Goal: Find contact information: Find contact information

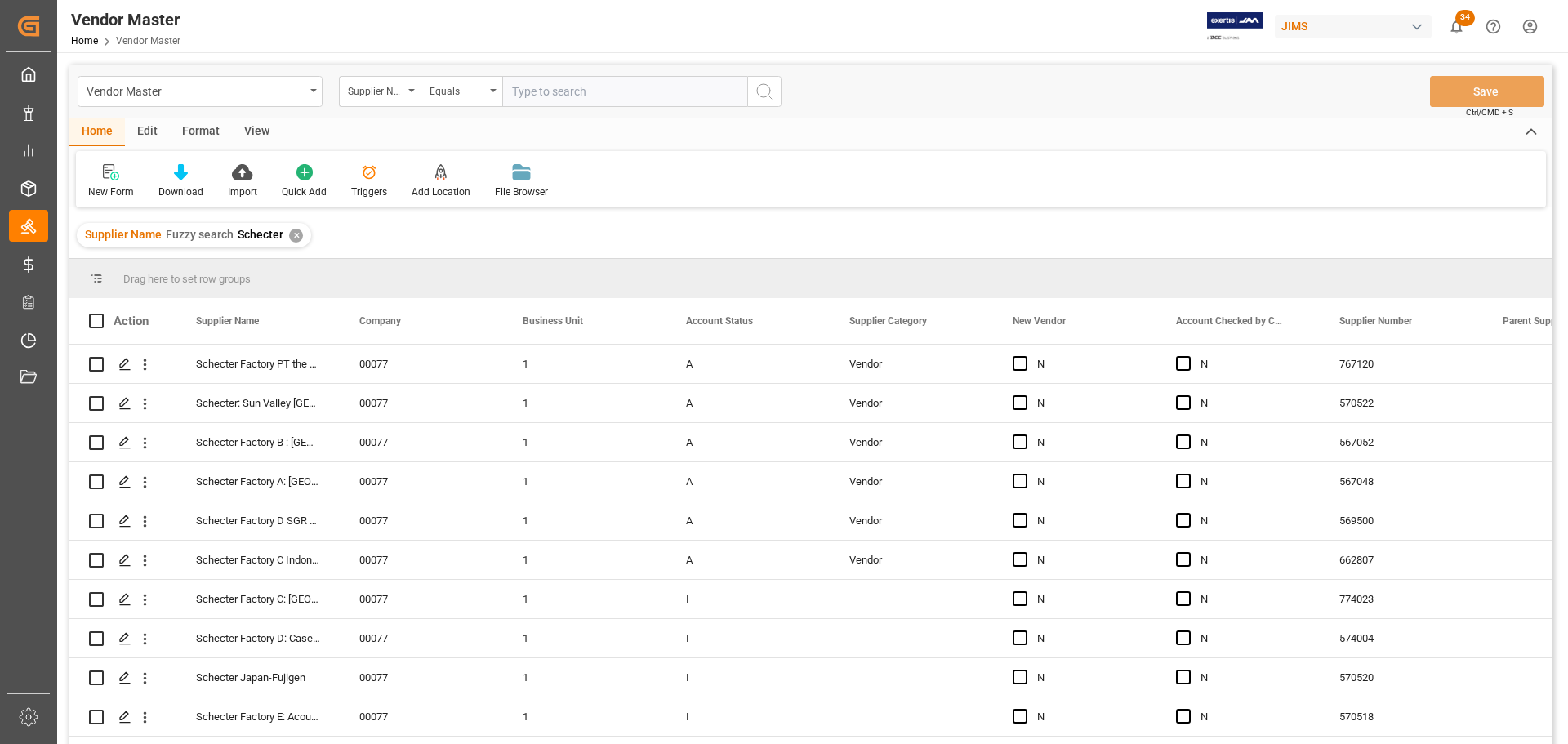
click at [290, 233] on div "✕" at bounding box center [296, 235] width 14 height 14
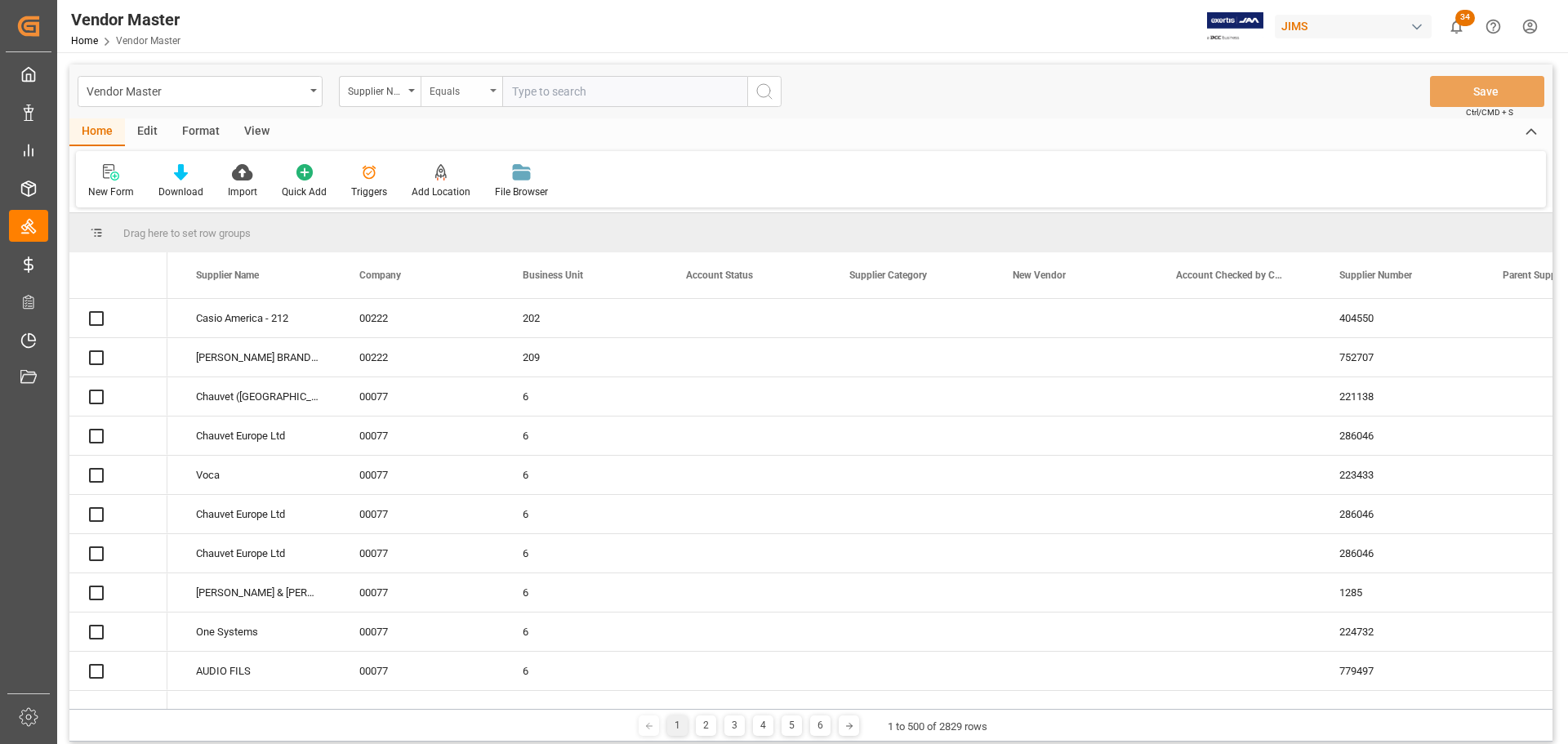
click at [475, 97] on div "Equals" at bounding box center [457, 89] width 56 height 19
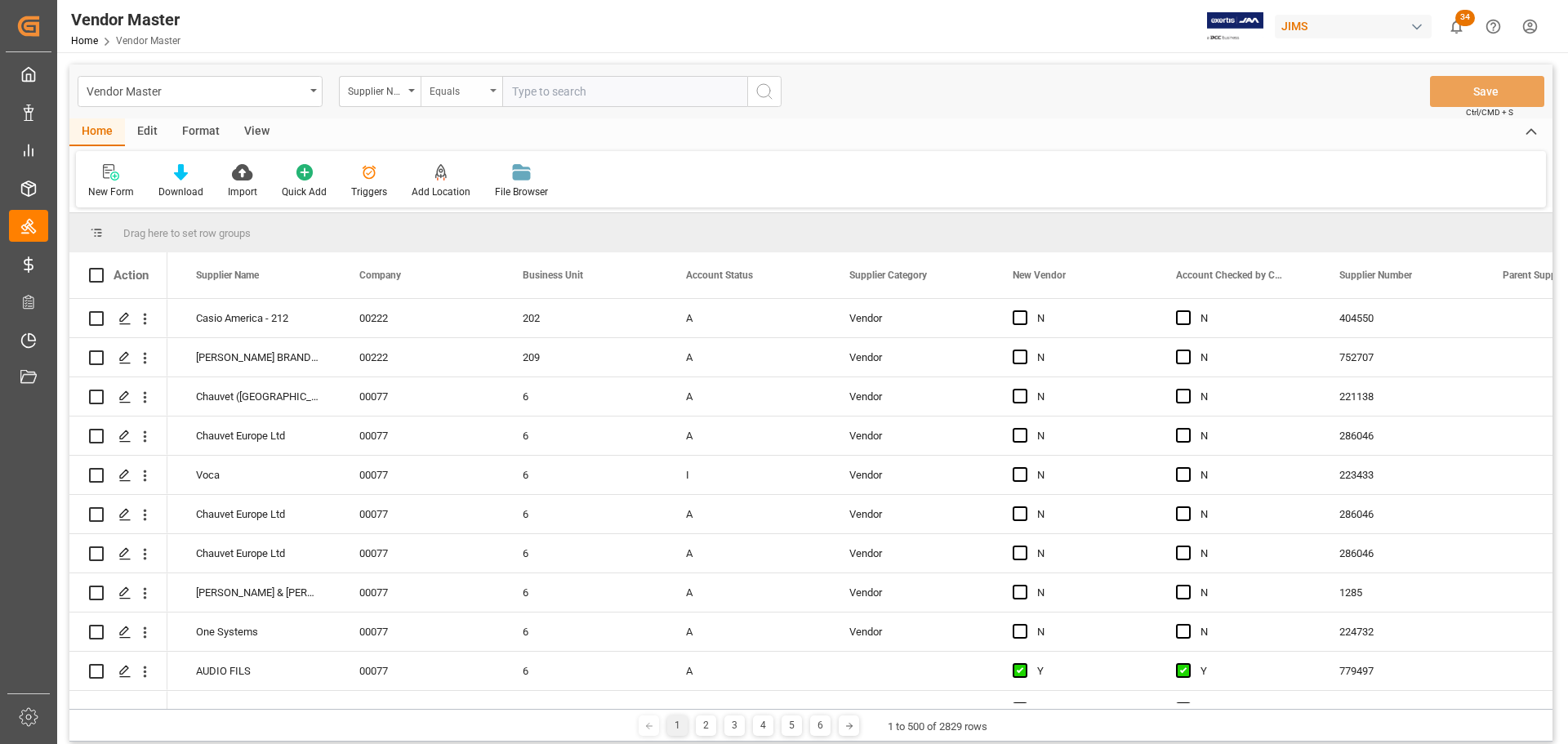
click at [458, 98] on div "Equals" at bounding box center [457, 89] width 56 height 19
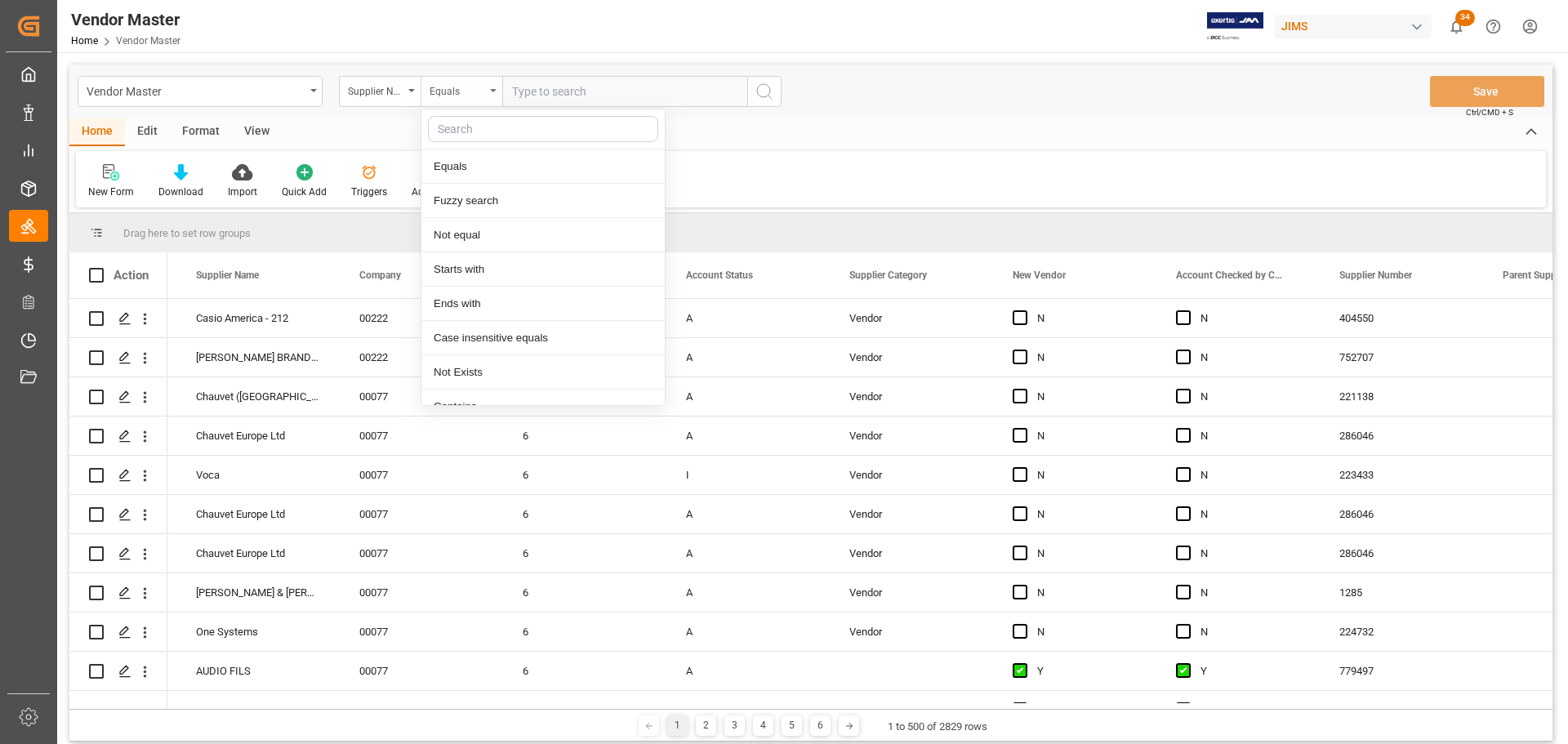
click at [460, 91] on div "Equals" at bounding box center [457, 89] width 56 height 19
click at [456, 189] on div "Fuzzy search" at bounding box center [543, 200] width 243 height 34
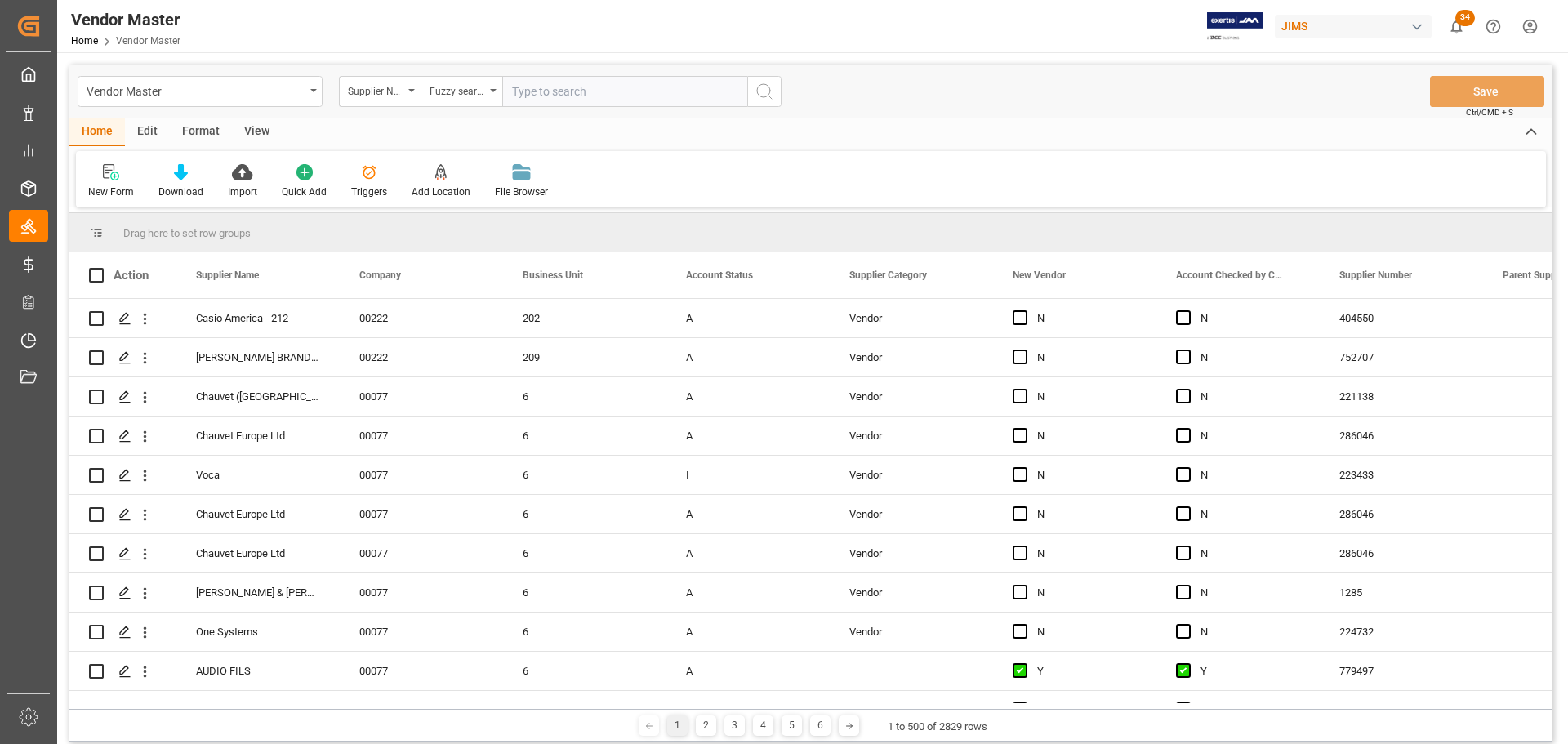
click at [553, 100] on input "text" at bounding box center [624, 91] width 245 height 31
type input "strandberg"
click at [774, 92] on button "search button" at bounding box center [763, 91] width 34 height 31
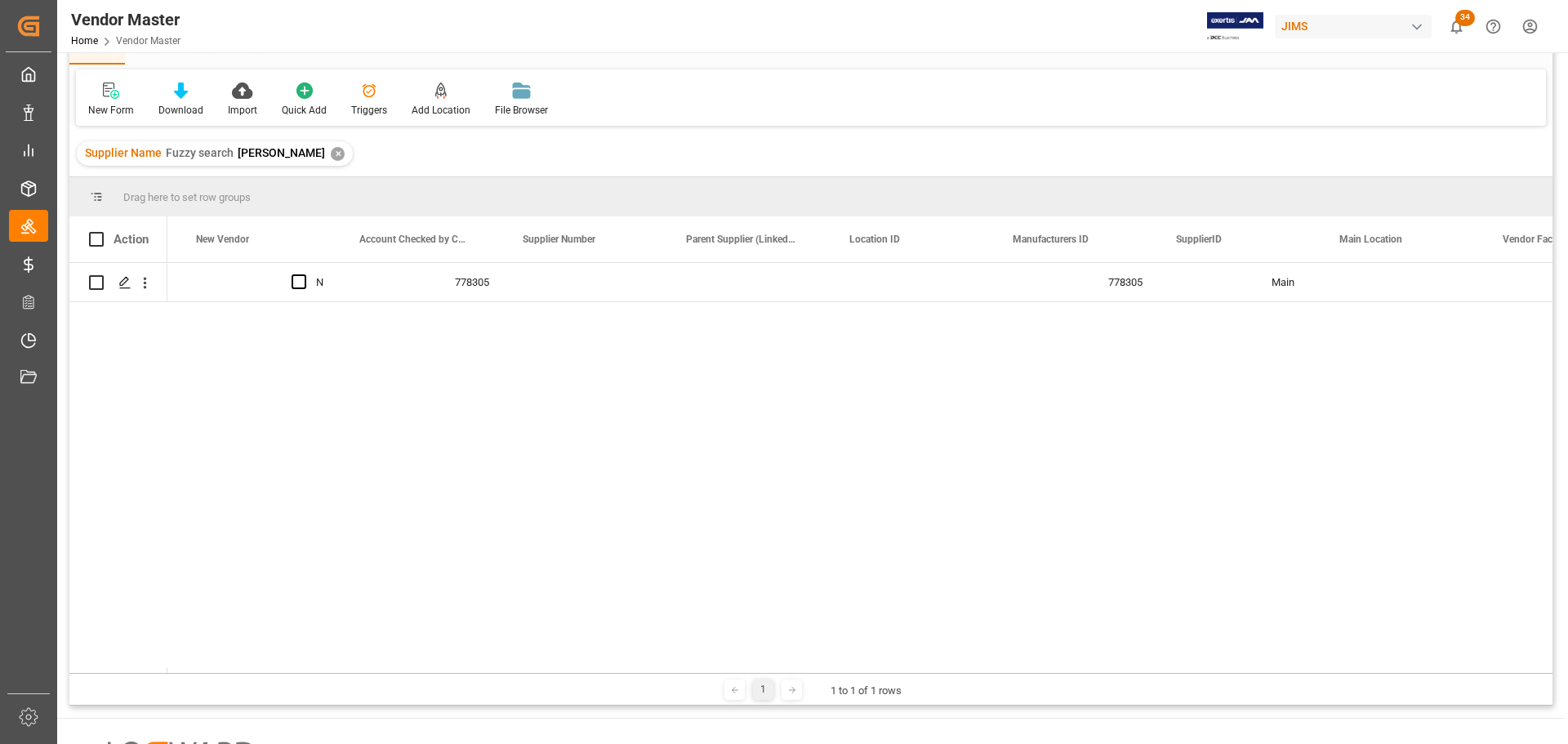
scroll to position [0, 1298]
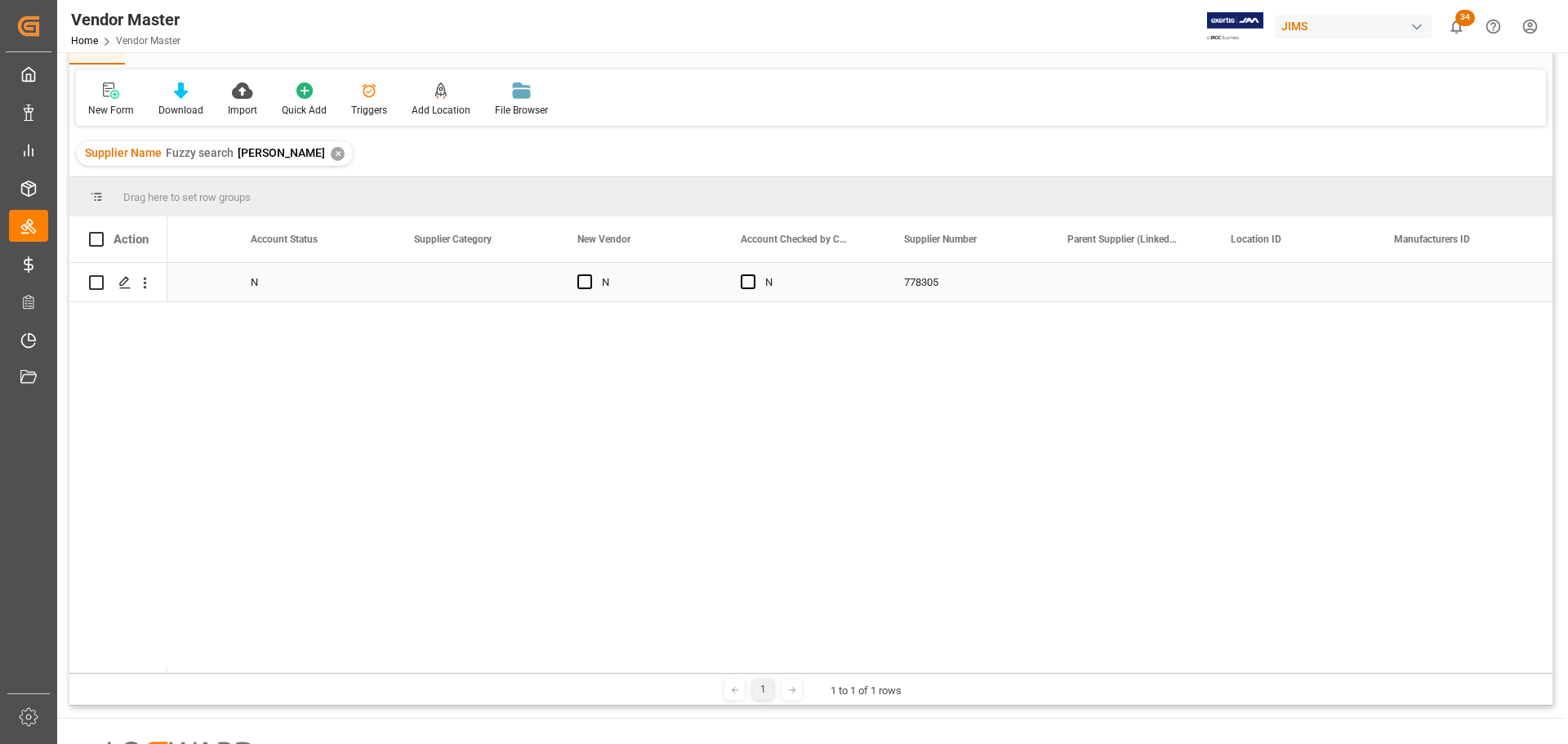
click at [937, 283] on div "778305" at bounding box center [965, 281] width 164 height 38
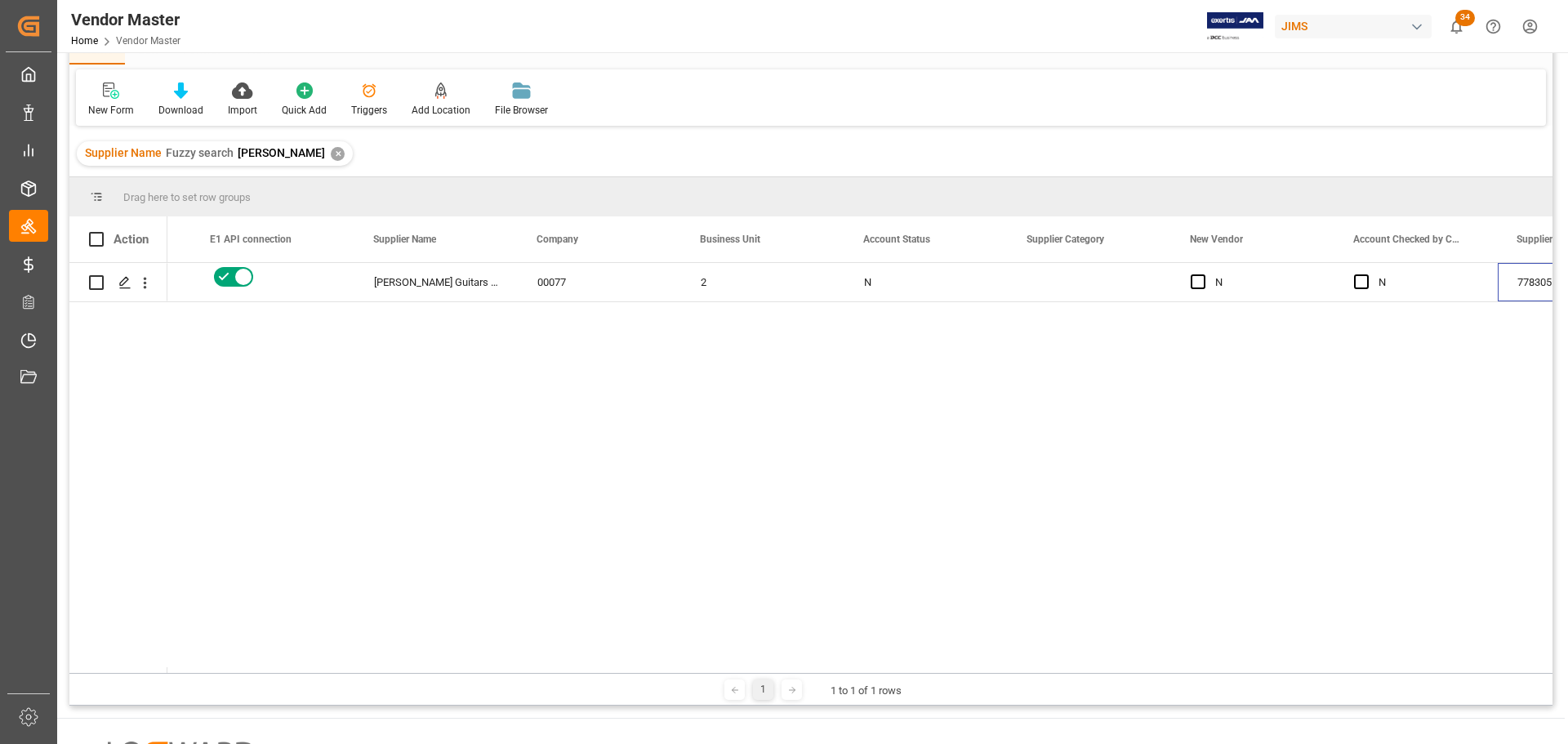
scroll to position [0, 304]
click at [449, 277] on div "[PERSON_NAME] Guitars AB" at bounding box center [435, 281] width 164 height 38
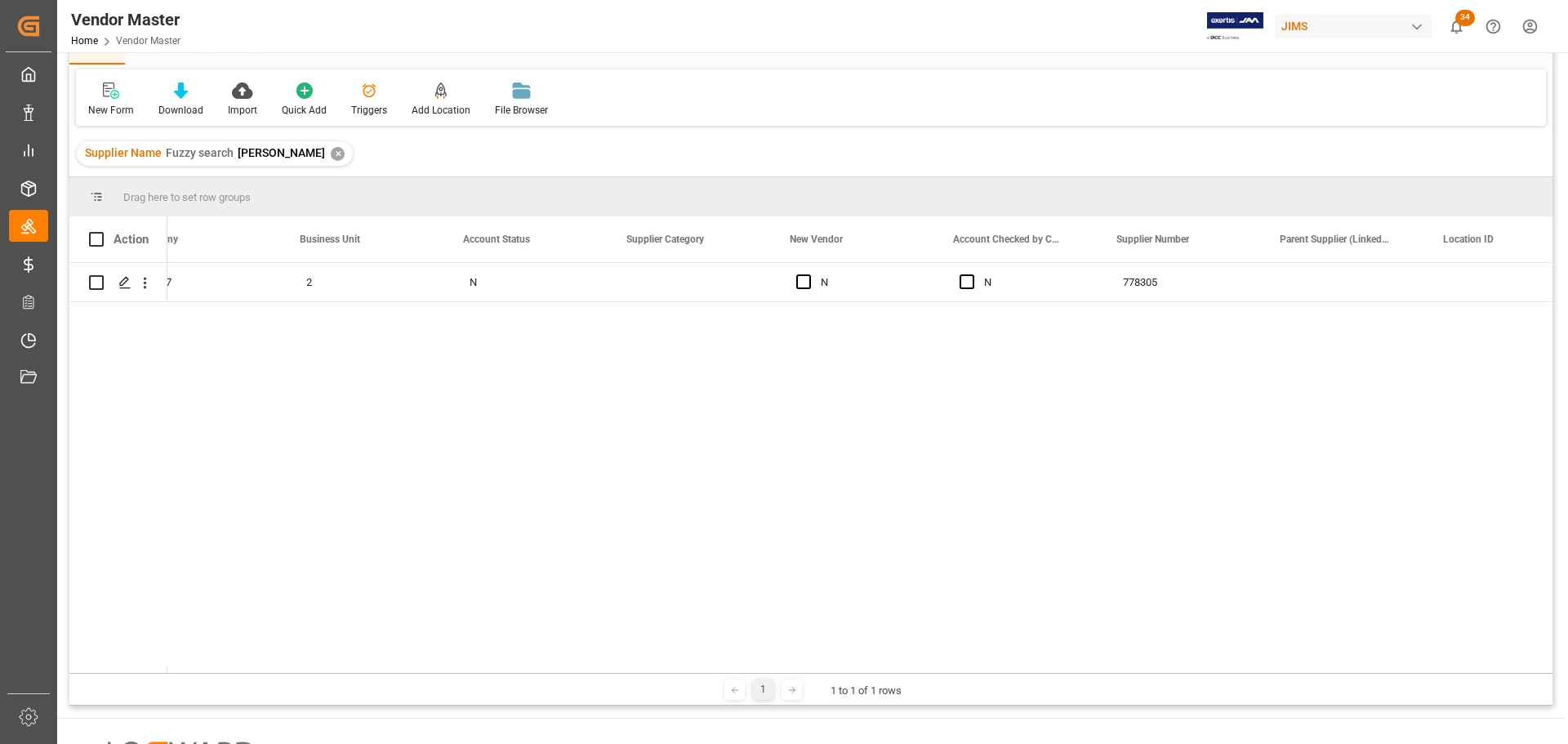
scroll to position [0, 704]
click at [1131, 287] on div "778305" at bounding box center [1178, 281] width 164 height 38
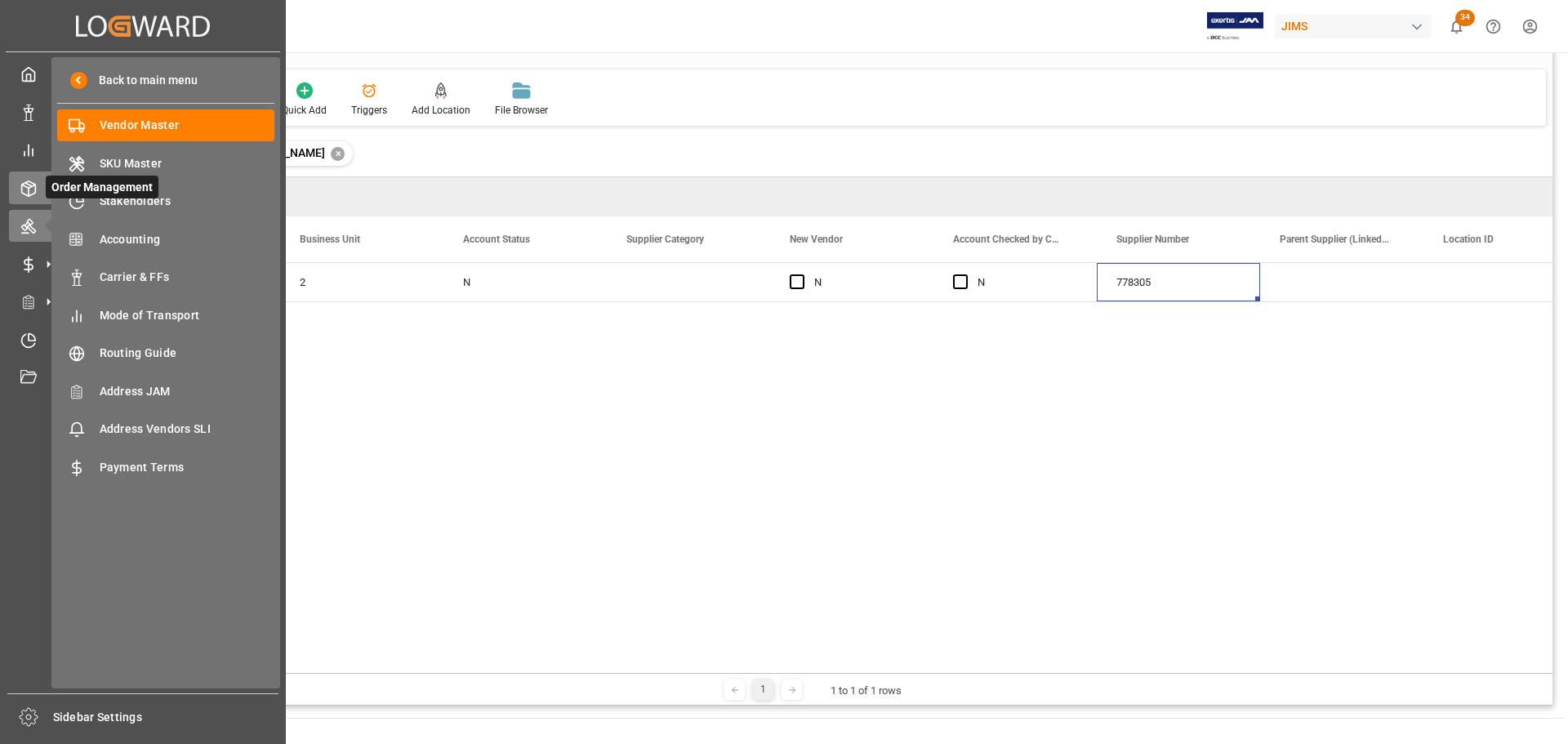
click at [19, 190] on div at bounding box center [23, 187] width 27 height 17
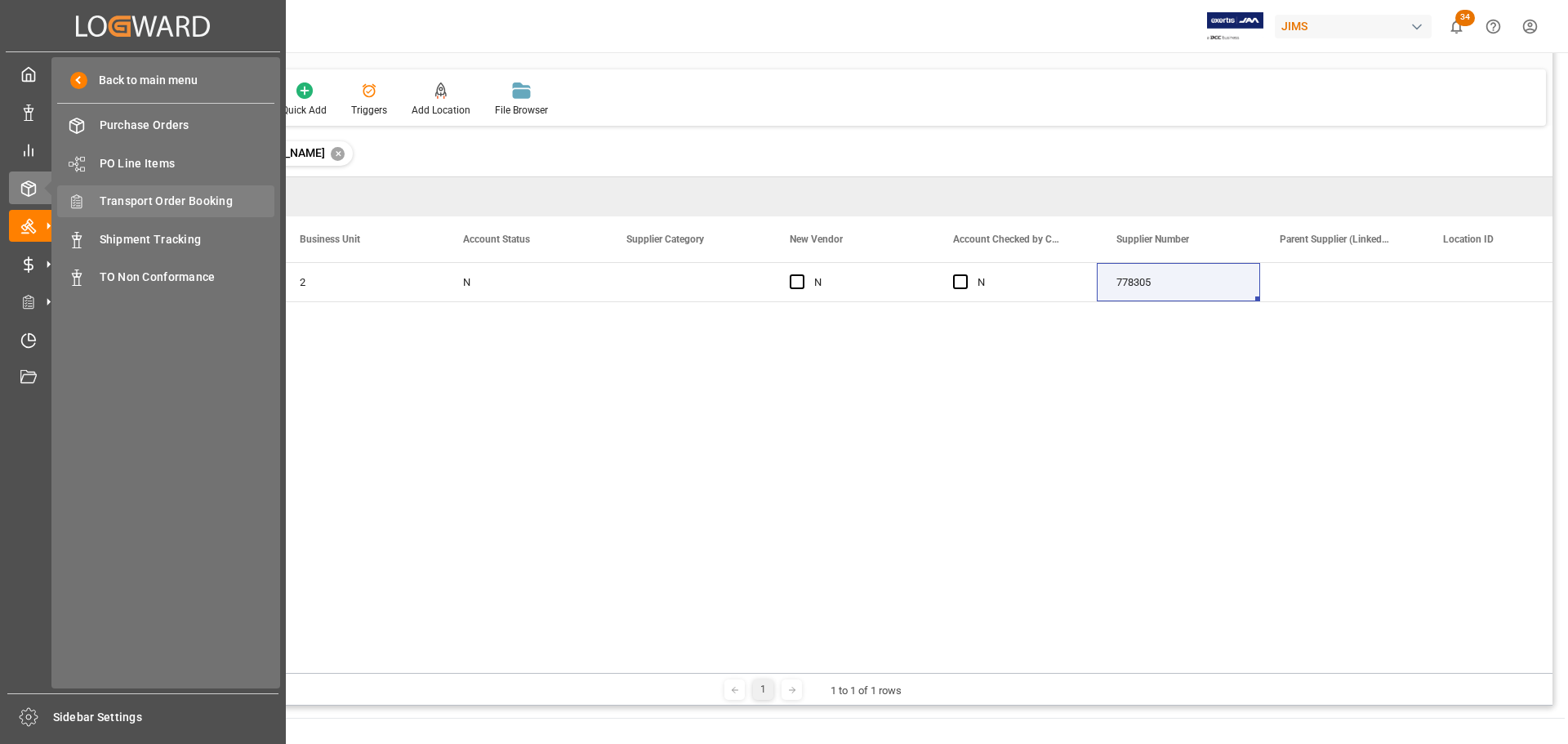
click at [192, 213] on div "Transport Order Booking Transport Order Booking" at bounding box center [166, 201] width 218 height 31
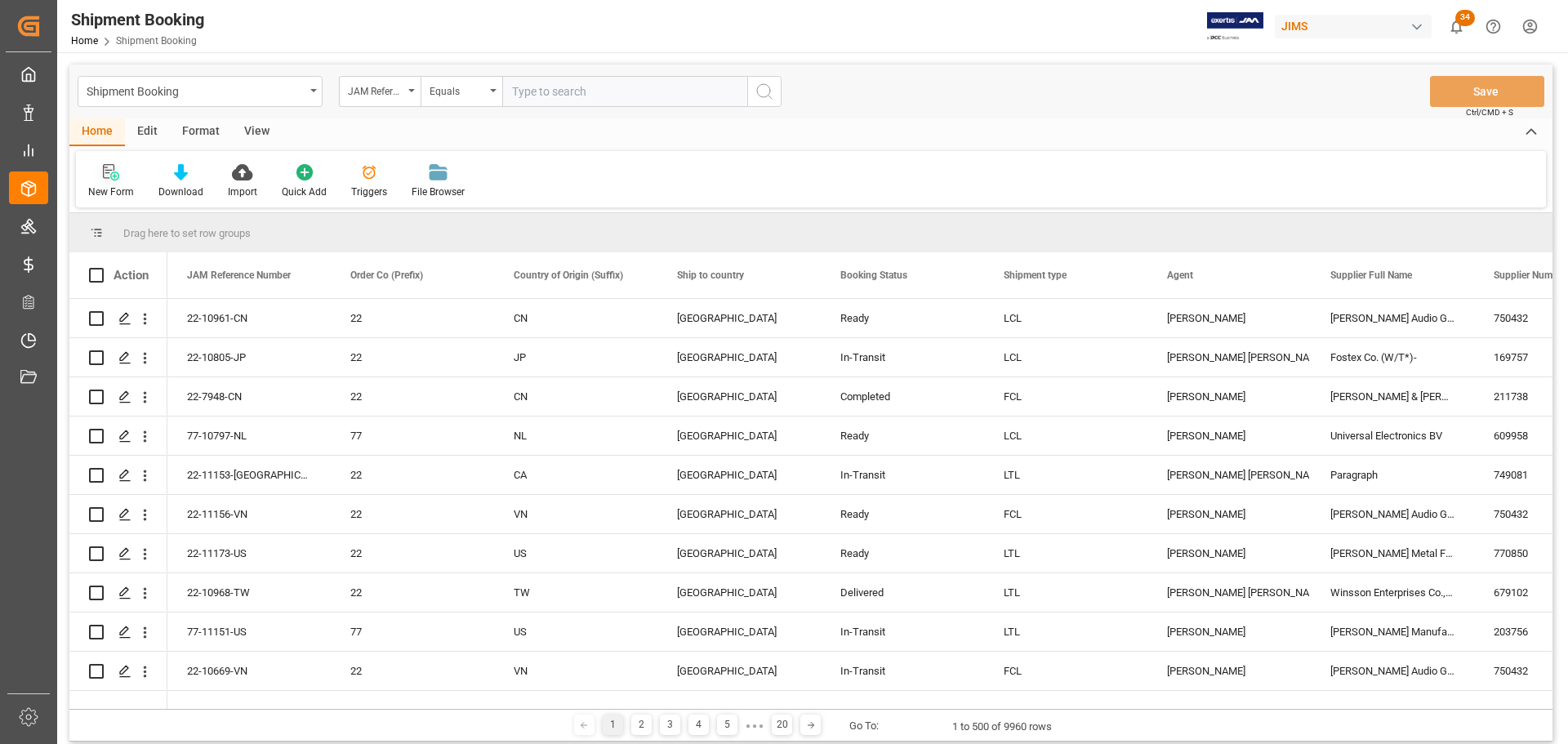
click at [107, 174] on icon at bounding box center [109, 171] width 12 height 15
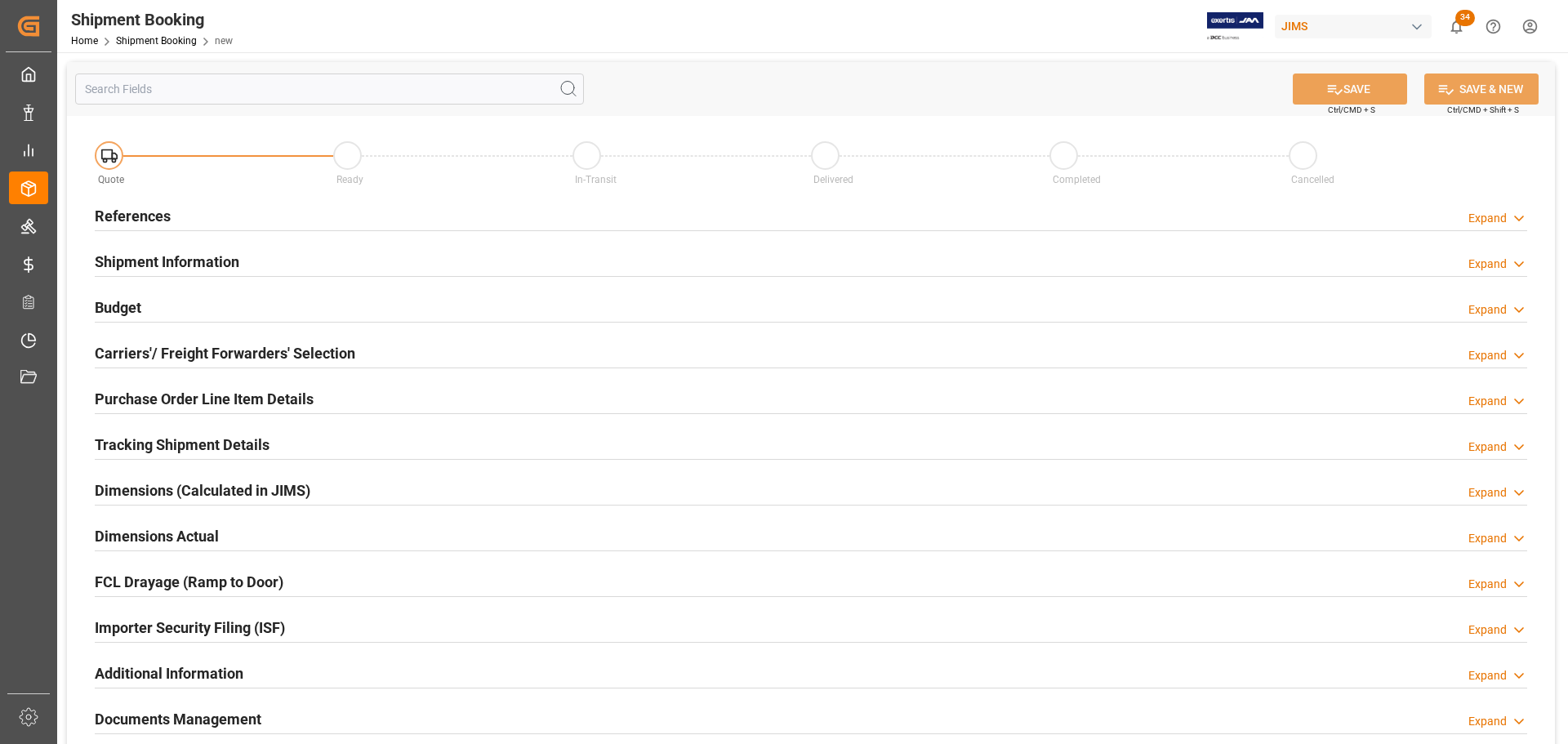
click at [288, 208] on div "References Expand" at bounding box center [810, 215] width 1432 height 31
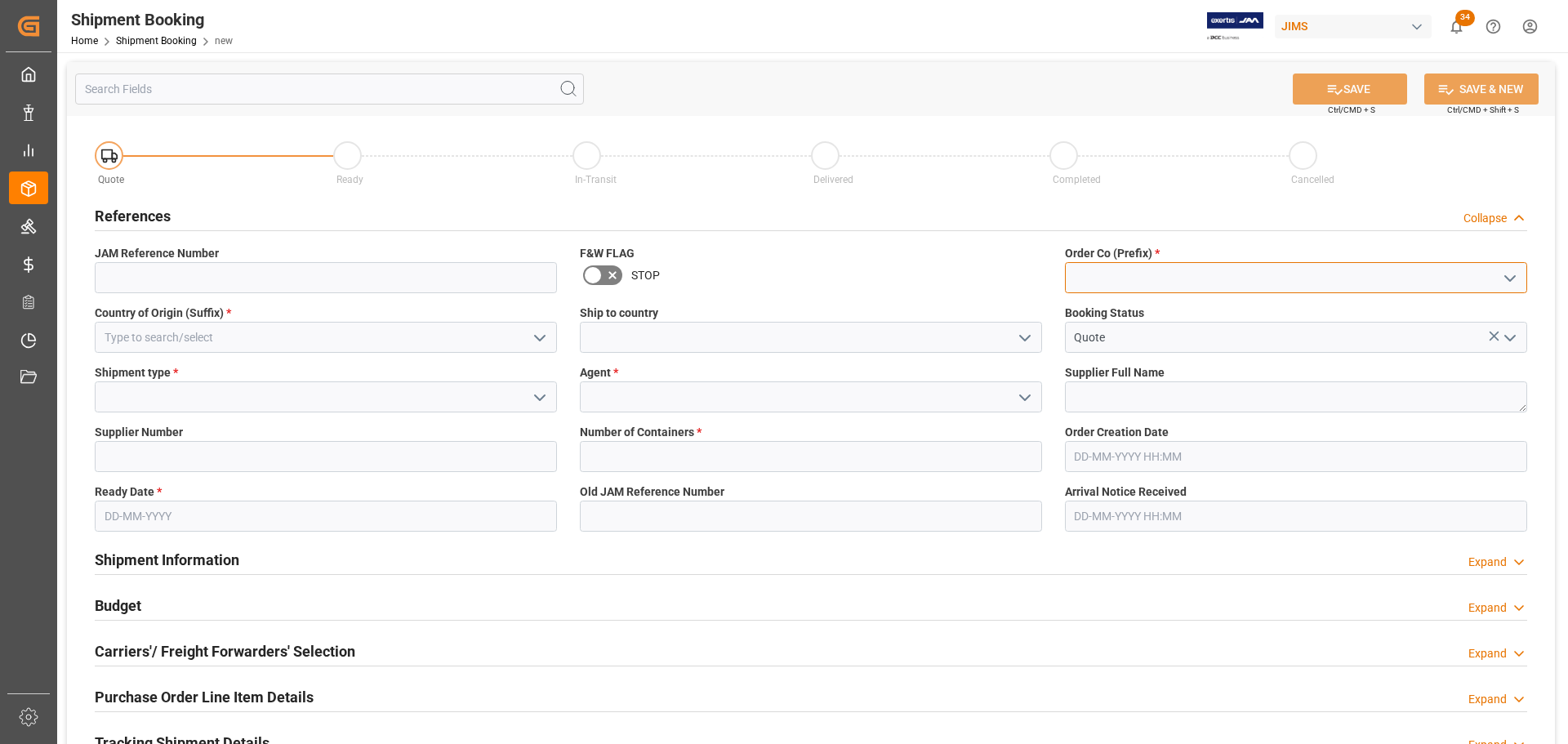
click at [1240, 289] on input at bounding box center [1296, 277] width 463 height 31
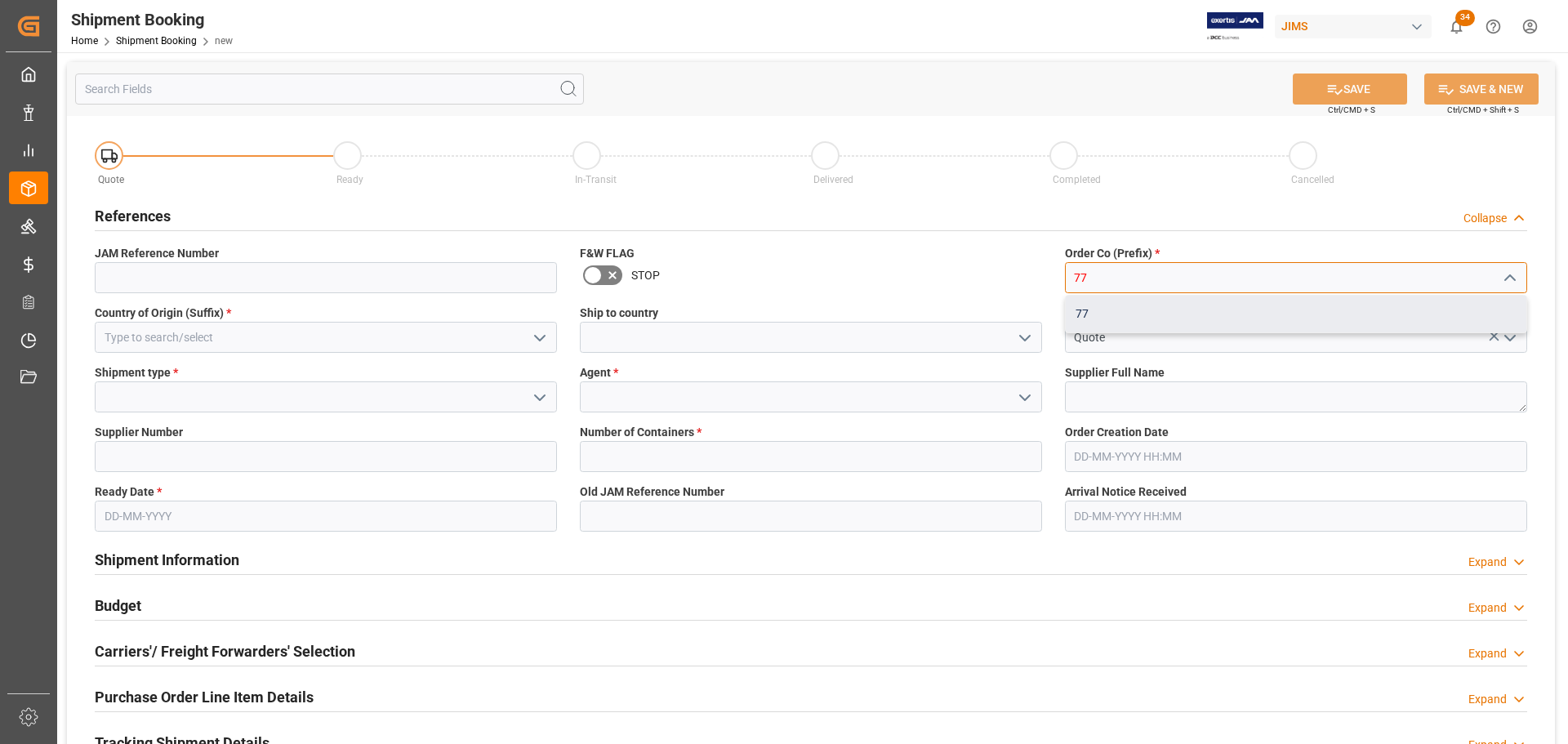
click at [1202, 314] on div "77" at bounding box center [1296, 314] width 461 height 36
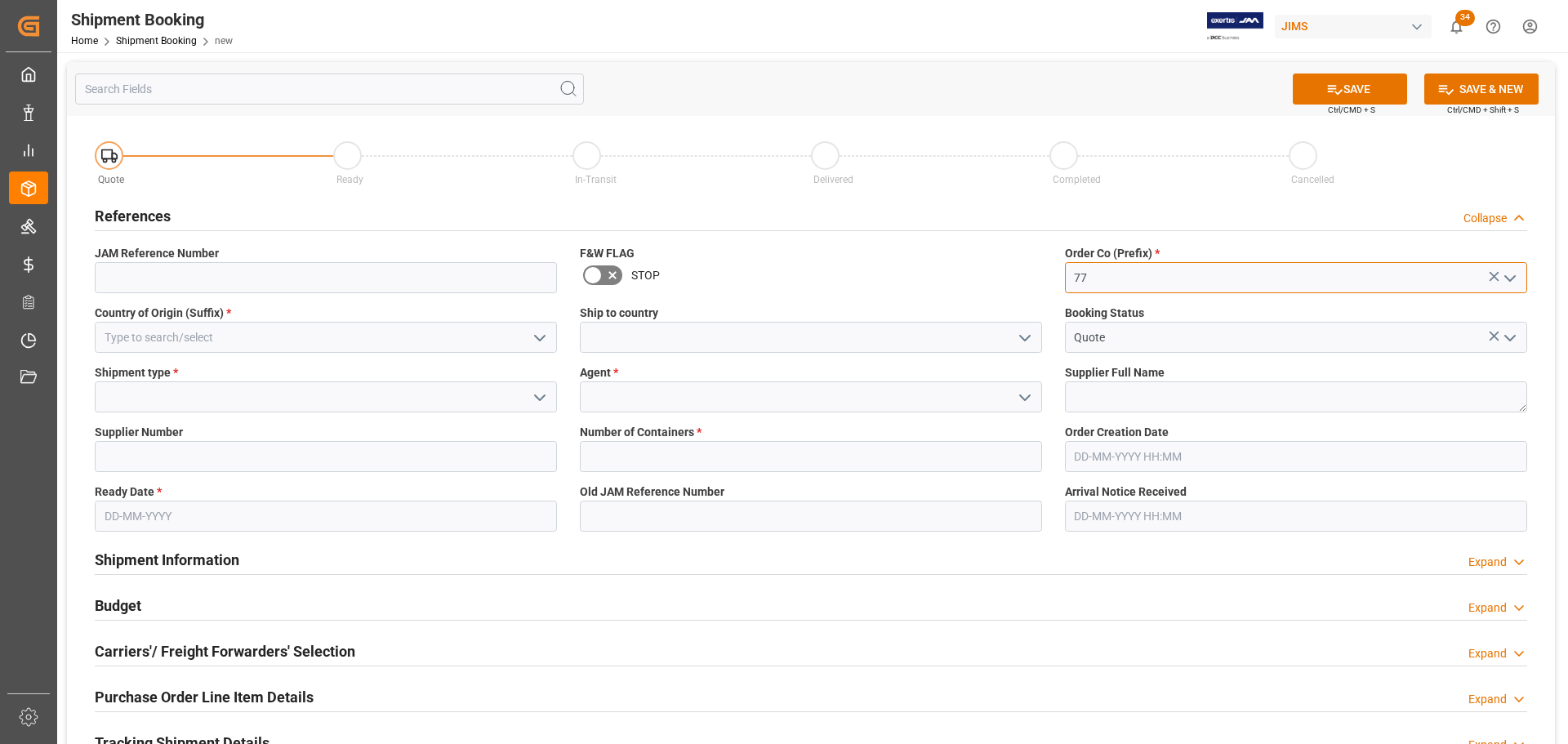
type input "77"
click at [267, 336] on input at bounding box center [326, 337] width 463 height 31
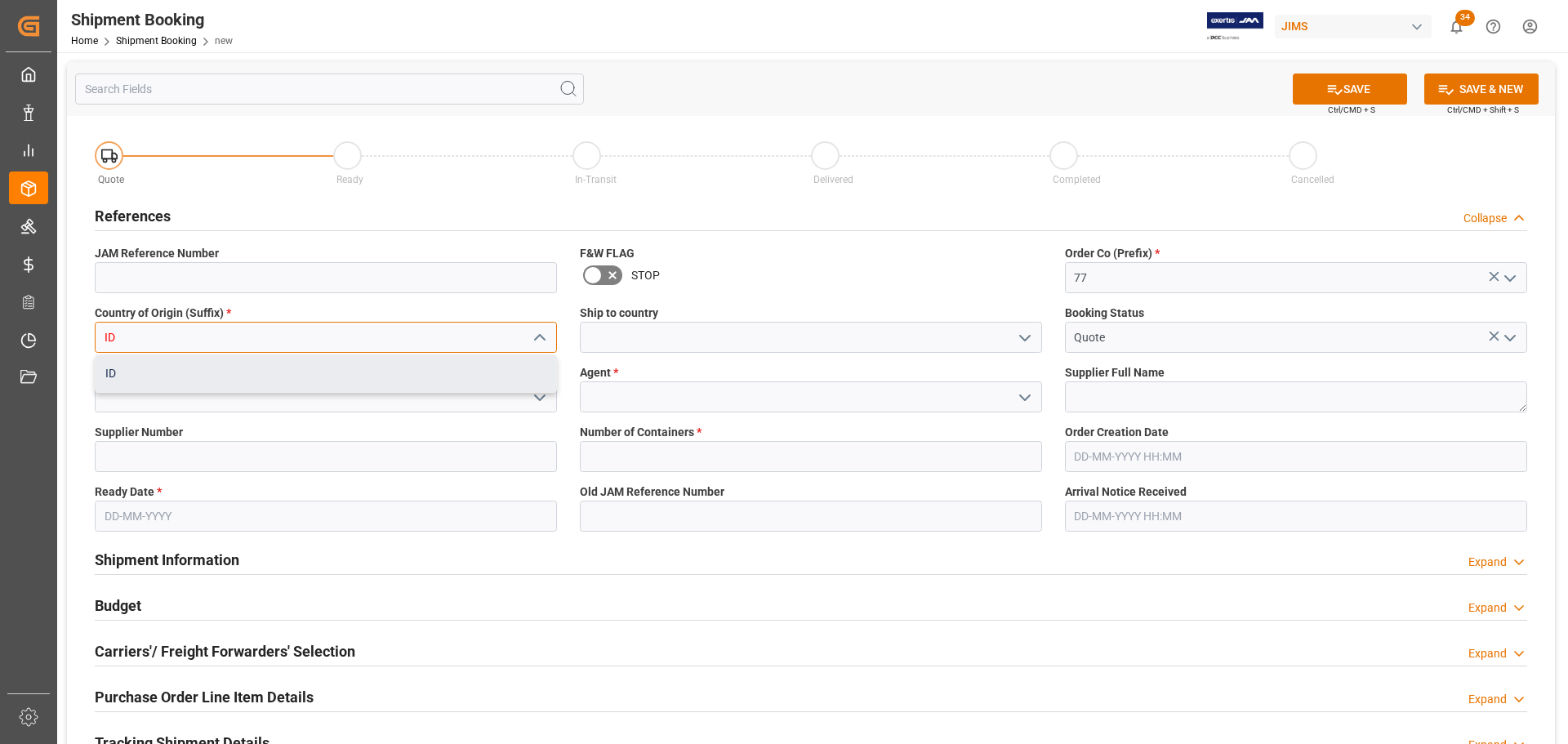
click at [245, 368] on div "ID" at bounding box center [325, 372] width 461 height 36
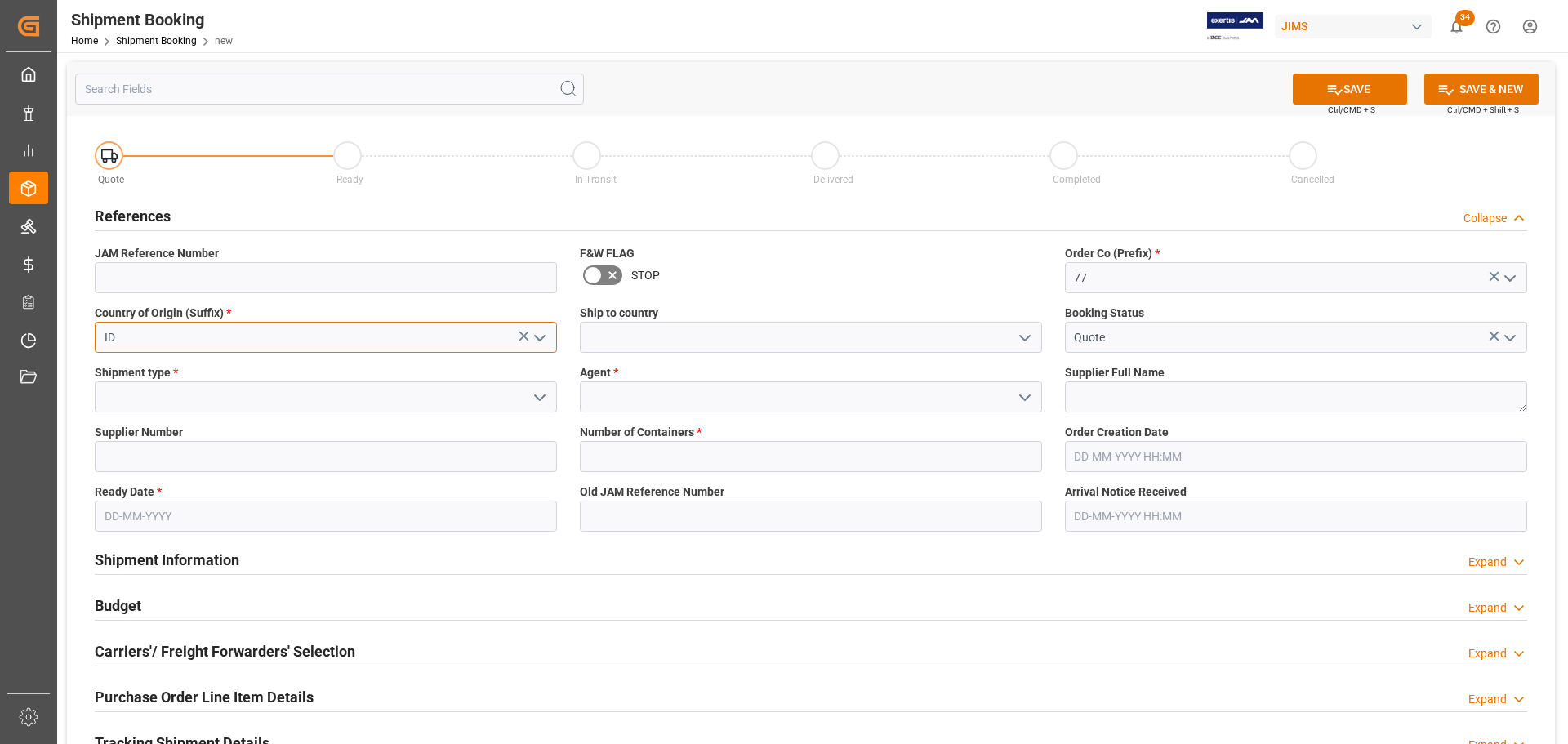
type input "ID"
click at [810, 331] on input at bounding box center [811, 337] width 463 height 31
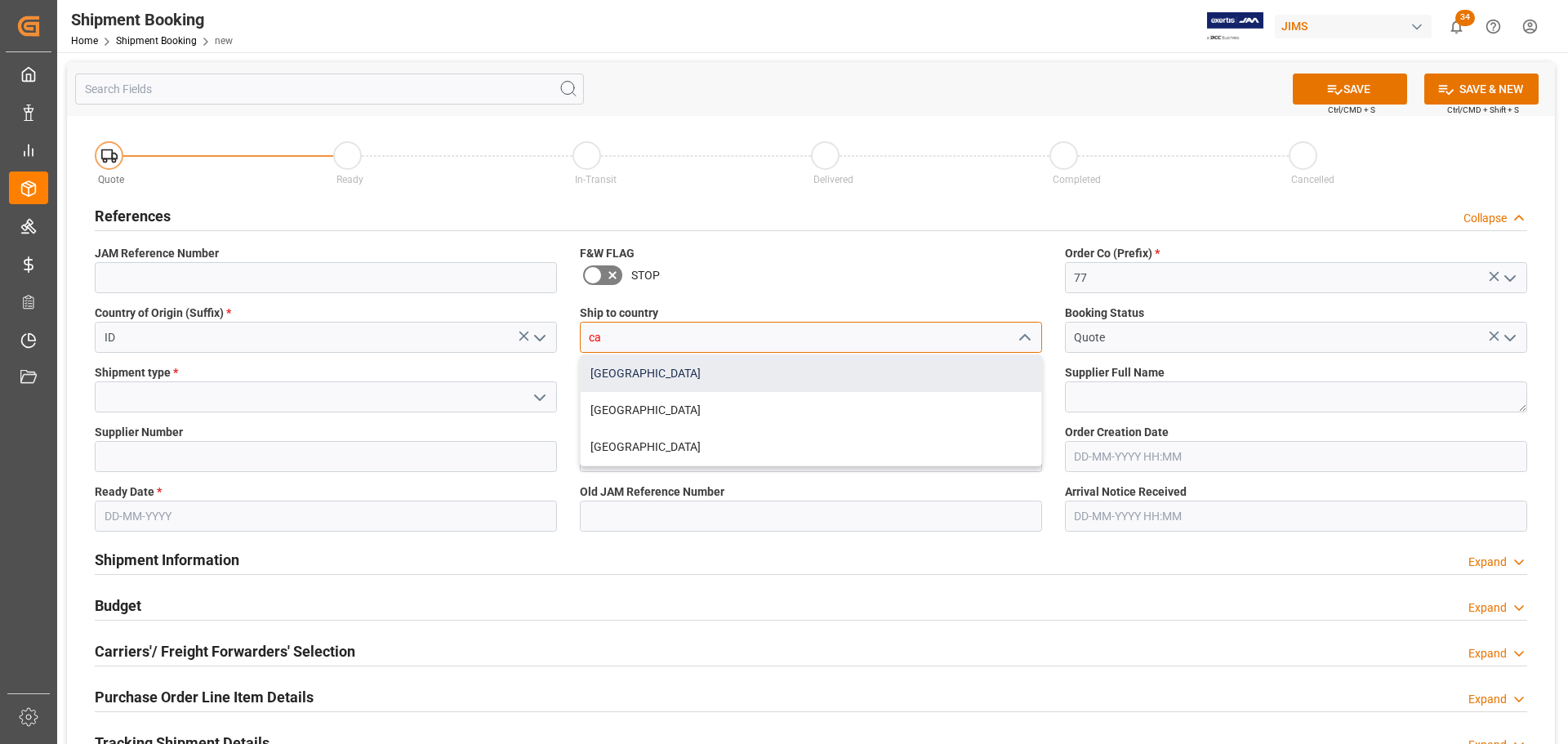
click at [637, 366] on div "[GEOGRAPHIC_DATA]" at bounding box center [810, 372] width 461 height 36
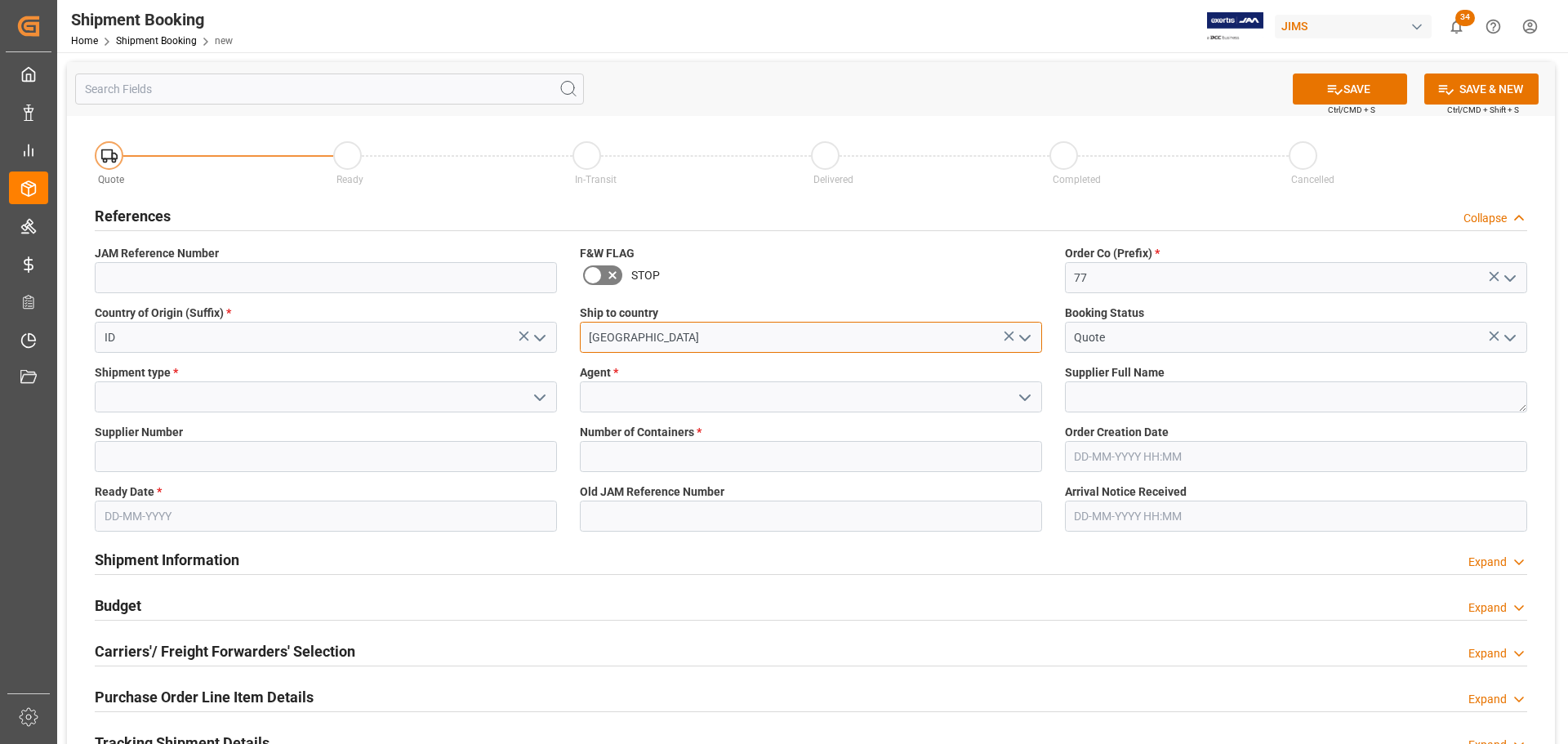
type input "[GEOGRAPHIC_DATA]"
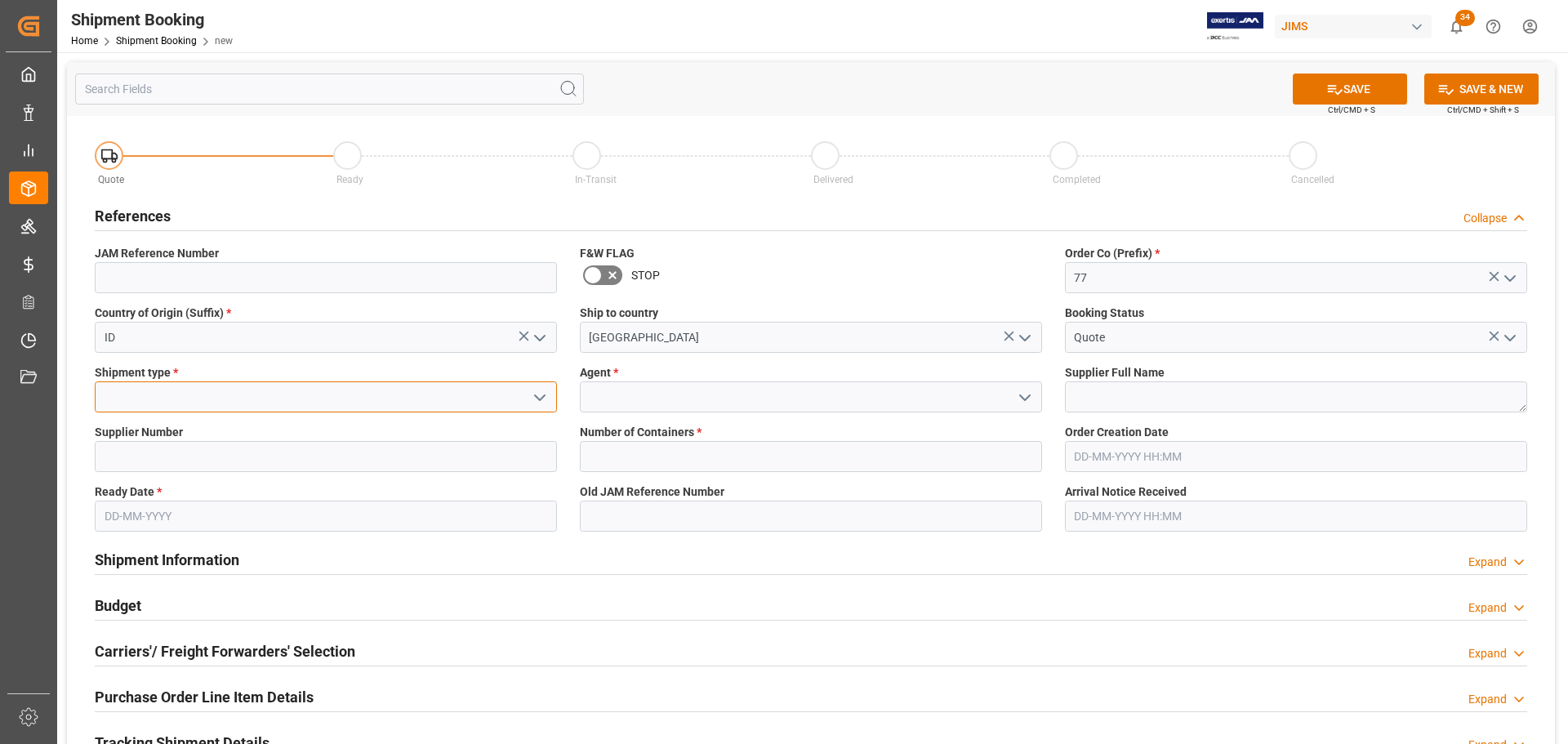
click at [210, 397] on input at bounding box center [326, 397] width 463 height 31
click at [163, 437] on div "LTL" at bounding box center [325, 432] width 461 height 36
type input "LTL"
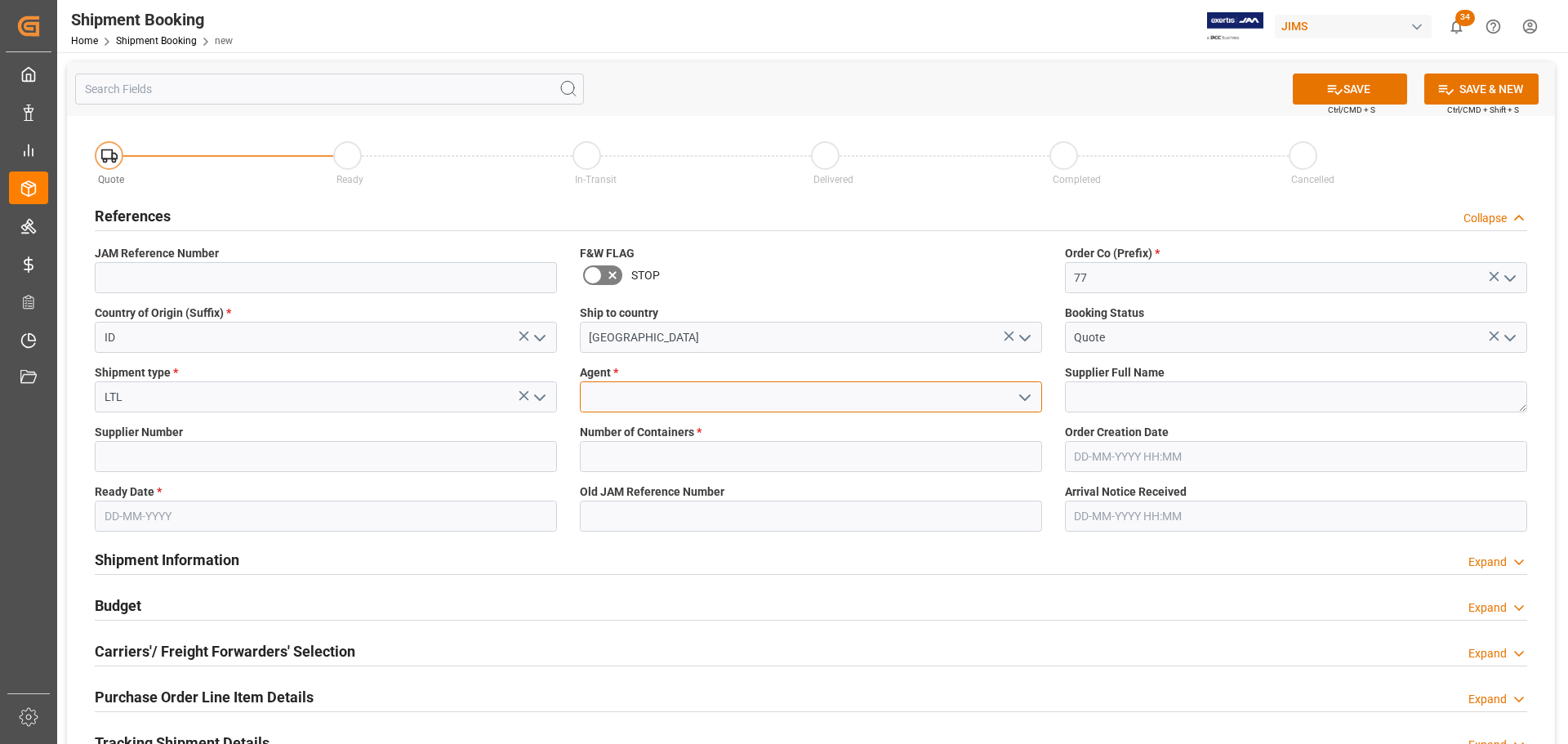
click at [772, 392] on input at bounding box center [811, 397] width 463 height 31
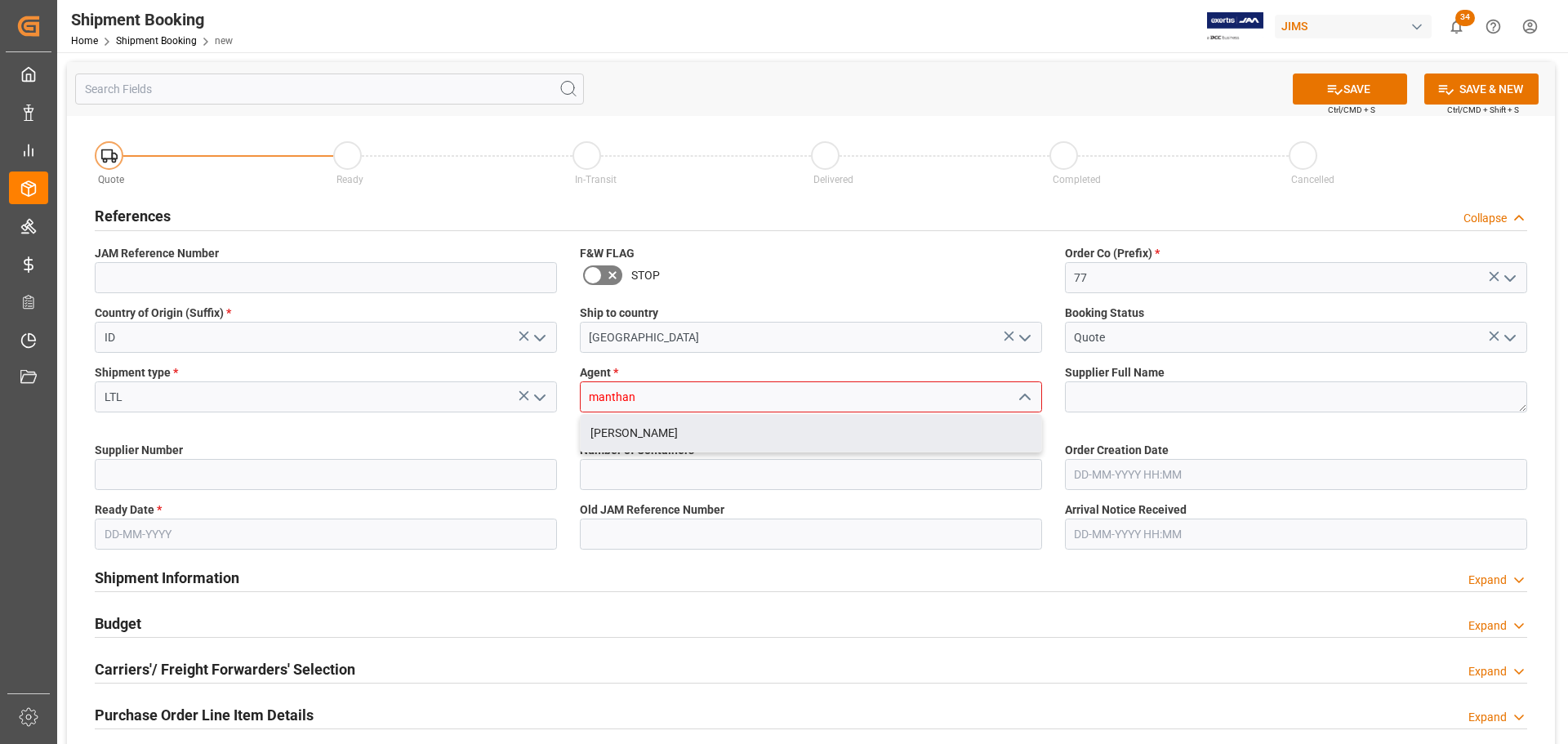
click at [701, 434] on div "[PERSON_NAME]" at bounding box center [810, 432] width 461 height 36
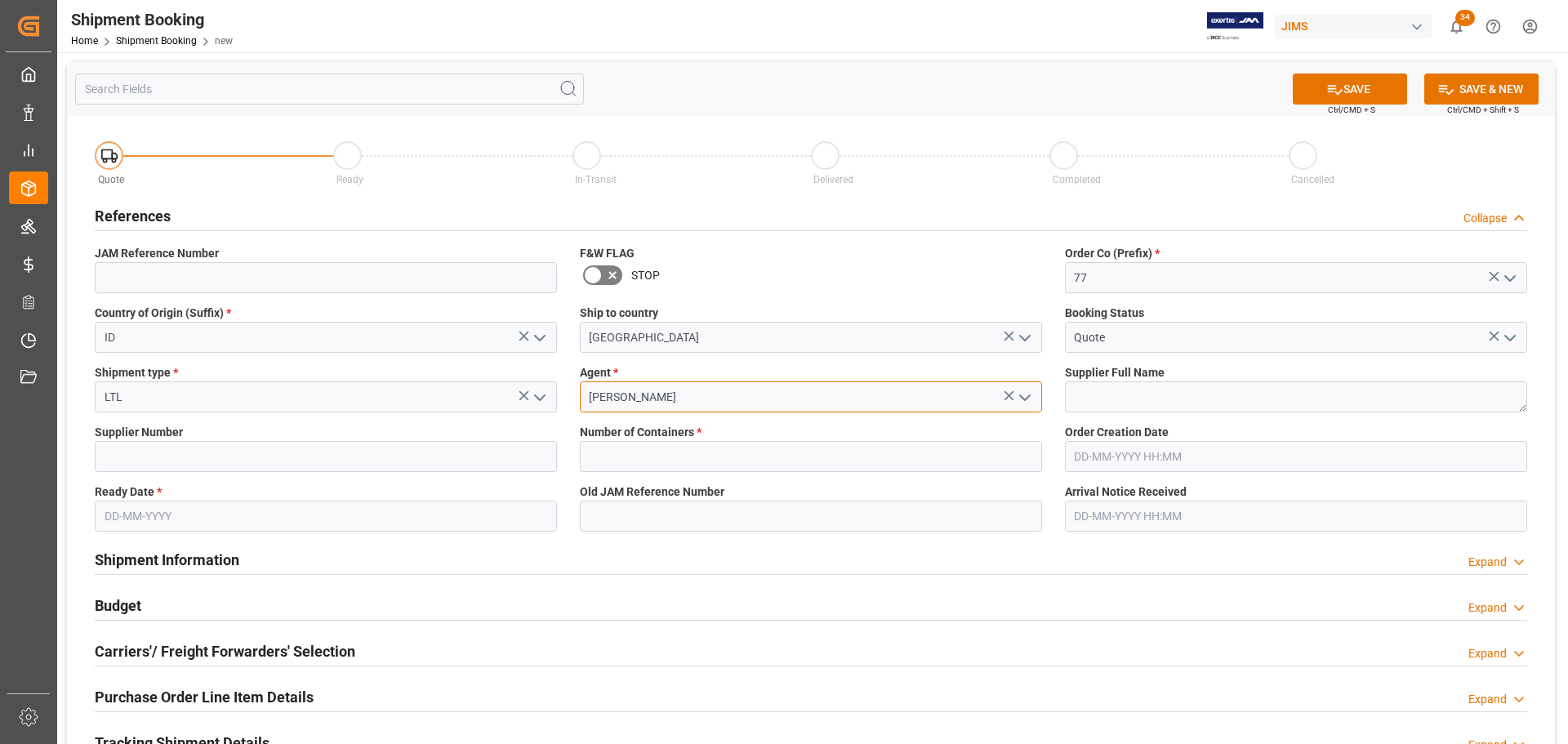
type input "[PERSON_NAME]"
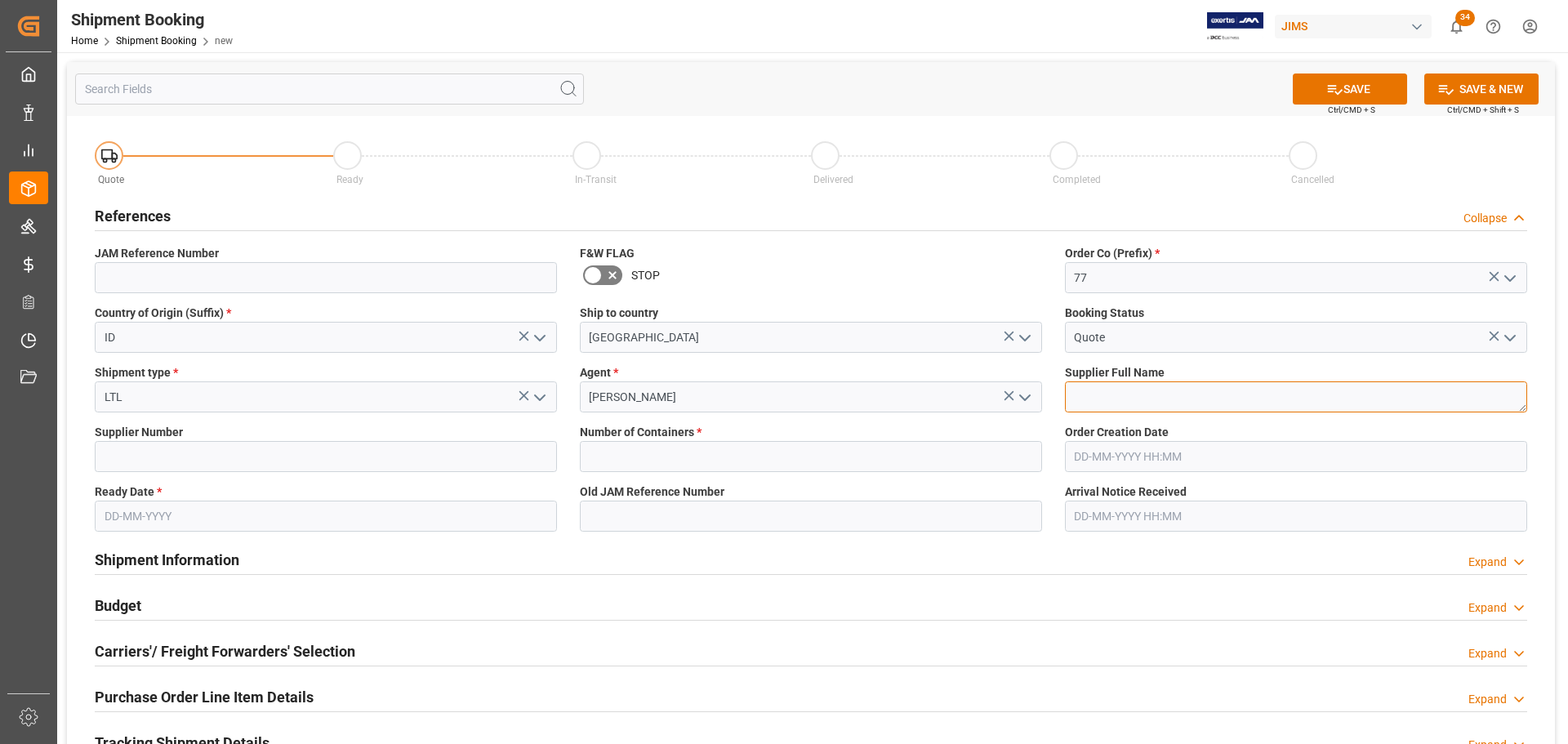
click at [1123, 393] on textarea at bounding box center [1296, 397] width 463 height 31
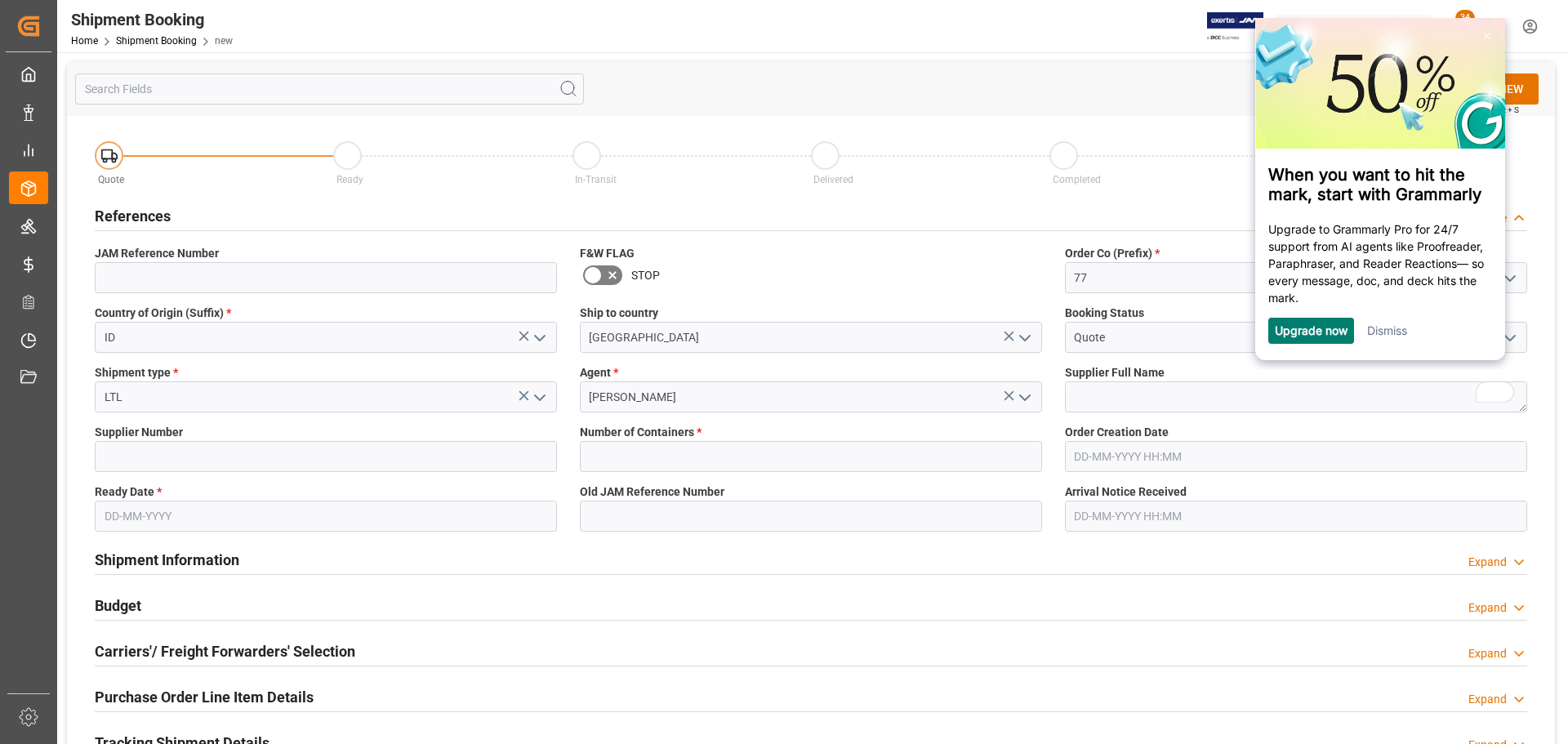
click at [1395, 327] on link "Dismiss" at bounding box center [1387, 330] width 40 height 14
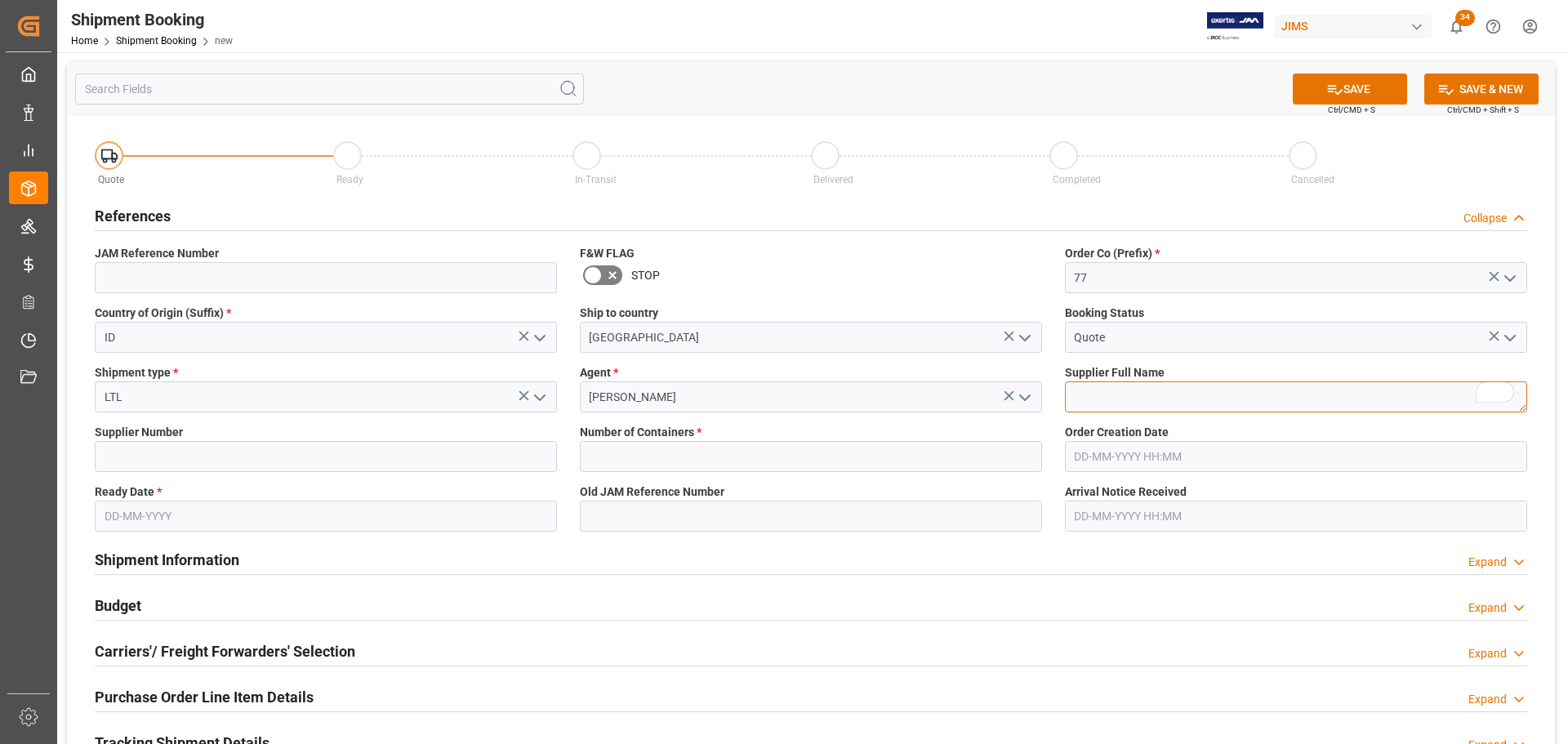
click at [1189, 389] on textarea "To enrich screen reader interactions, please activate Accessibility in Grammarl…" at bounding box center [1296, 397] width 463 height 31
click at [1165, 382] on textarea "To enrich screen reader interactions, please activate Accessibility in Grammarl…" at bounding box center [1296, 397] width 463 height 31
paste textarea "[PERSON_NAME] Guitars AB"
type textarea "[PERSON_NAME] Guitars AB"
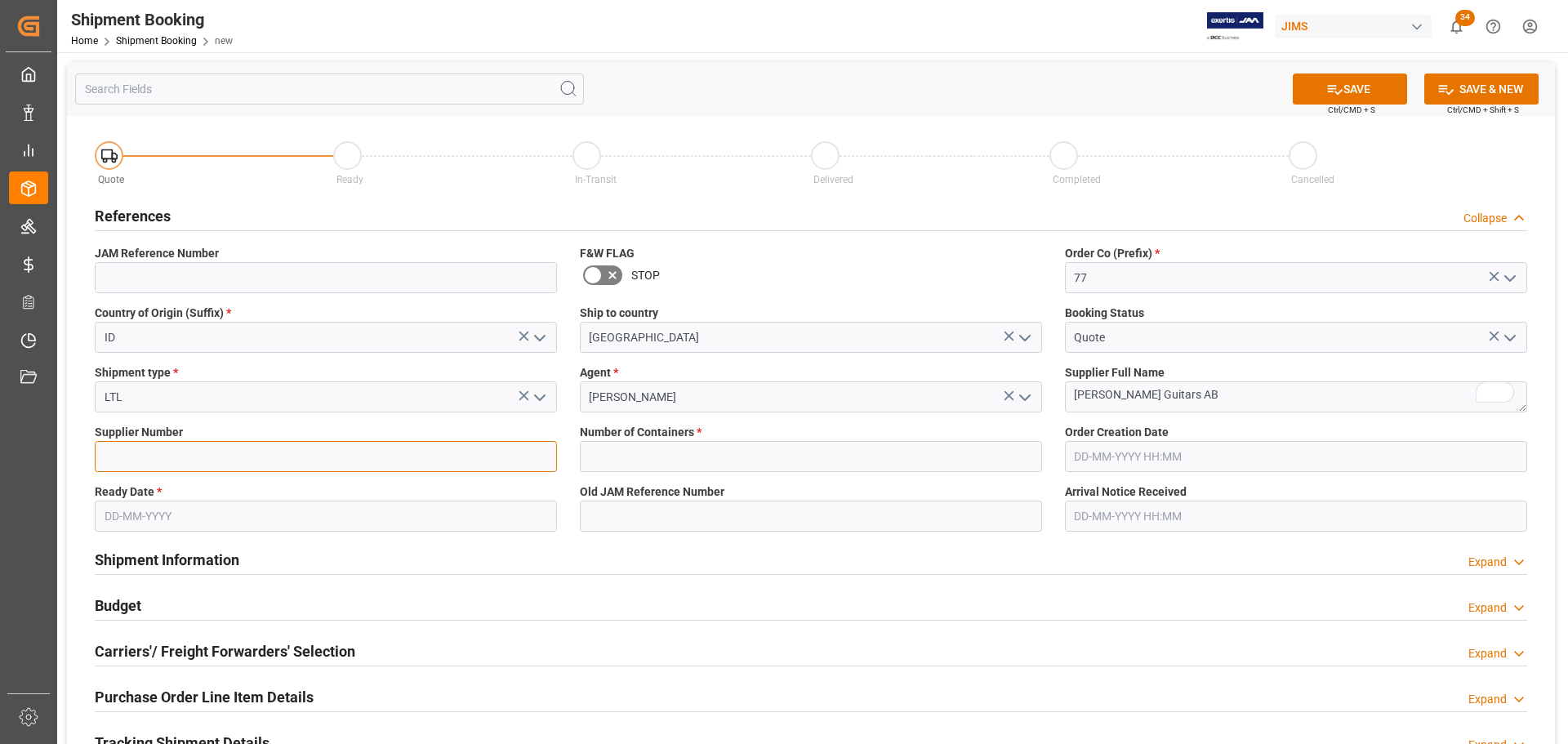
click at [237, 447] on input at bounding box center [326, 457] width 463 height 31
paste input "778305"
type input "778305"
click at [150, 508] on input "text" at bounding box center [326, 517] width 463 height 31
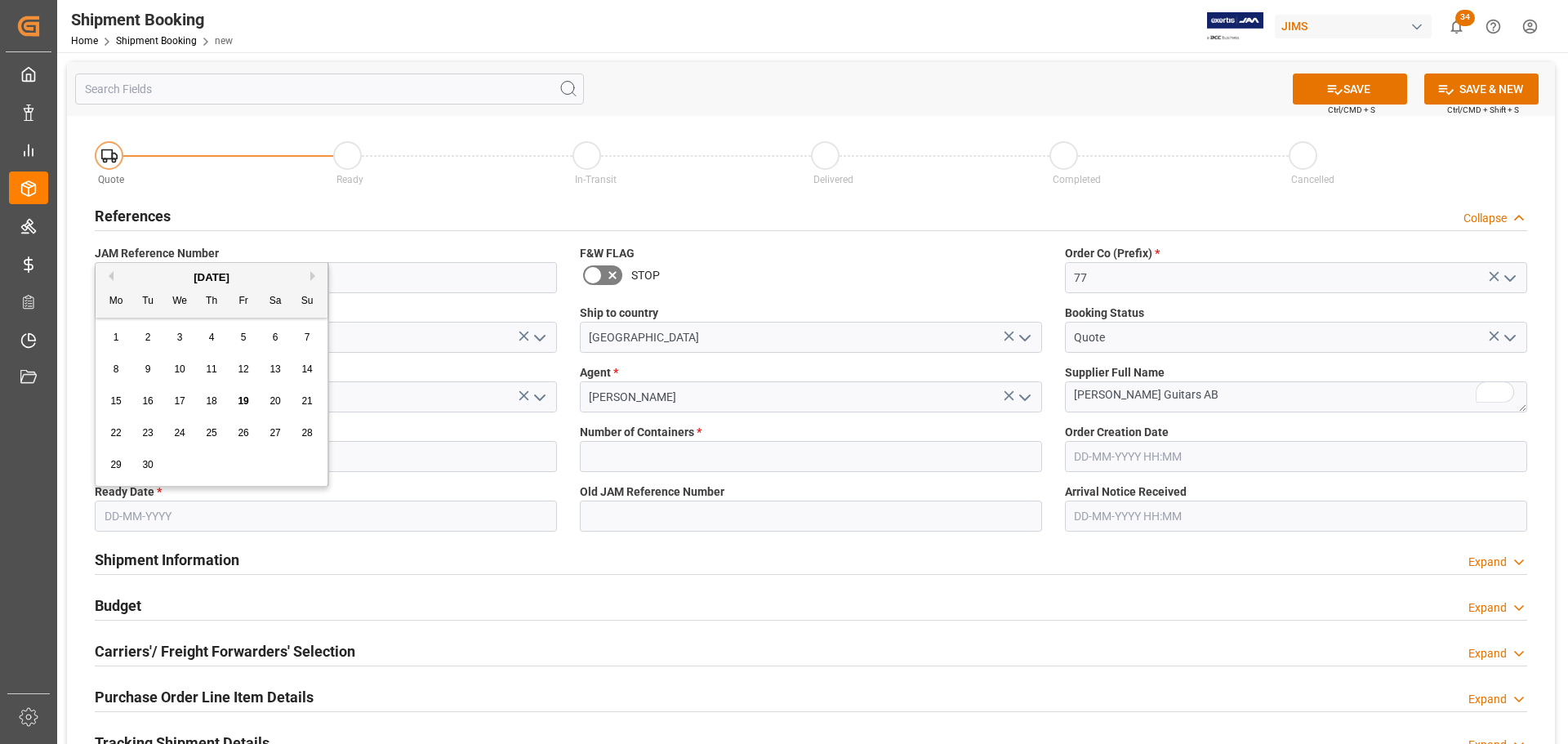
click at [242, 401] on span "19" at bounding box center [242, 401] width 11 height 12
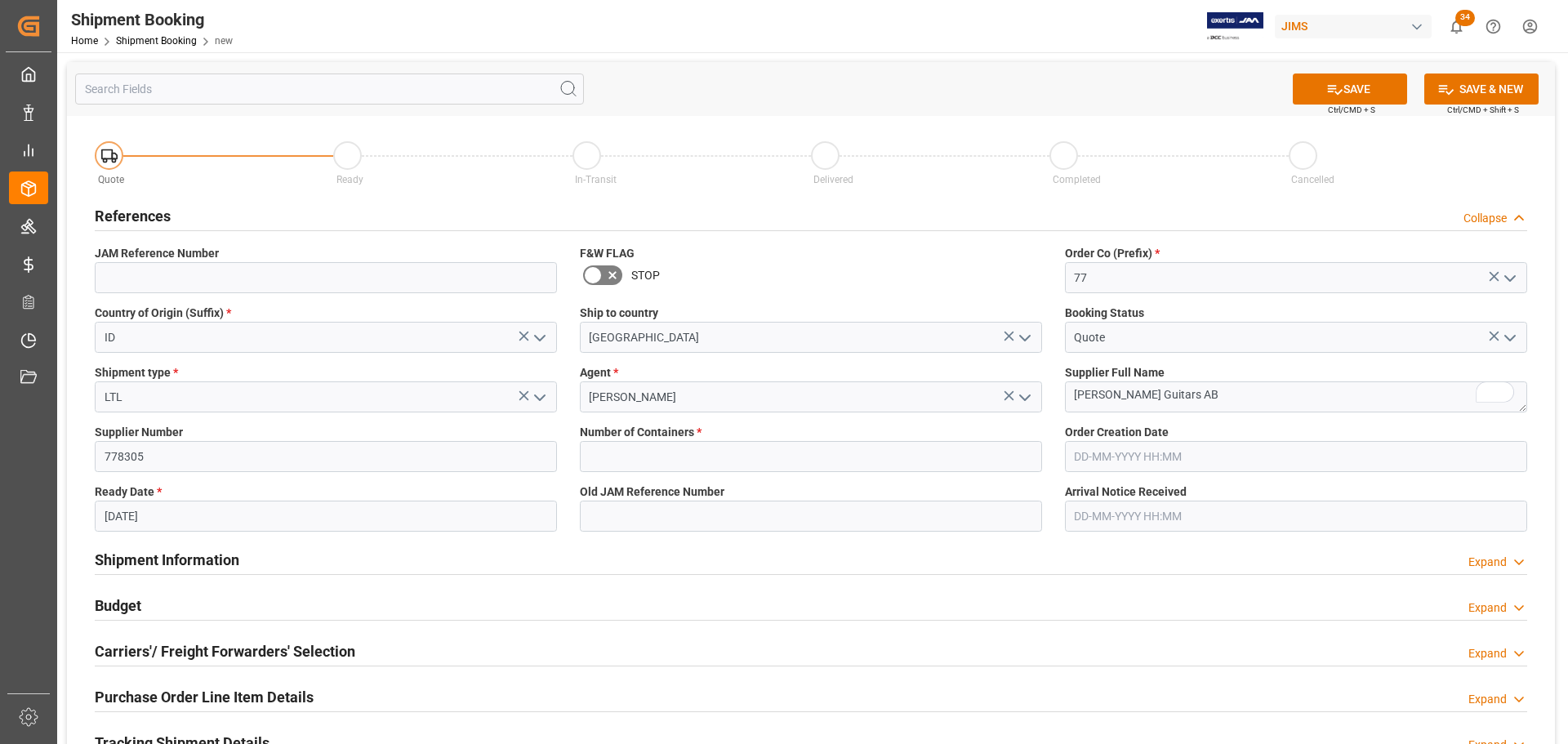
click at [193, 520] on input "19-09-2025" at bounding box center [326, 517] width 463 height 31
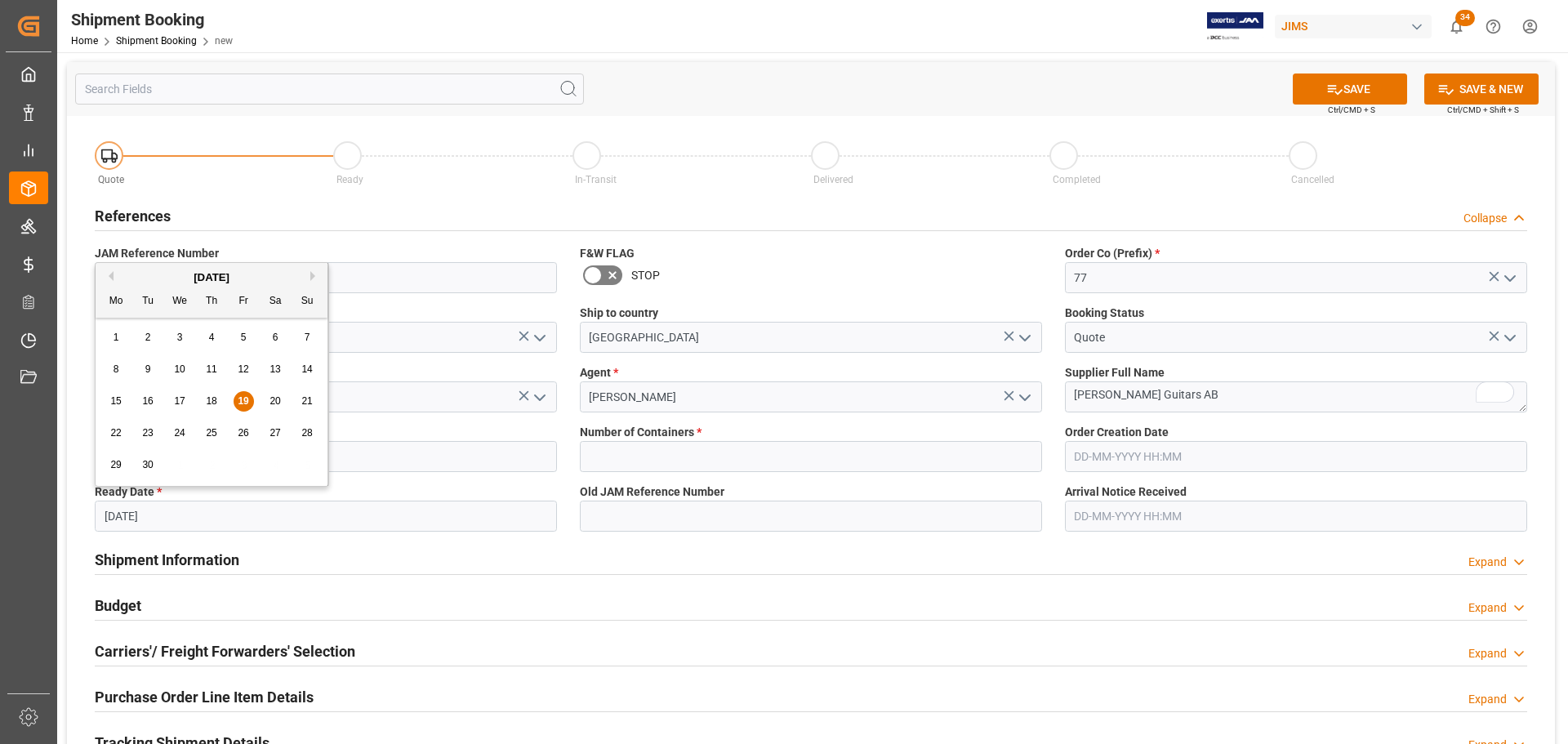
click at [315, 278] on button "Next Month" at bounding box center [316, 276] width 10 height 10
click at [174, 336] on div "1" at bounding box center [179, 338] width 21 height 20
type input "[DATE]"
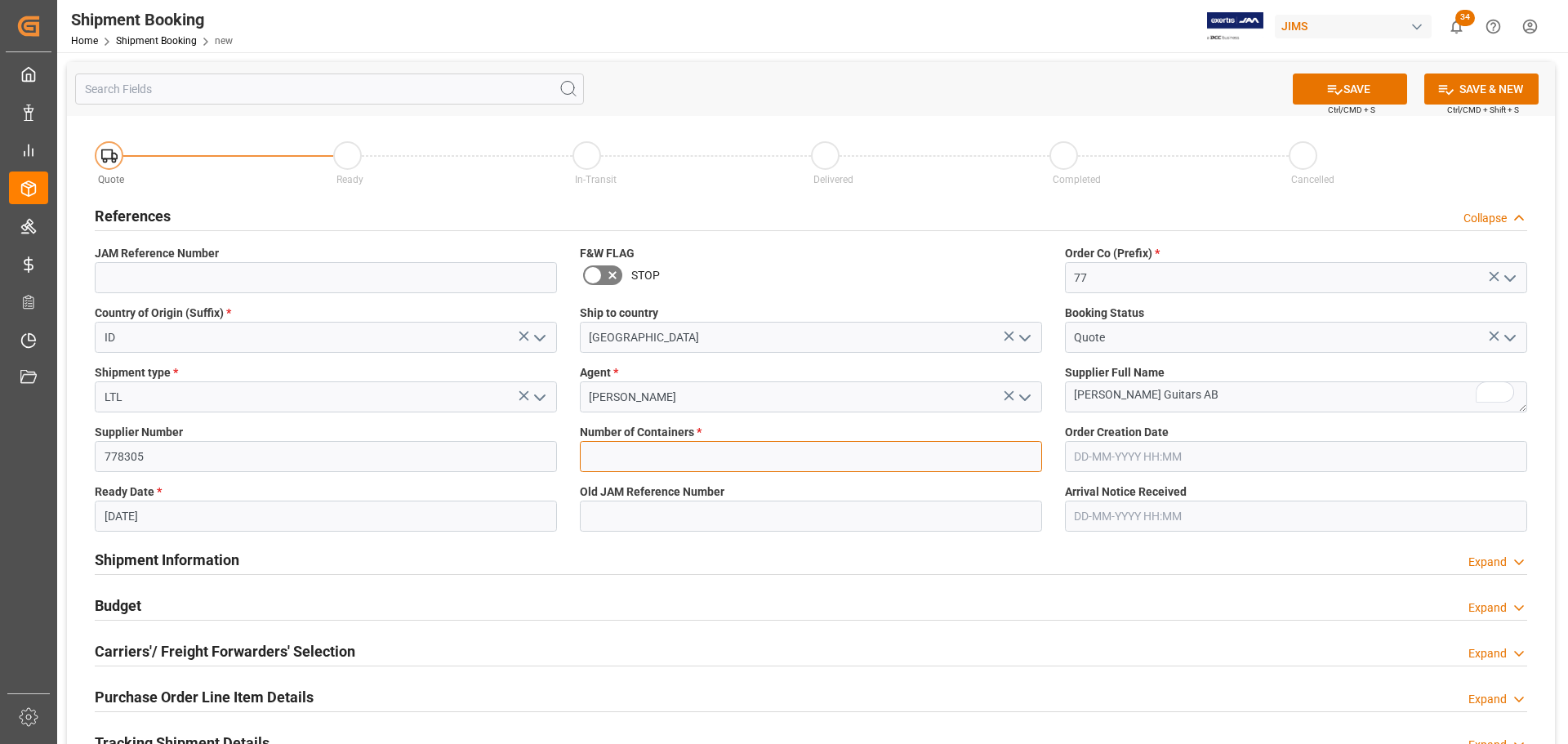
click at [646, 450] on input "text" at bounding box center [811, 457] width 463 height 31
type input "0"
click at [1334, 93] on icon at bounding box center [1335, 90] width 15 height 10
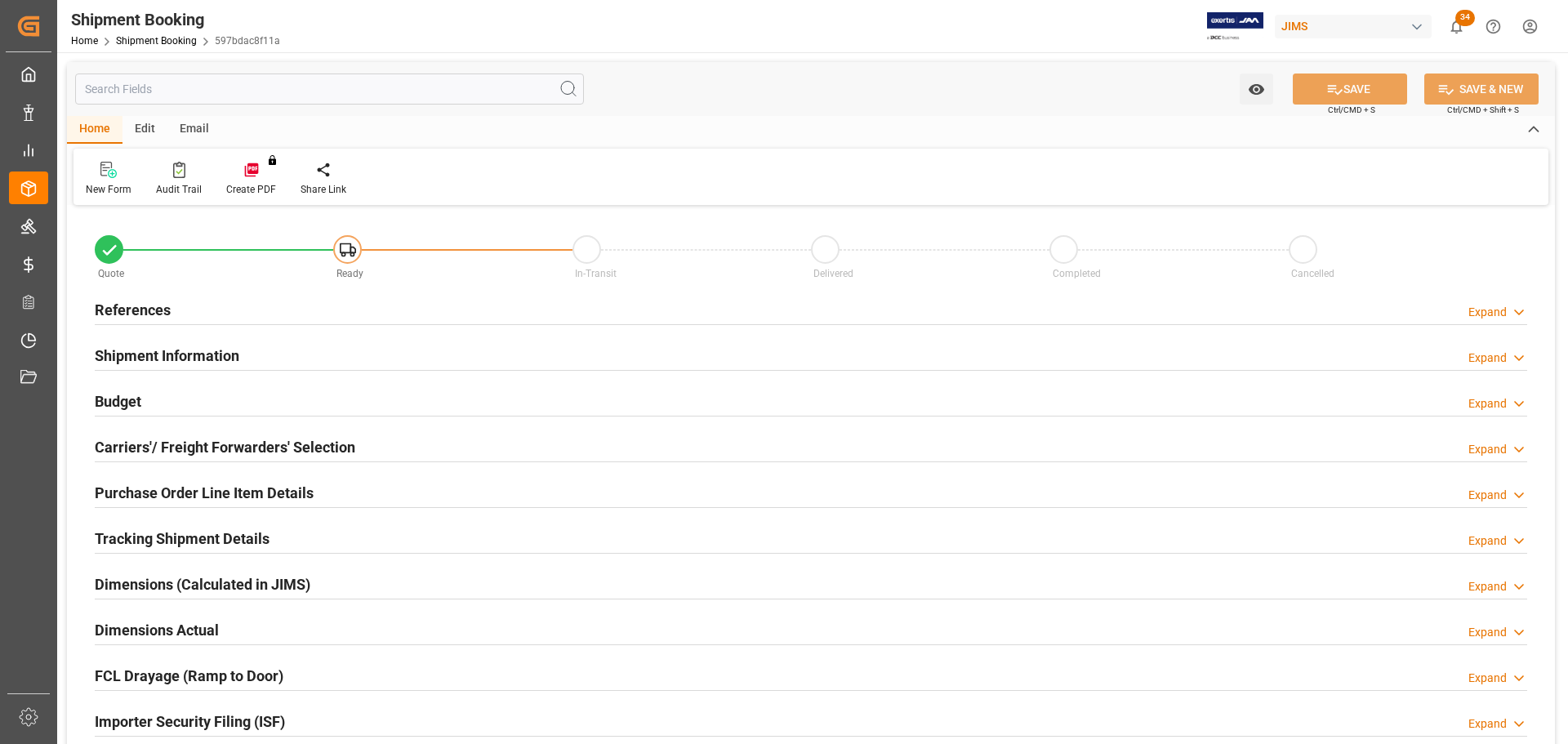
type input "0"
type input "[DATE]"
click at [206, 311] on div "References Expand" at bounding box center [810, 309] width 1432 height 31
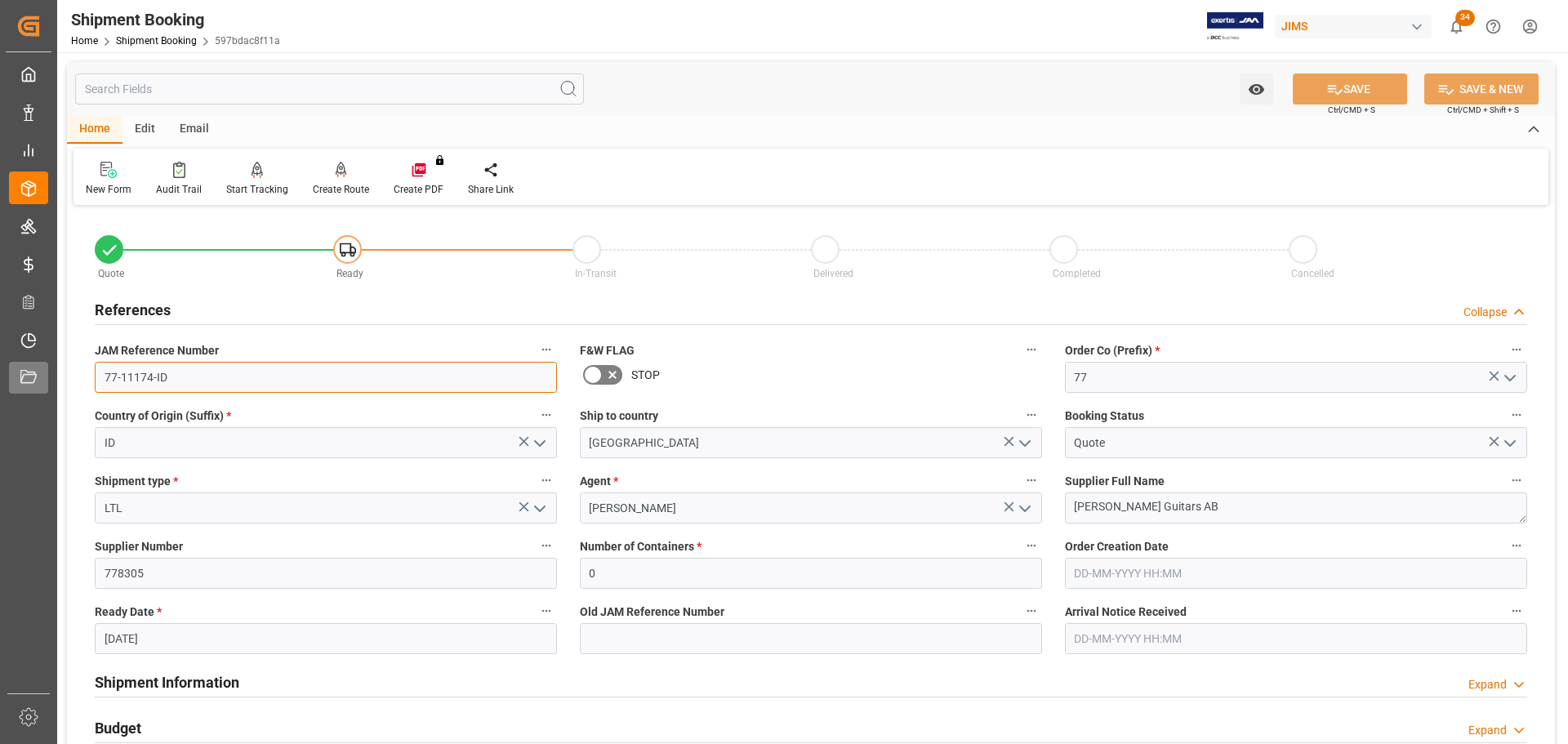
drag, startPoint x: 204, startPoint y: 373, endPoint x: 28, endPoint y: 384, distance: 176.3
click at [31, 381] on div "Created by potrace 1.15, written by [PERSON_NAME] [DATE]-[DATE] Created by potr…" at bounding box center [784, 372] width 1568 height 744
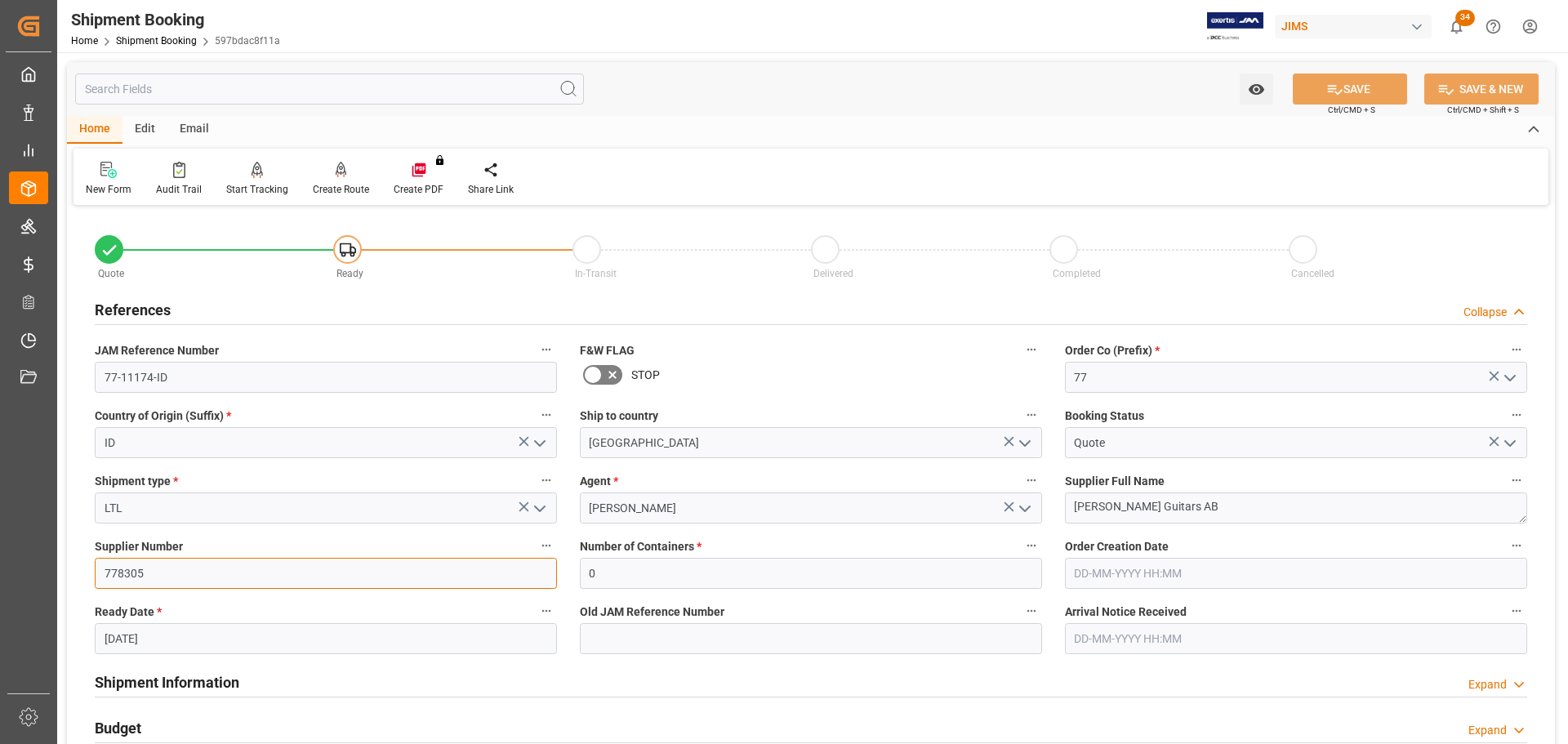
drag, startPoint x: 165, startPoint y: 579, endPoint x: 64, endPoint y: 565, distance: 102.0
click at [64, 565] on div "Watch Option SAVE Ctrl/CMD + S SAVE & NEW Ctrl/CMD + Shift + S Home Edit Email …" at bounding box center [810, 710] width 1507 height 1315
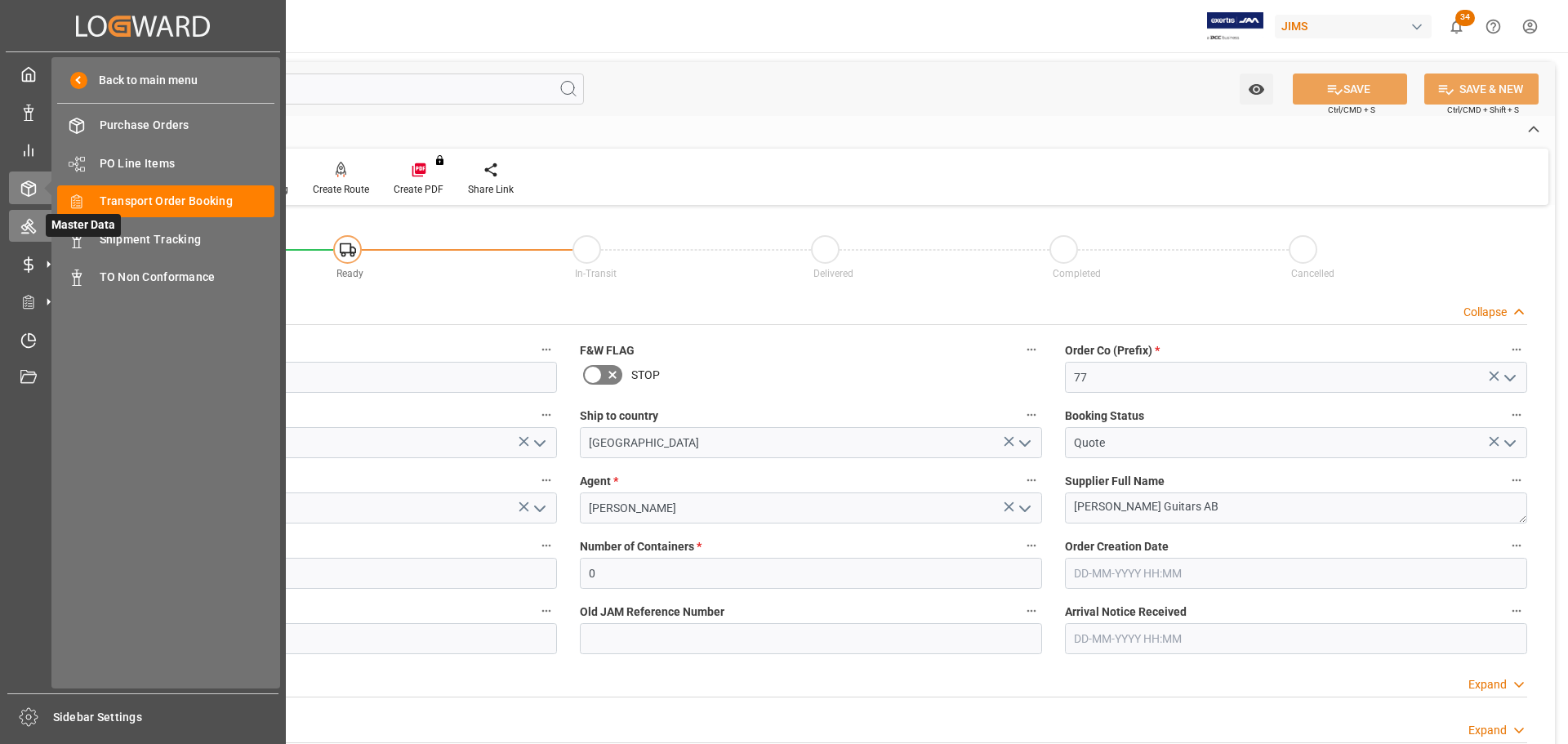
click at [36, 221] on div "Master Data Master Data" at bounding box center [142, 225] width 268 height 31
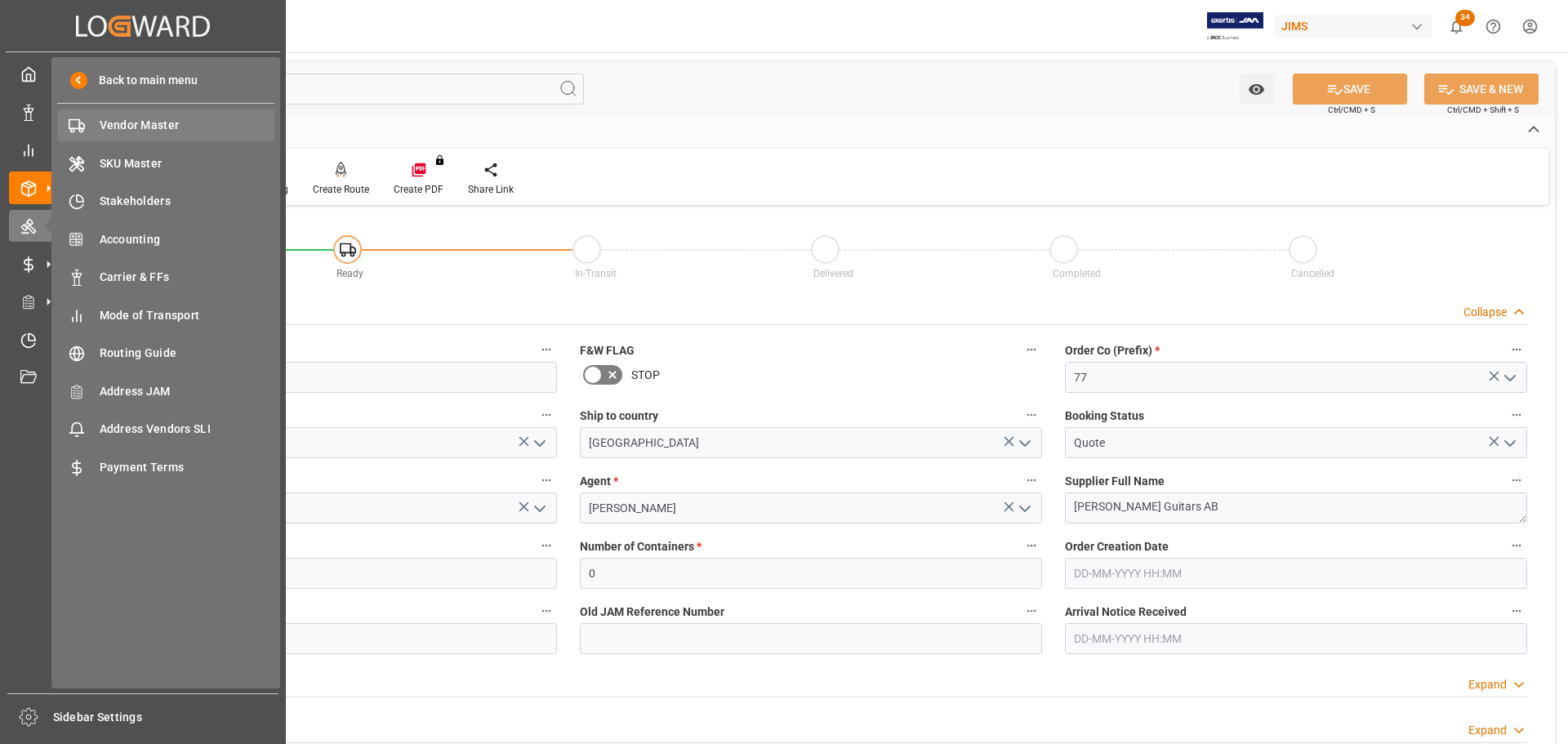
click at [118, 129] on span "Vendor Master" at bounding box center [187, 124] width 175 height 17
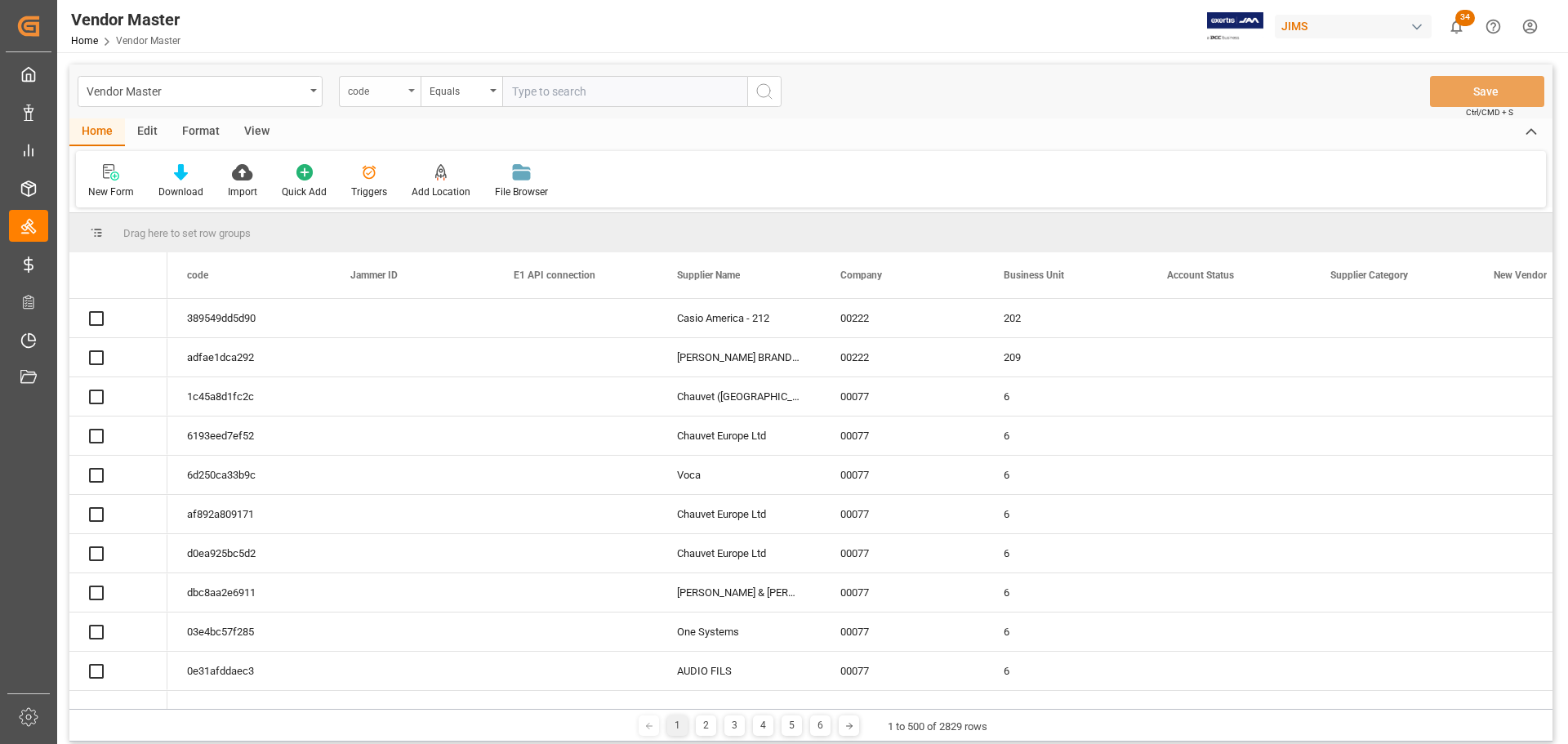
click at [381, 94] on div "code" at bounding box center [375, 89] width 56 height 19
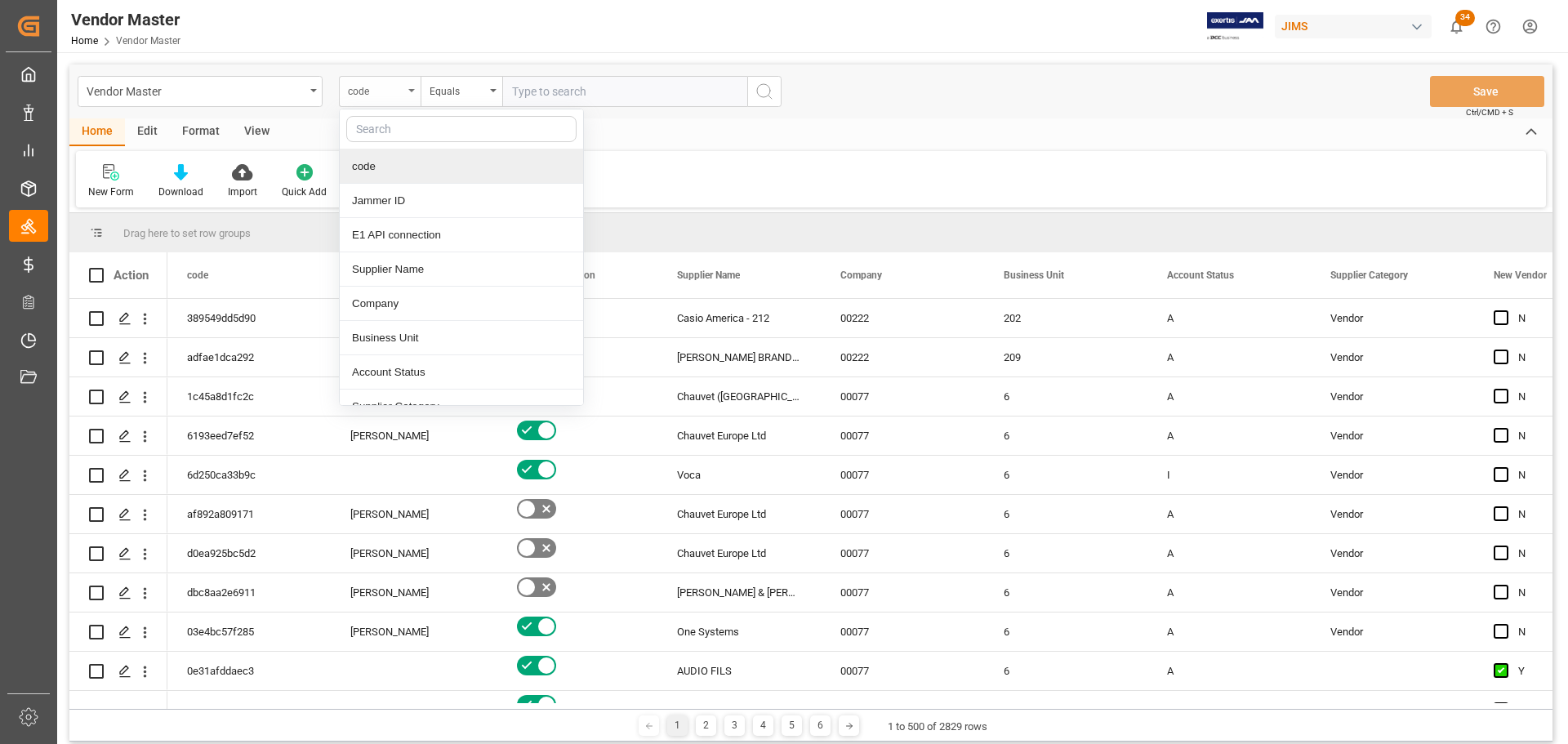
click at [379, 94] on div "code" at bounding box center [375, 89] width 56 height 19
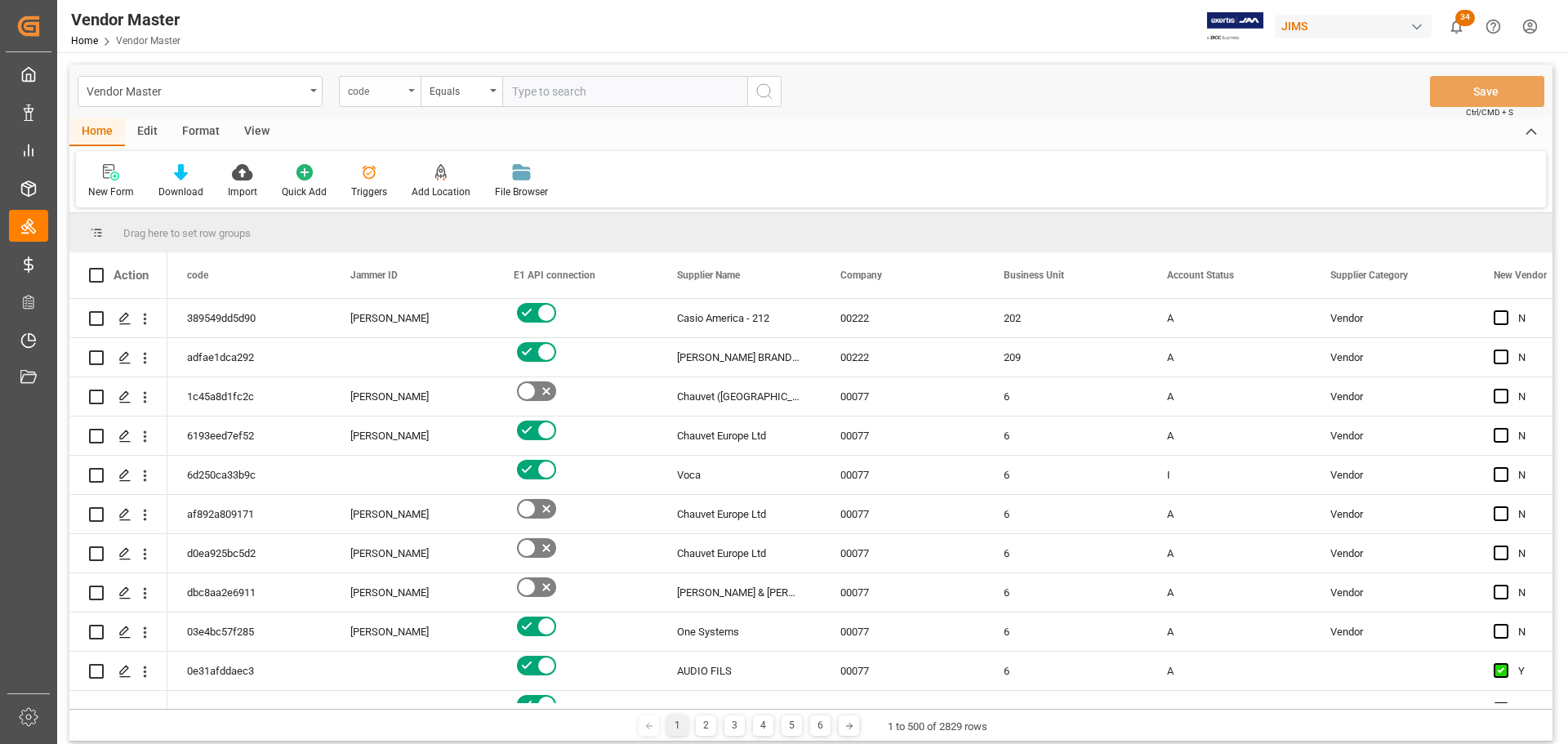
click at [379, 93] on div "code" at bounding box center [375, 89] width 56 height 19
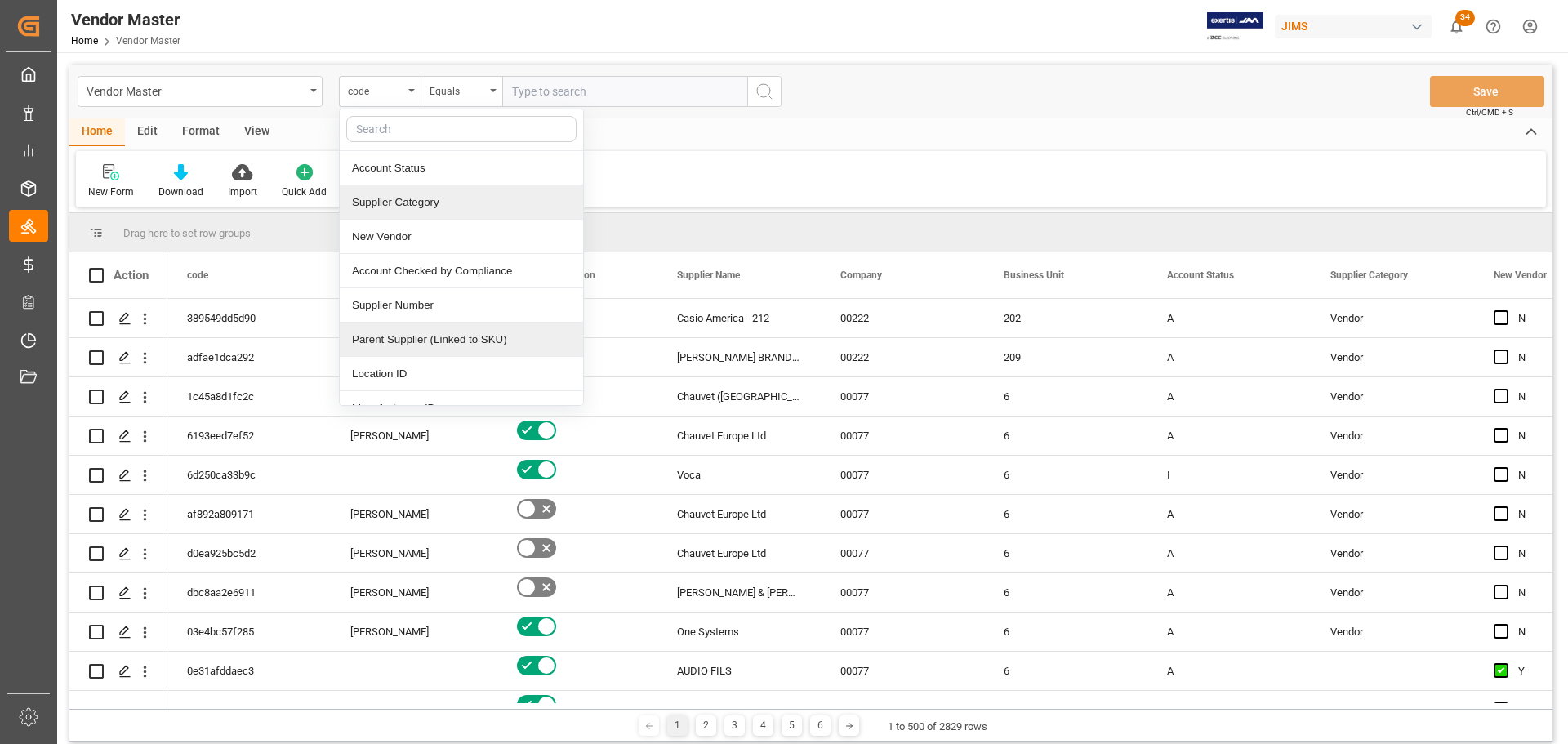
scroll to position [245, 0]
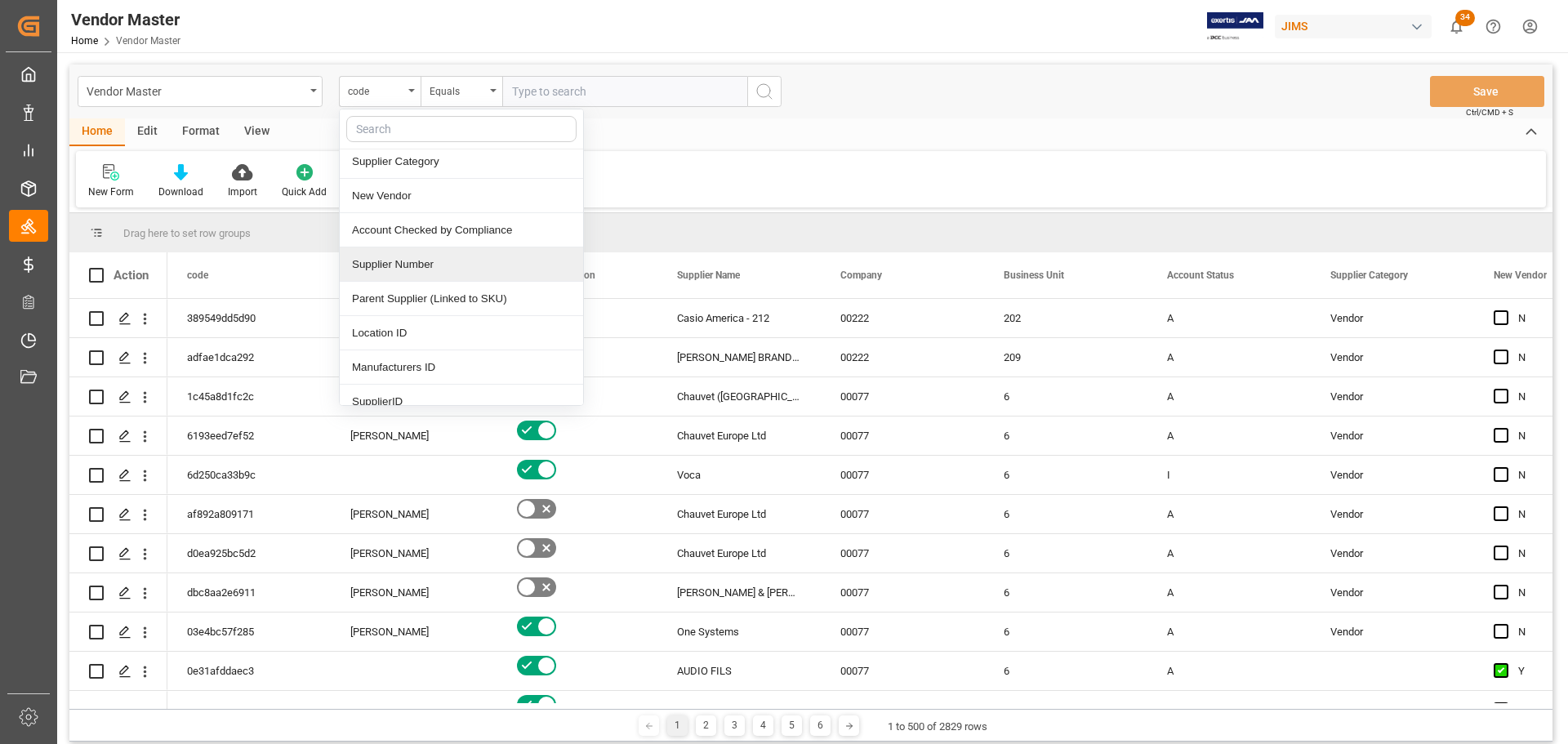
click at [422, 256] on div "Supplier Number" at bounding box center [462, 264] width 243 height 34
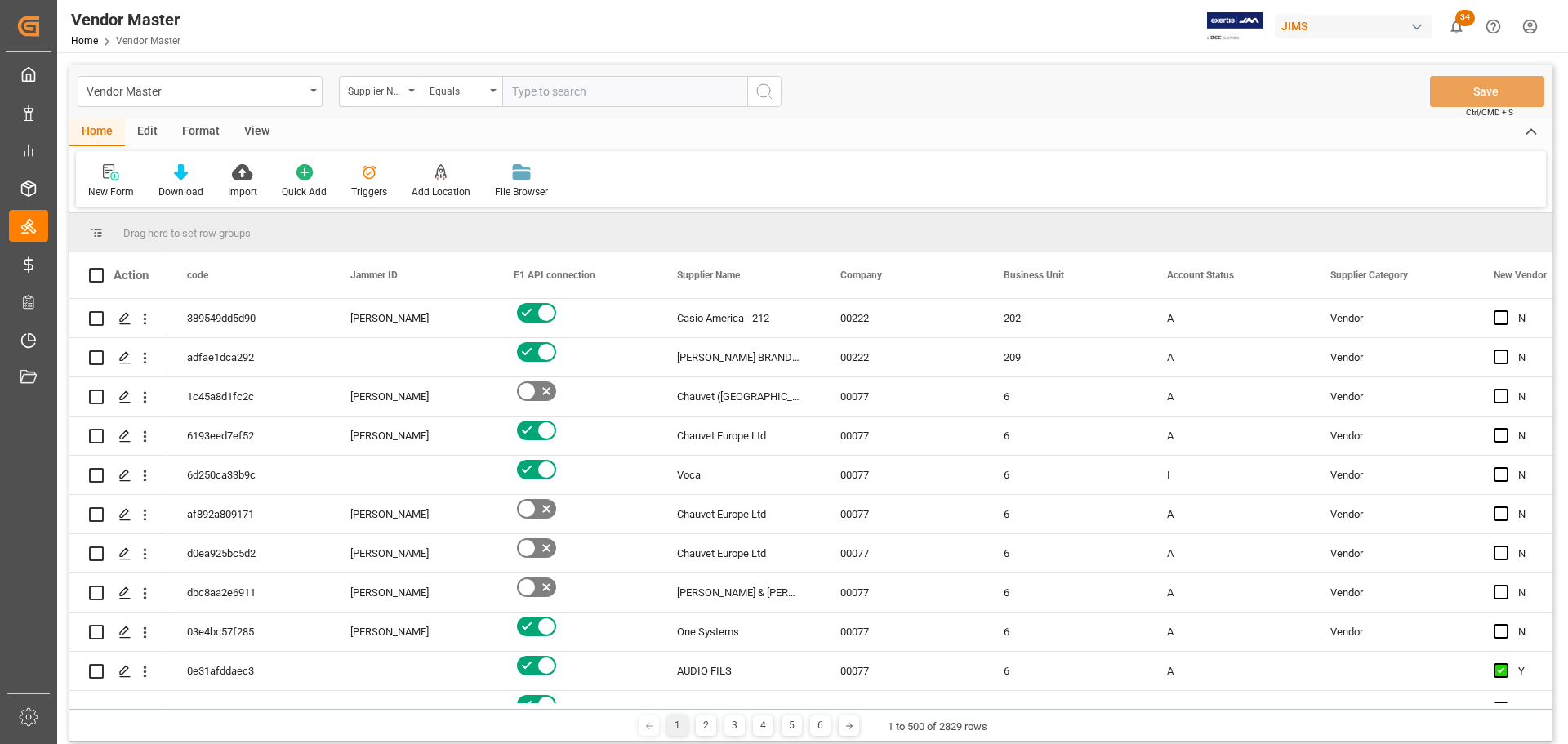
click at [565, 53] on div "Vendor Master Supplier Number Equals Save Ctrl/CMD + S Home Edit Format View Ne…" at bounding box center [810, 492] width 1507 height 881
click at [559, 97] on input "text" at bounding box center [624, 91] width 245 height 31
paste input "778305"
type input "778305"
click at [759, 90] on icon "search button" at bounding box center [764, 91] width 20 height 20
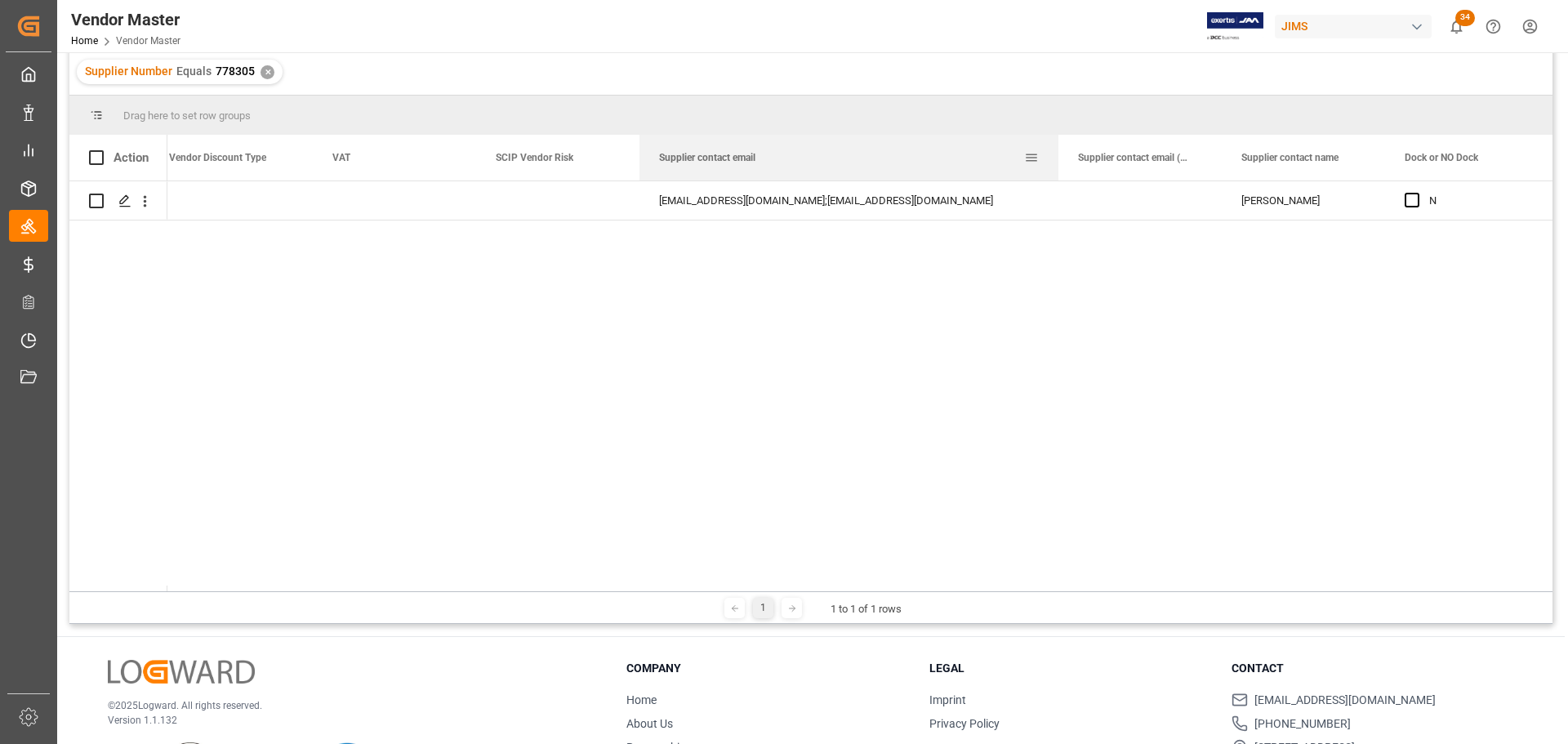
drag, startPoint x: 807, startPoint y: 155, endPoint x: 1073, endPoint y: 160, distance: 266.0
click at [1061, 160] on div at bounding box center [1057, 157] width 7 height 46
click at [909, 206] on div "[EMAIL_ADDRESS][DOMAIN_NAME];[EMAIL_ADDRESS][DOMAIN_NAME]" at bounding box center [856, 200] width 434 height 38
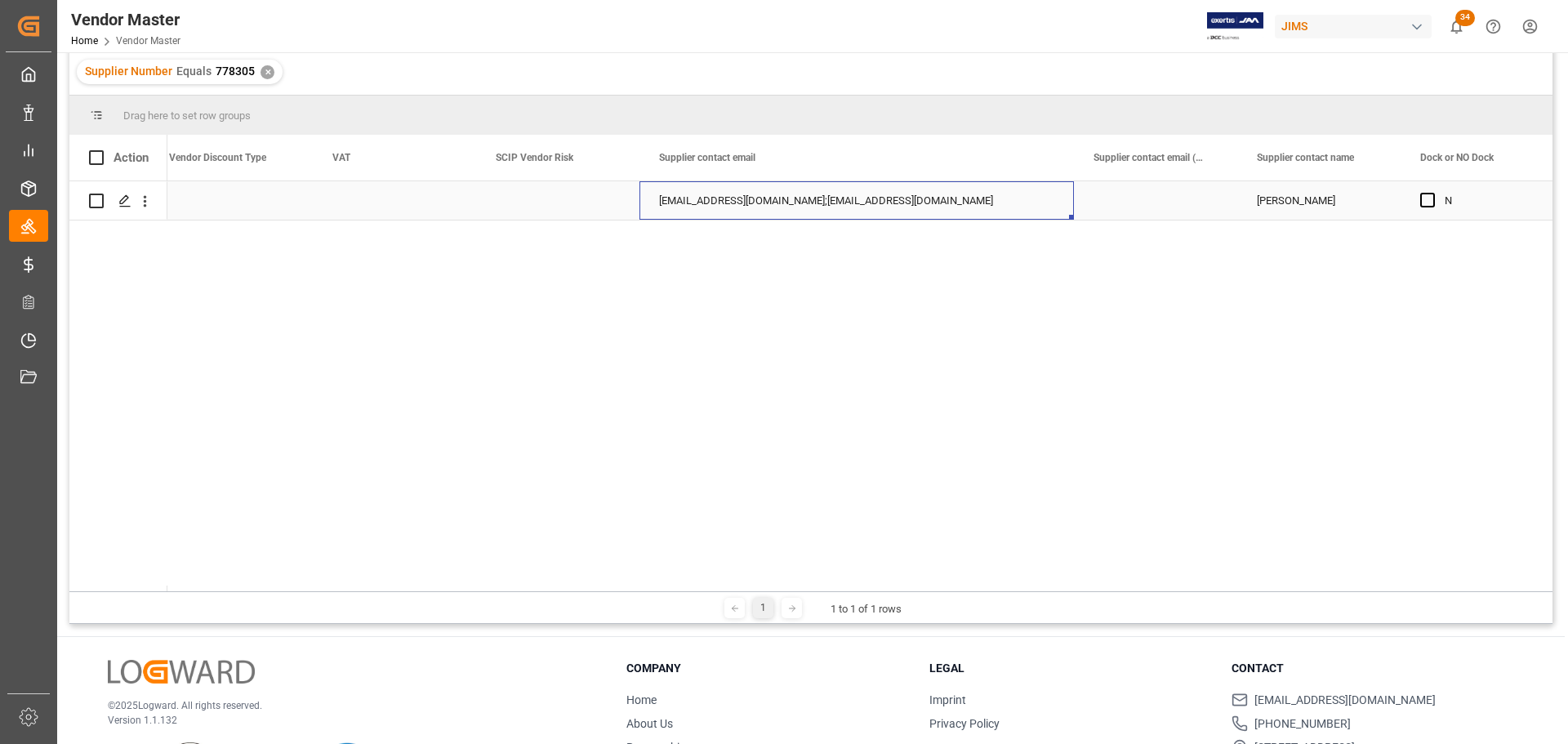
click at [956, 198] on div "[EMAIL_ADDRESS][DOMAIN_NAME];[EMAIL_ADDRESS][DOMAIN_NAME]" at bounding box center [856, 200] width 434 height 38
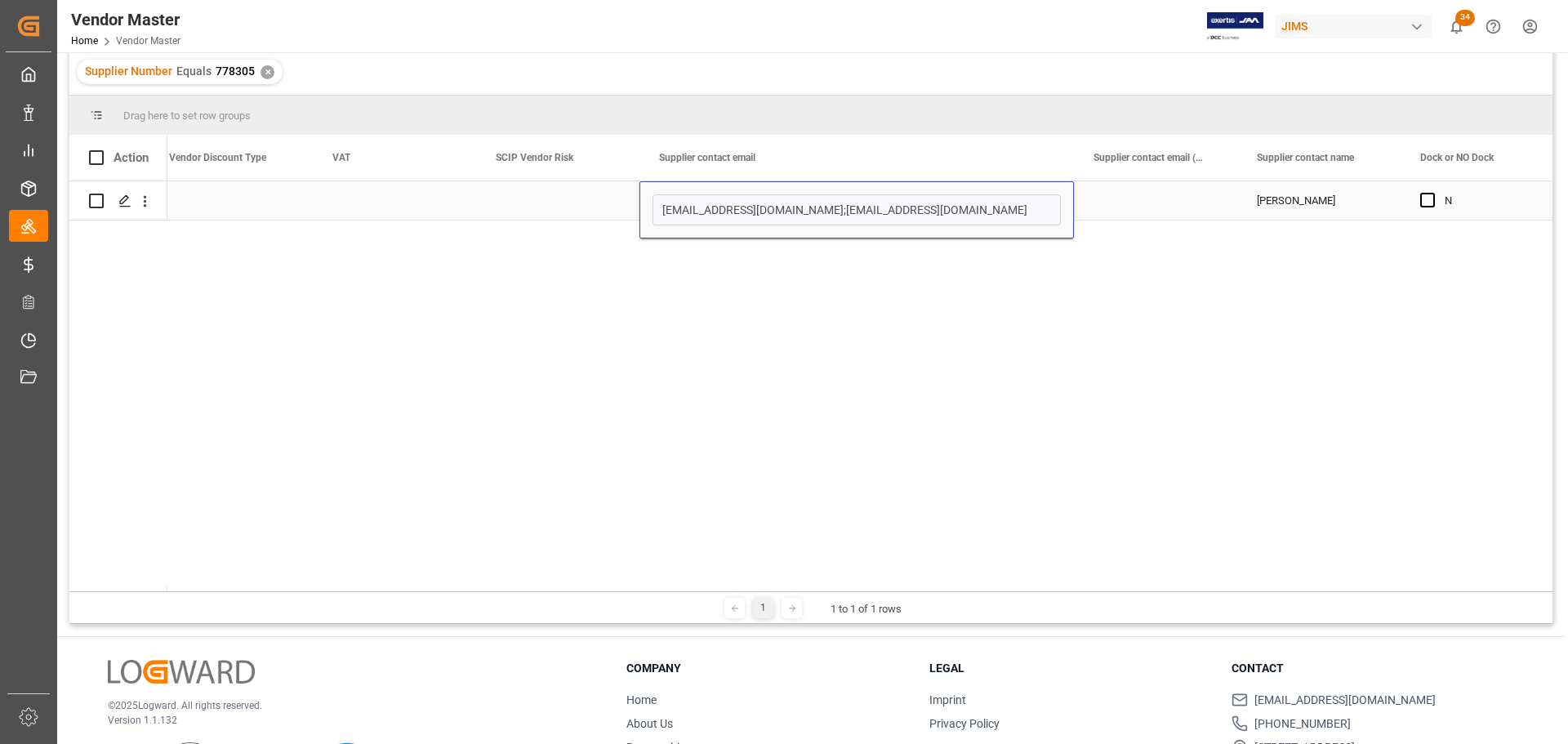
click at [956, 198] on input "[EMAIL_ADDRESS][DOMAIN_NAME];[EMAIL_ADDRESS][DOMAIN_NAME]" at bounding box center [857, 210] width 409 height 31
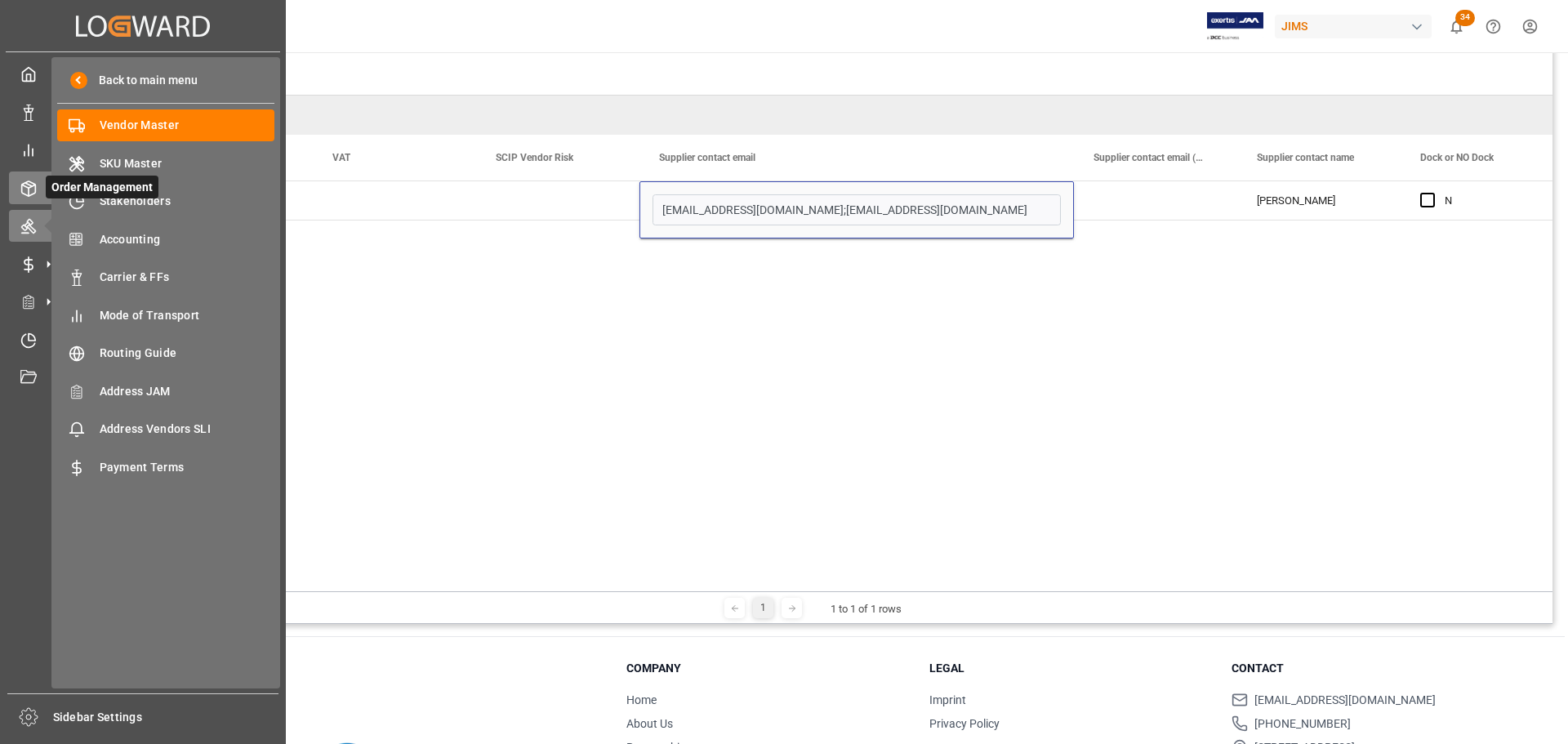
click at [34, 188] on icon at bounding box center [28, 188] width 17 height 17
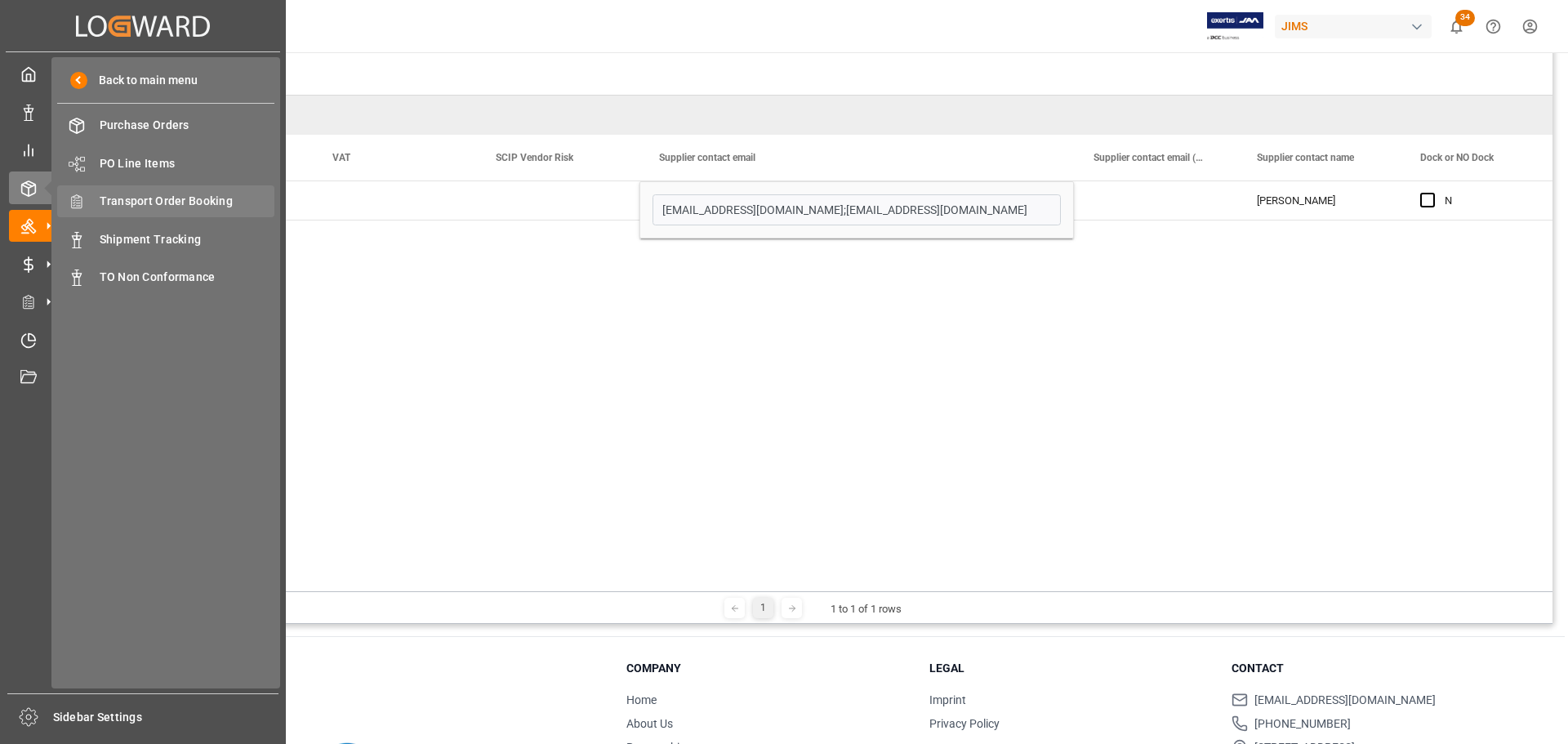
click at [152, 198] on span "Transport Order Booking" at bounding box center [187, 201] width 175 height 17
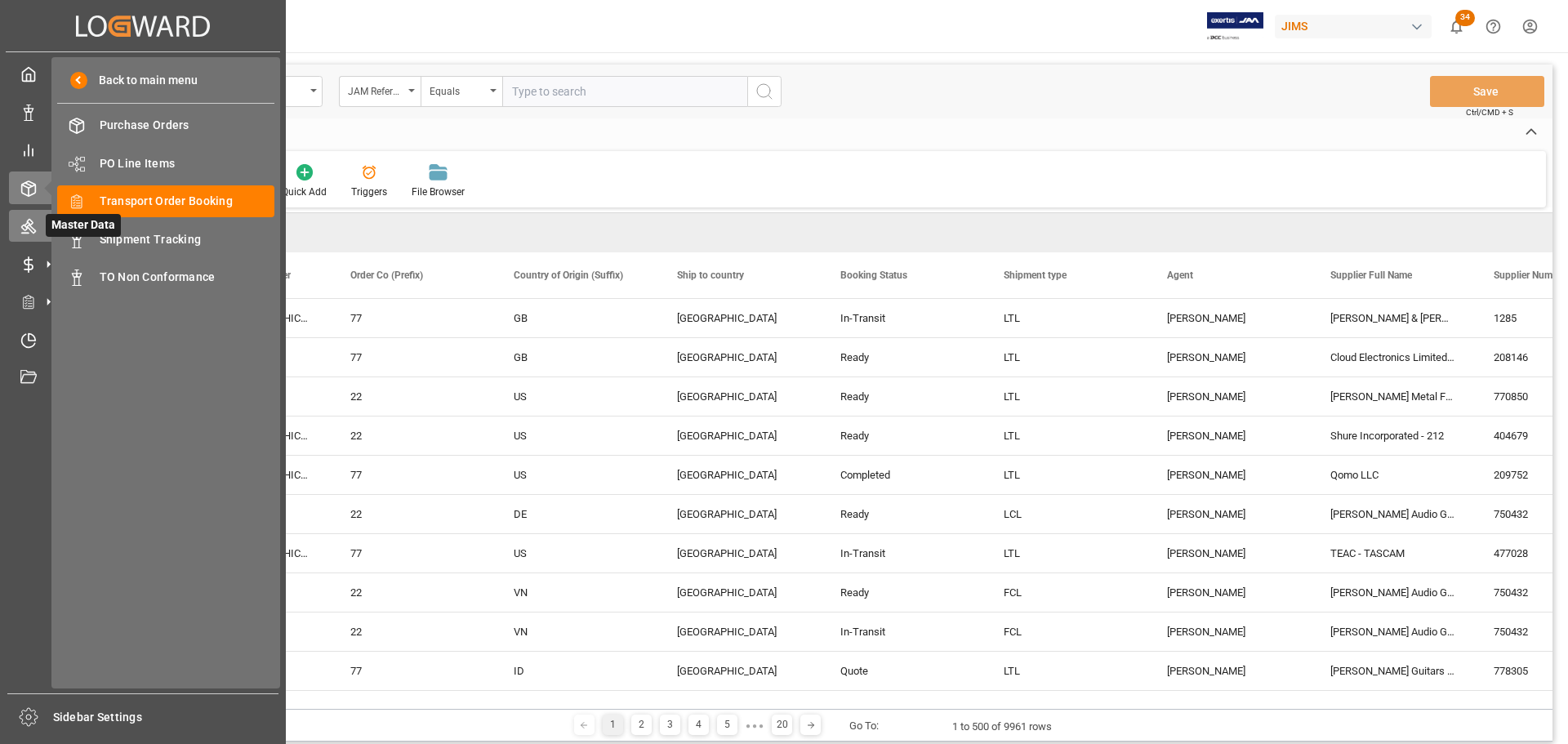
click at [35, 215] on div "Master Data Master Data" at bounding box center [142, 225] width 268 height 31
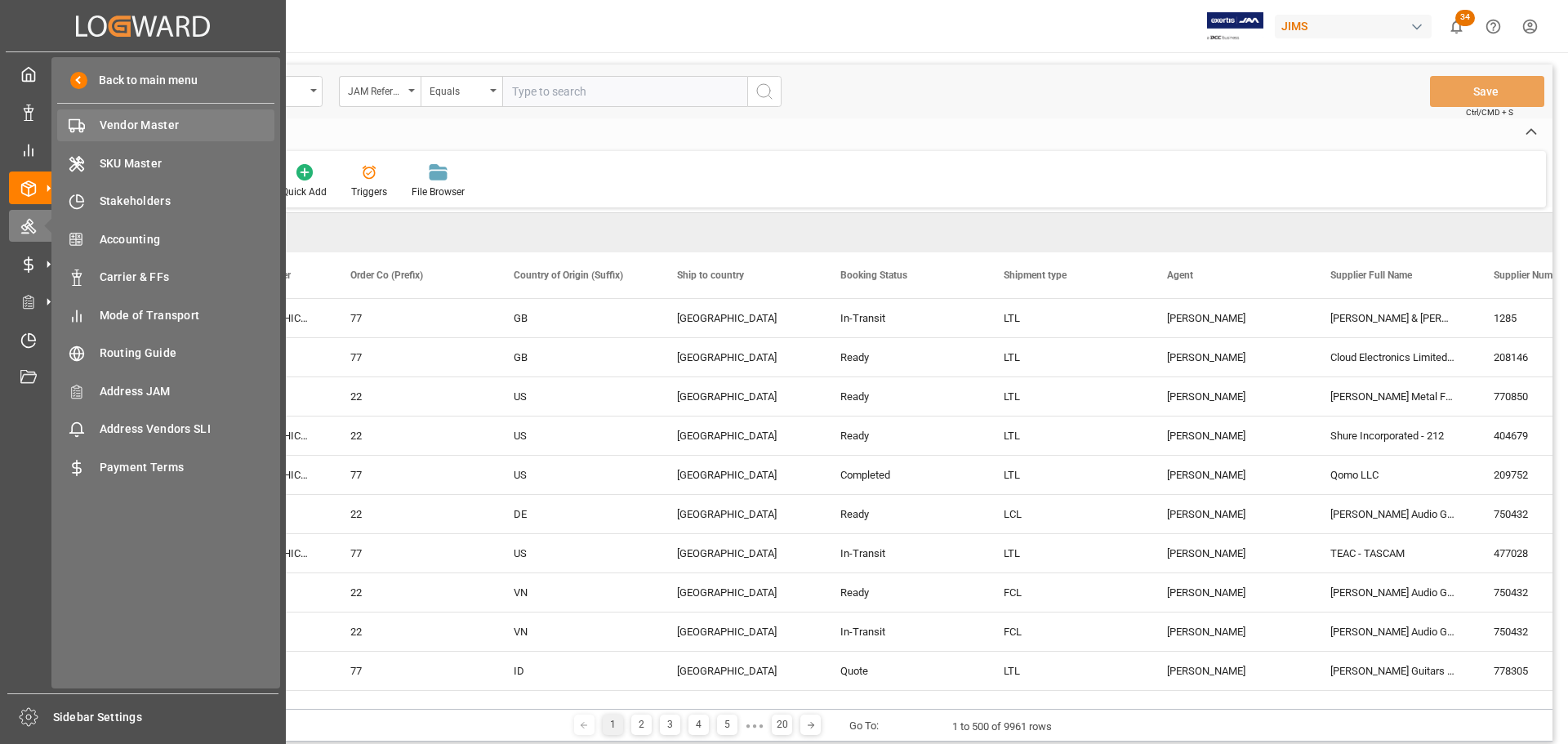
click at [128, 133] on span "Vendor Master" at bounding box center [187, 124] width 175 height 17
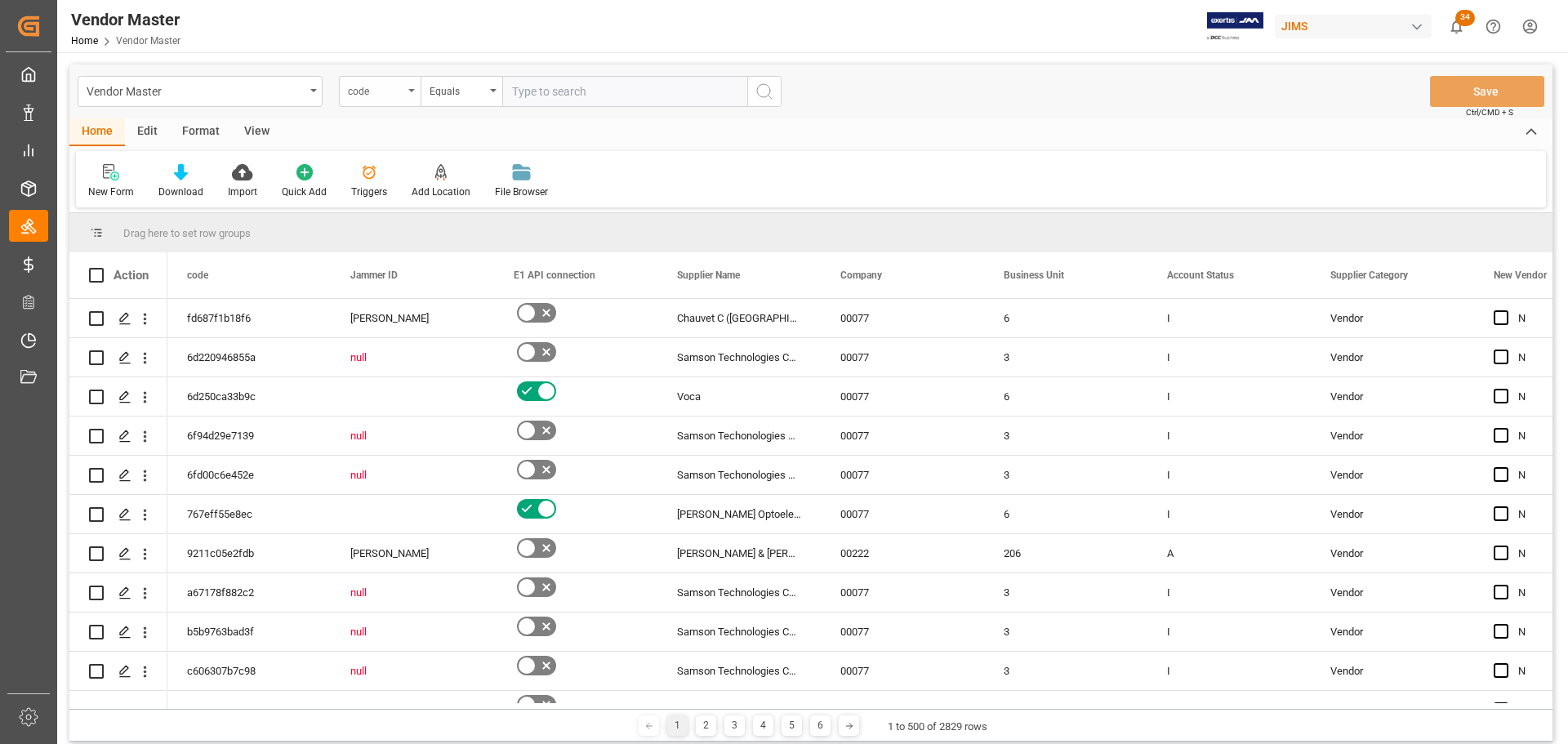
click at [378, 99] on div "code" at bounding box center [379, 91] width 81 height 31
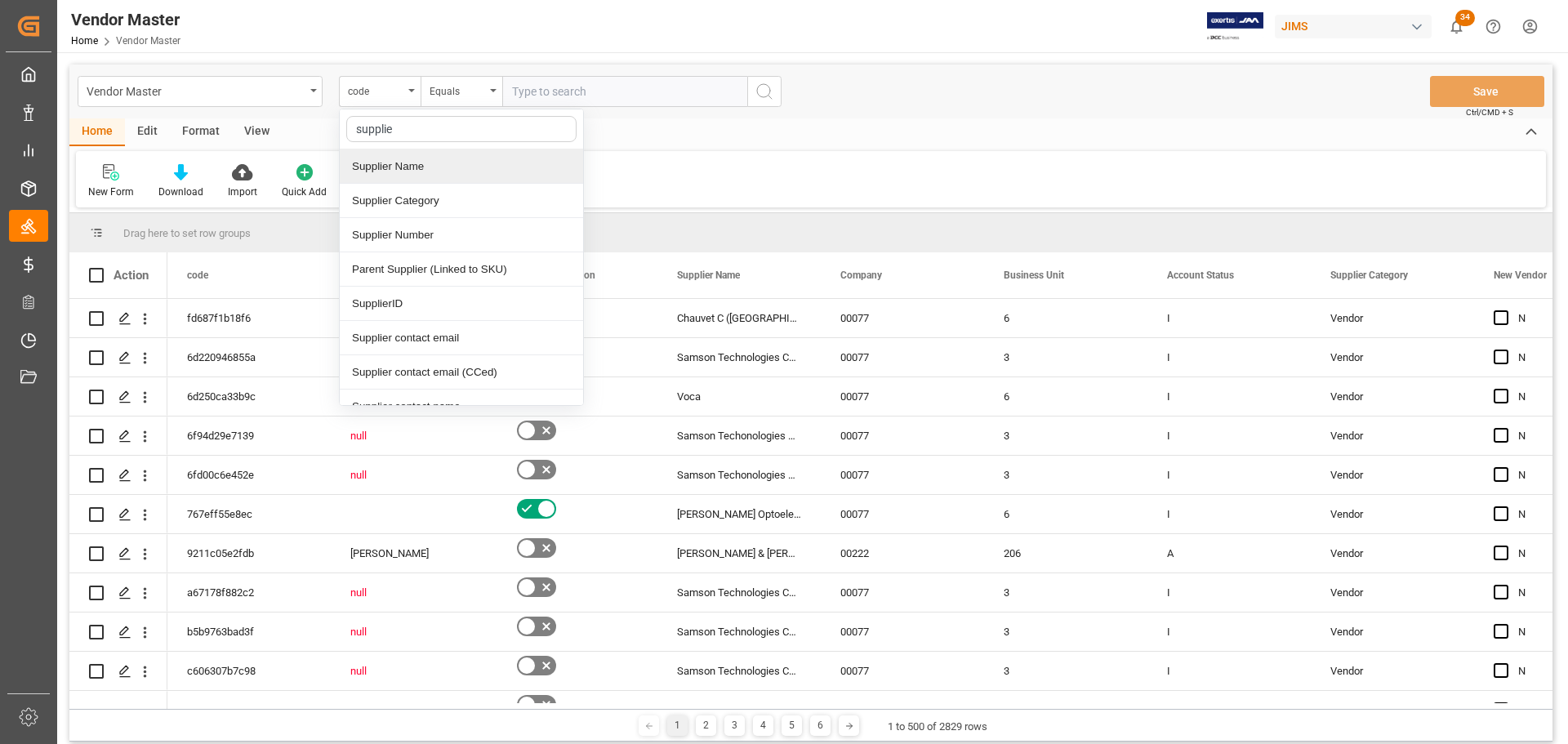
type input "supplier"
click at [433, 169] on div "Supplier Name" at bounding box center [462, 166] width 243 height 34
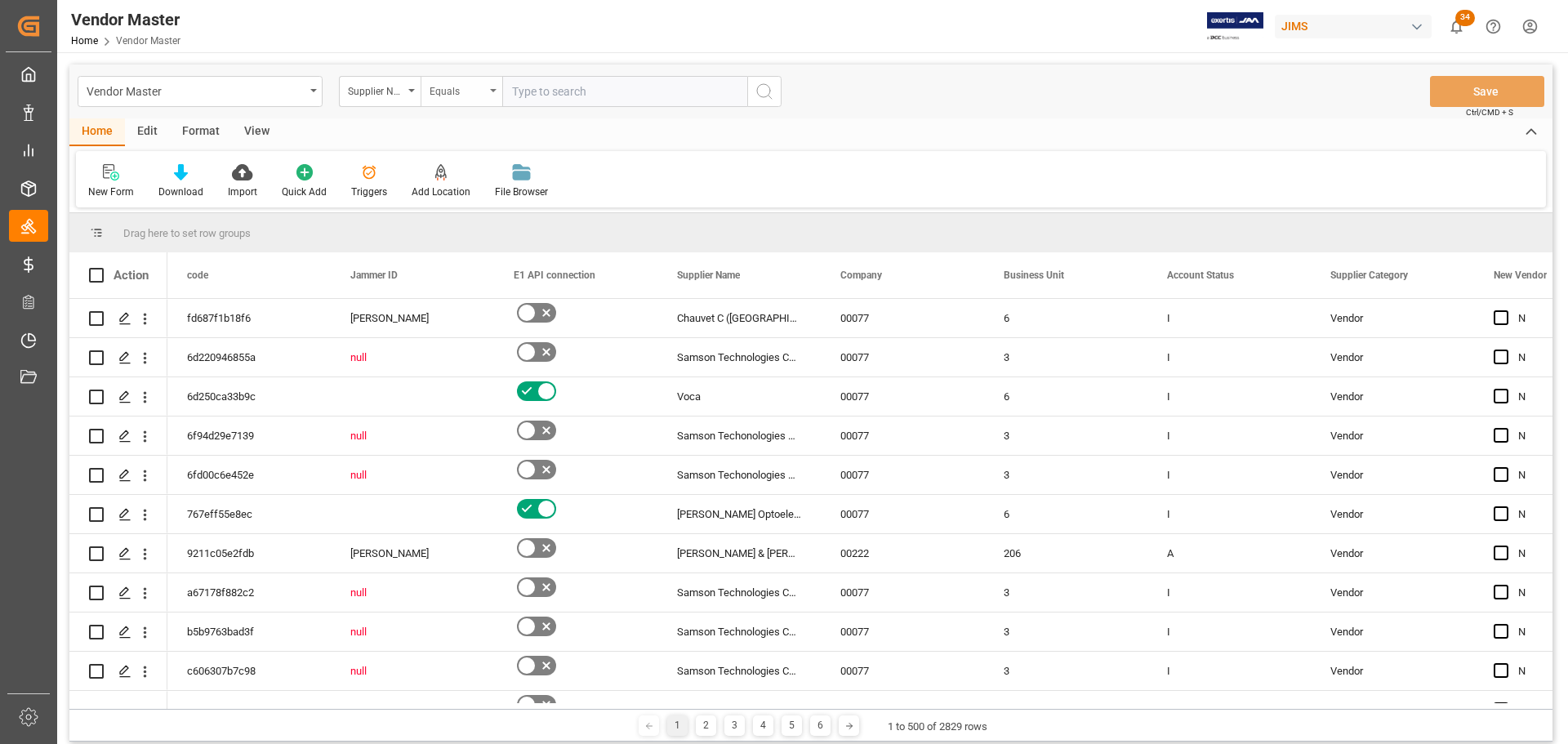
click at [463, 81] on div "Equals" at bounding box center [457, 89] width 56 height 19
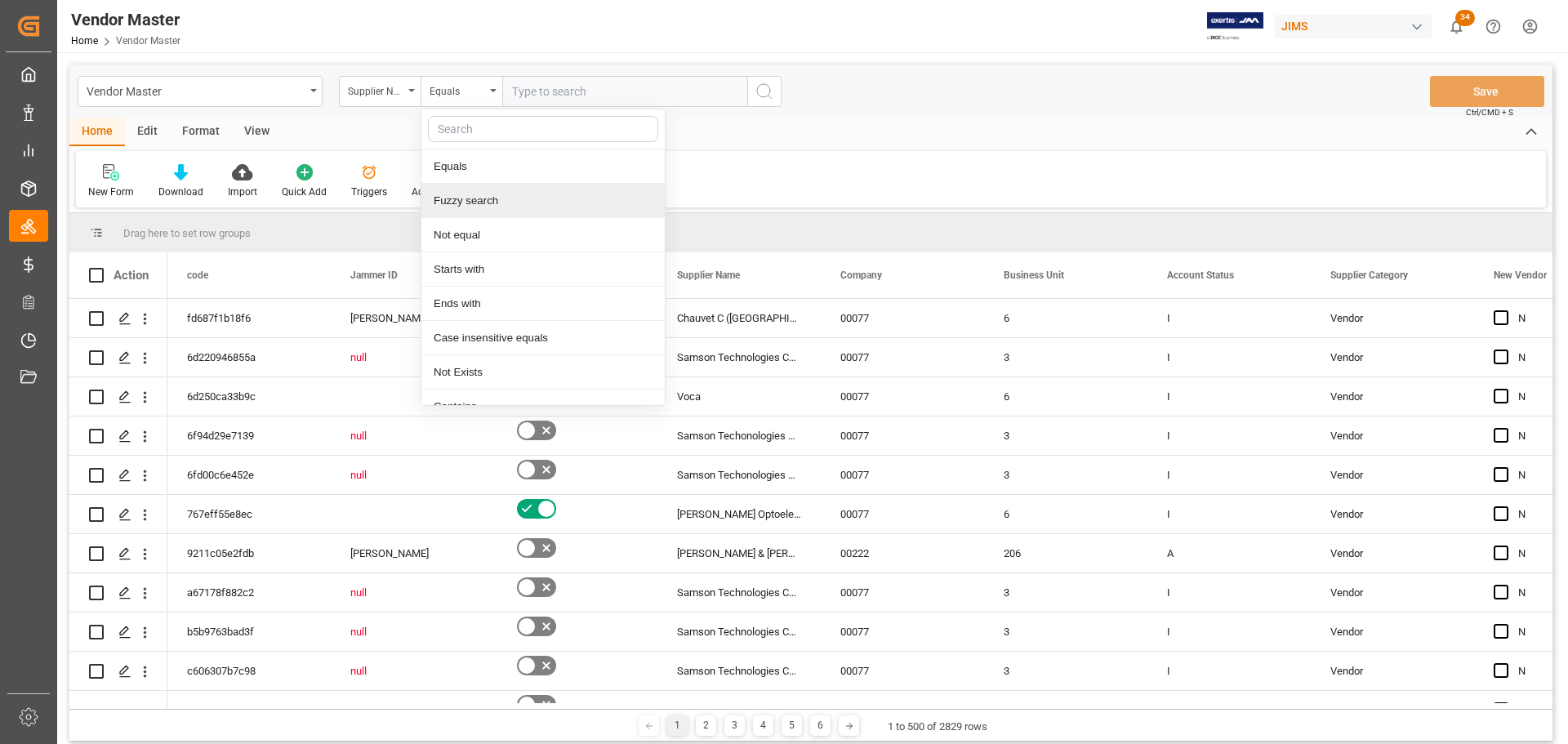
click at [471, 203] on div "Fuzzy search" at bounding box center [543, 200] width 243 height 34
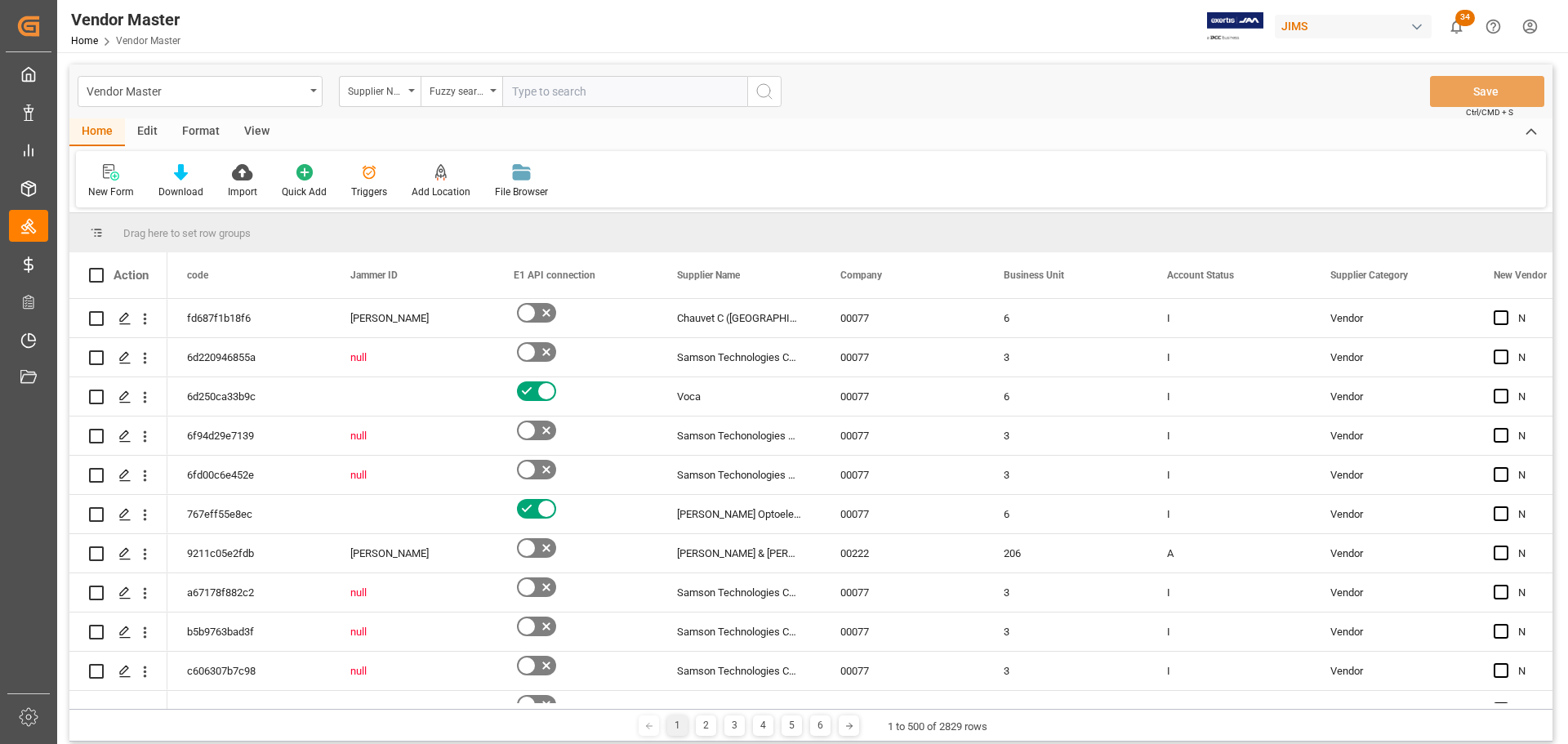
click at [553, 96] on input "text" at bounding box center [624, 91] width 245 height 31
type input "DW"
click at [764, 84] on circle "search button" at bounding box center [762, 90] width 13 height 13
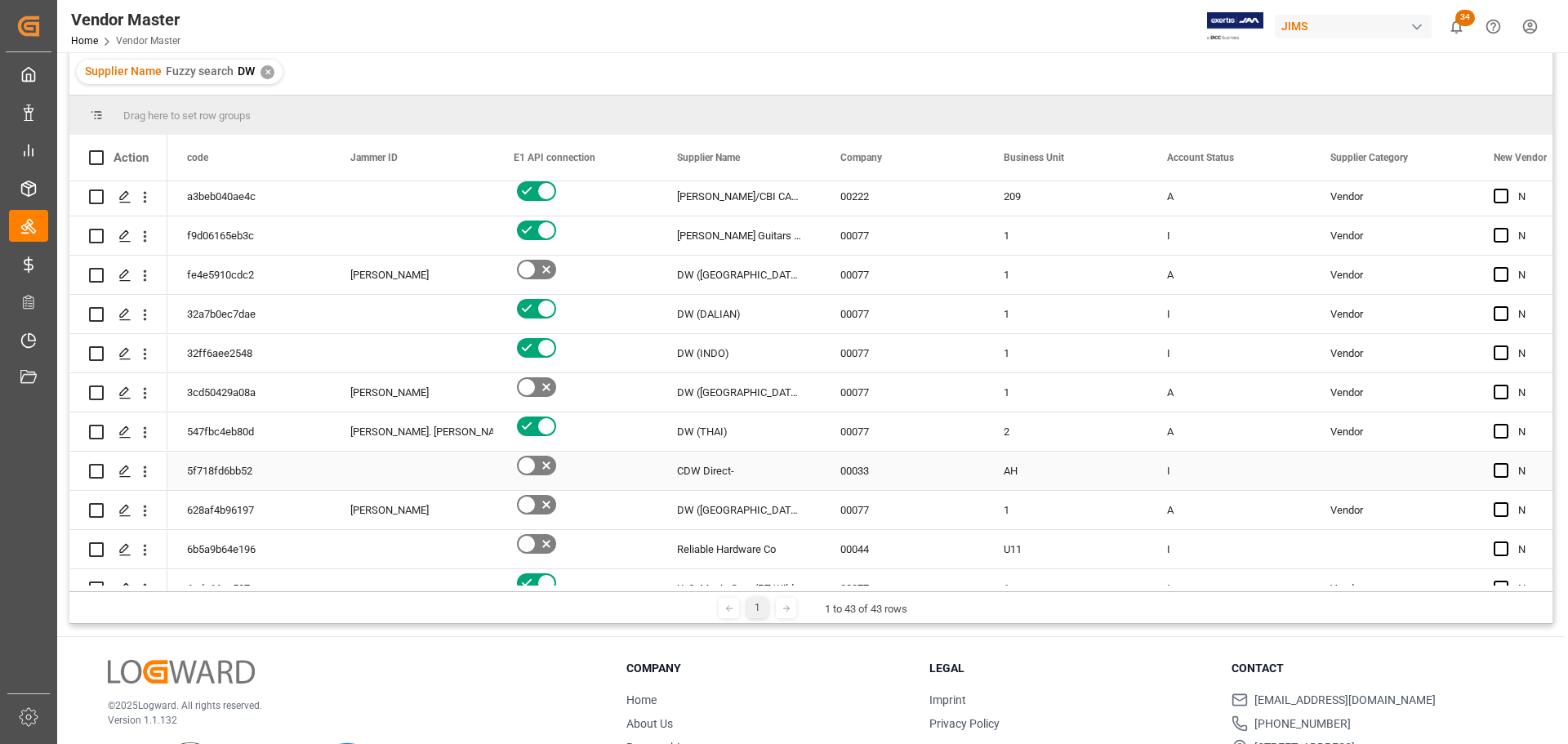
scroll to position [81, 0]
click at [712, 394] on div "DW ([GEOGRAPHIC_DATA])" at bounding box center [739, 393] width 164 height 38
click at [795, 159] on span at bounding box center [793, 157] width 15 height 15
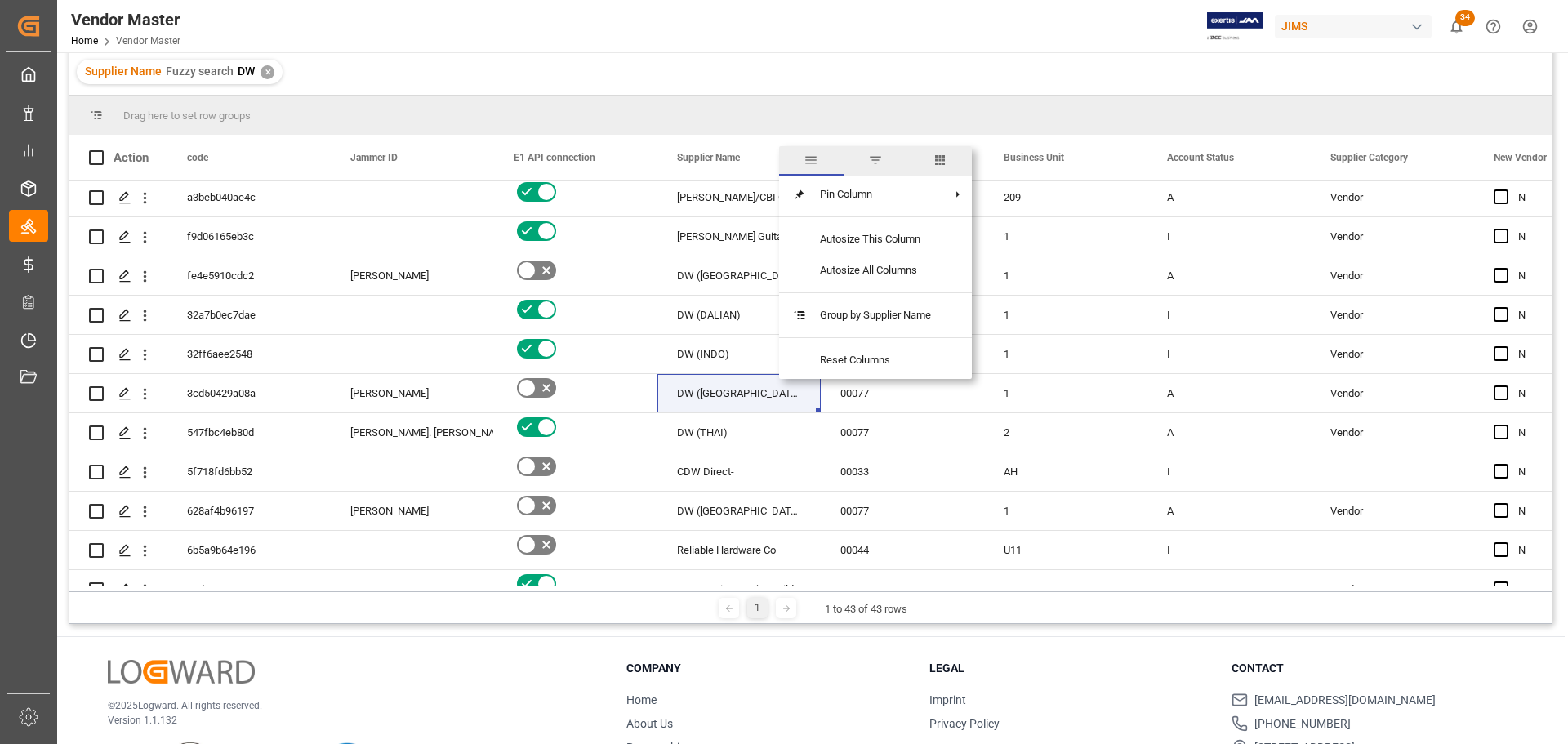
click at [883, 165] on span "filter" at bounding box center [875, 160] width 15 height 15
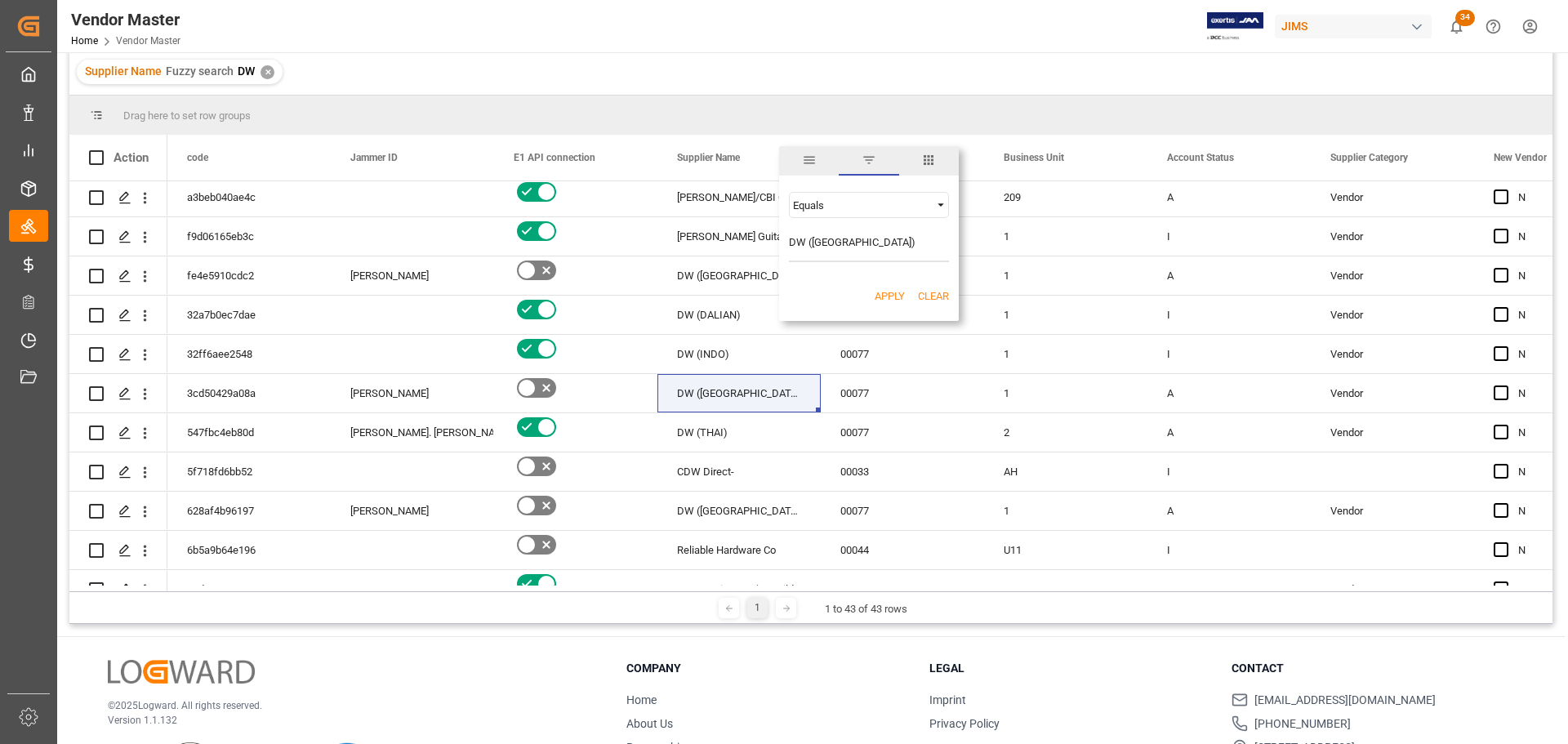
type input "DW ([GEOGRAPHIC_DATA])"
click at [899, 300] on button "Apply" at bounding box center [889, 296] width 30 height 17
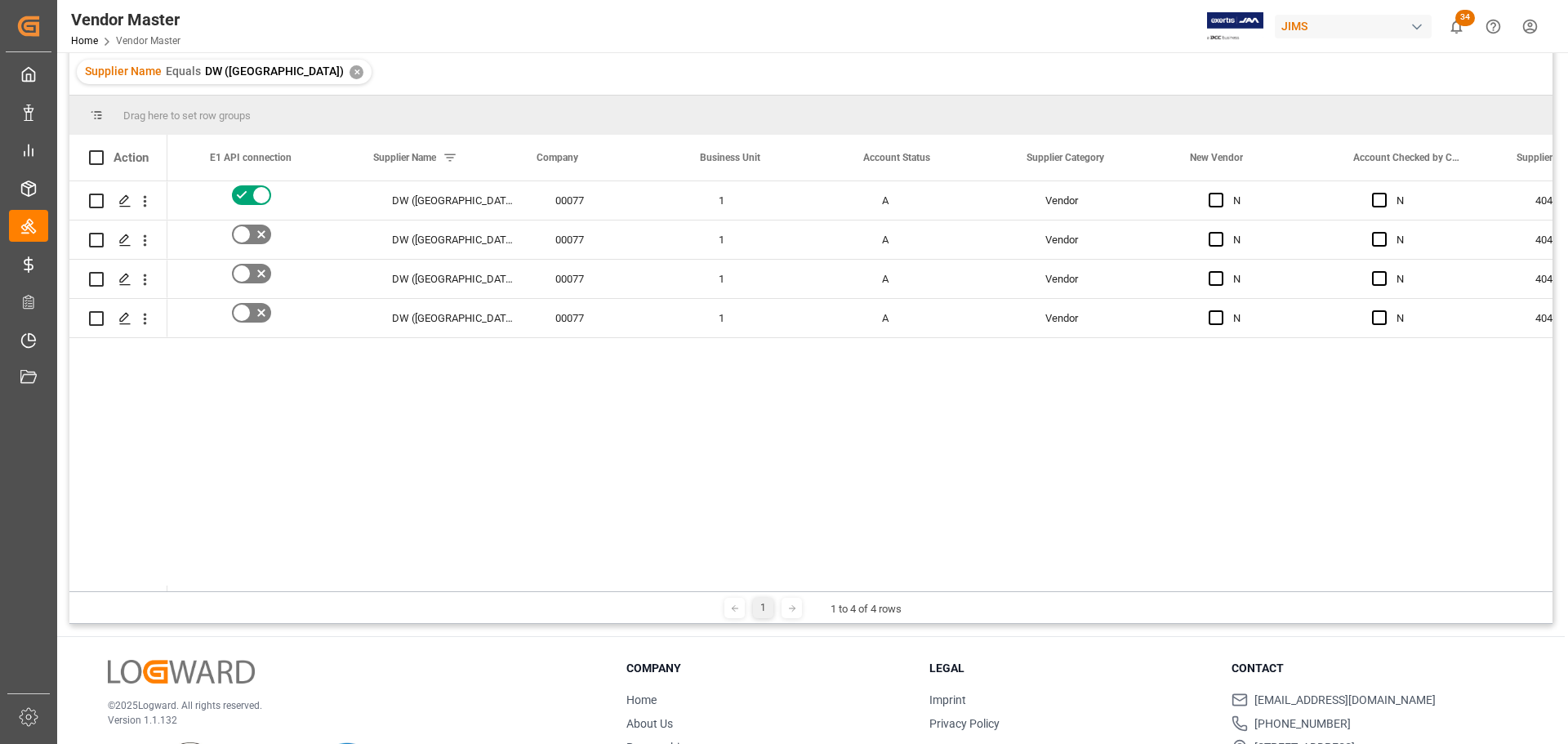
scroll to position [0, 413]
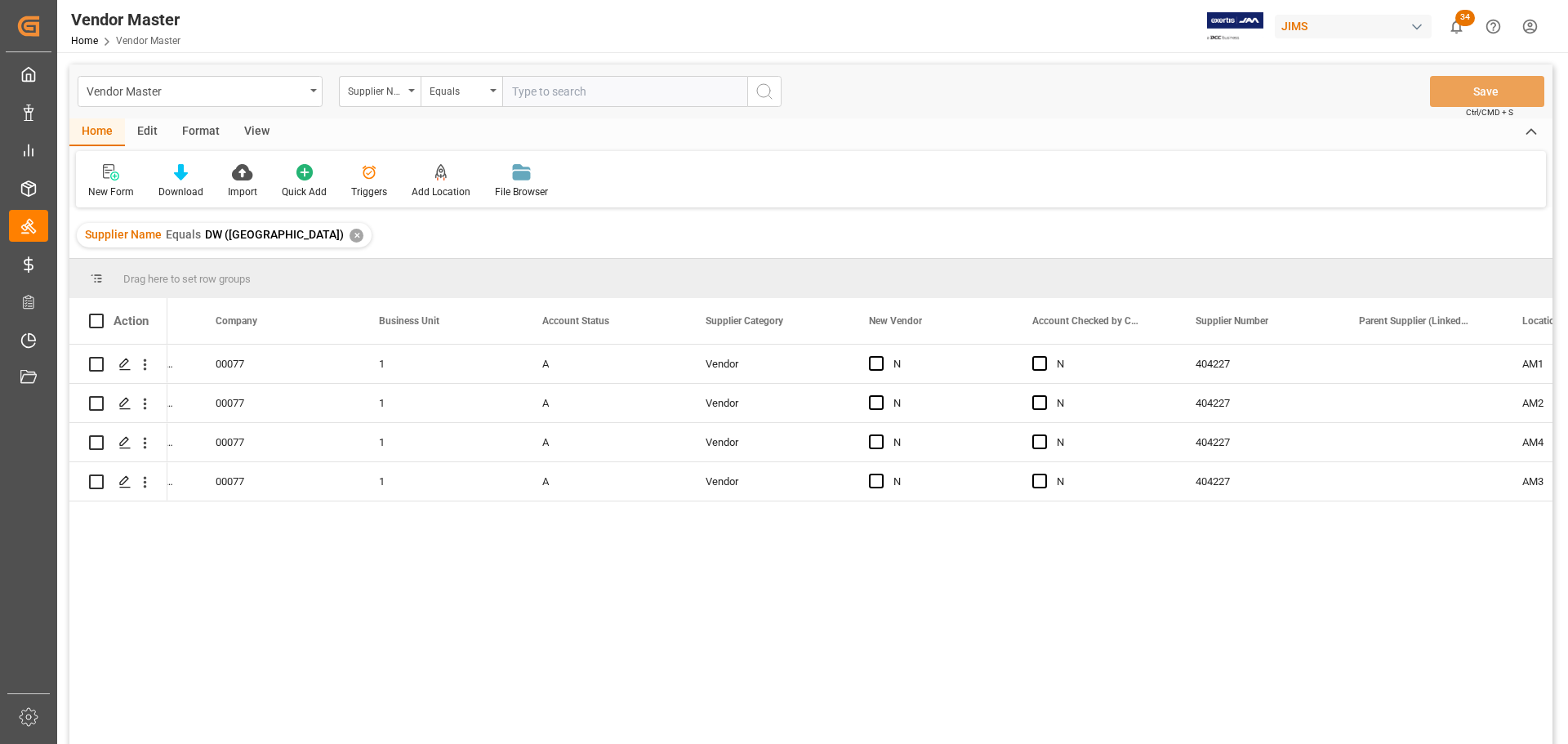
click at [350, 232] on div "✕" at bounding box center [357, 235] width 14 height 14
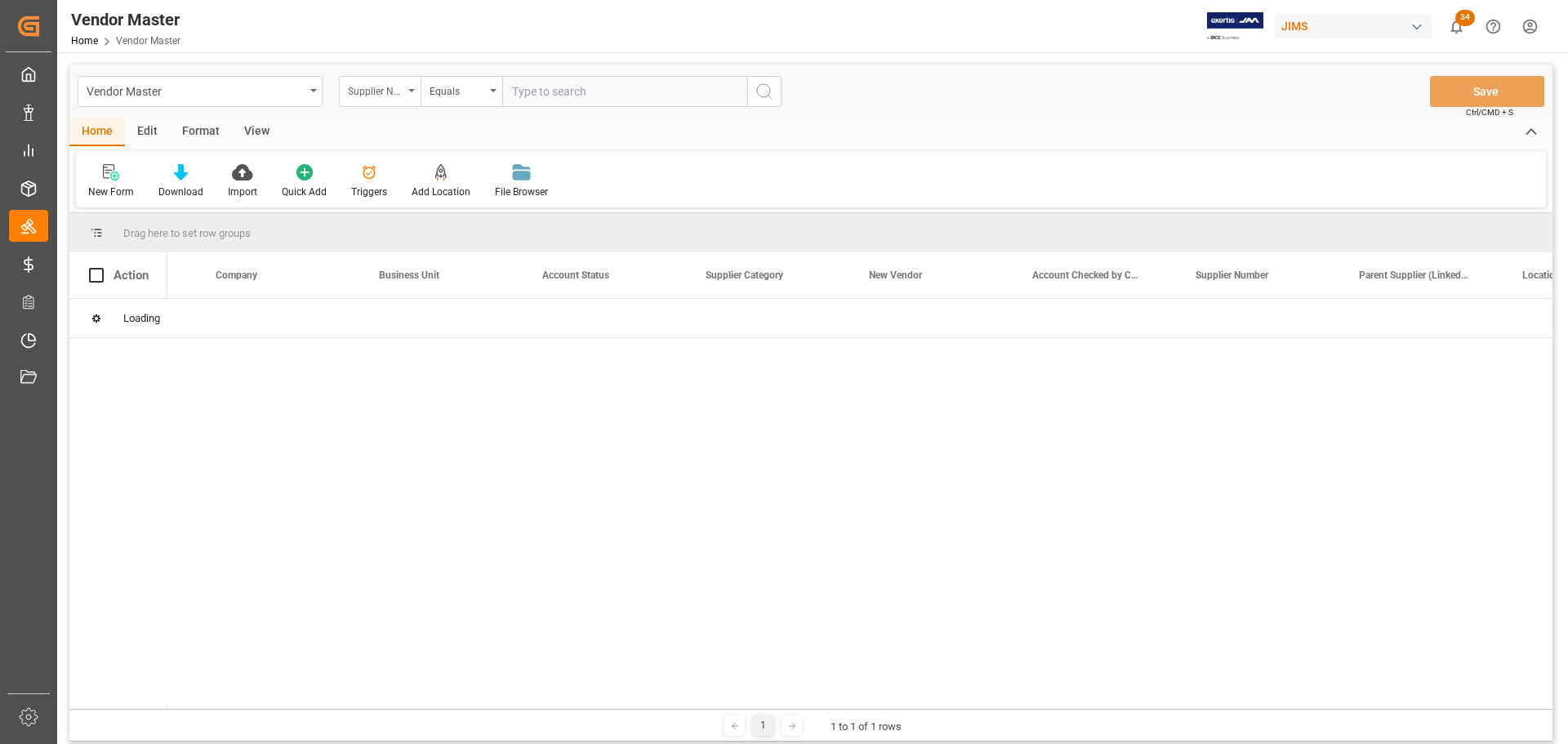
click at [403, 95] on div "Supplier Name" at bounding box center [375, 89] width 56 height 19
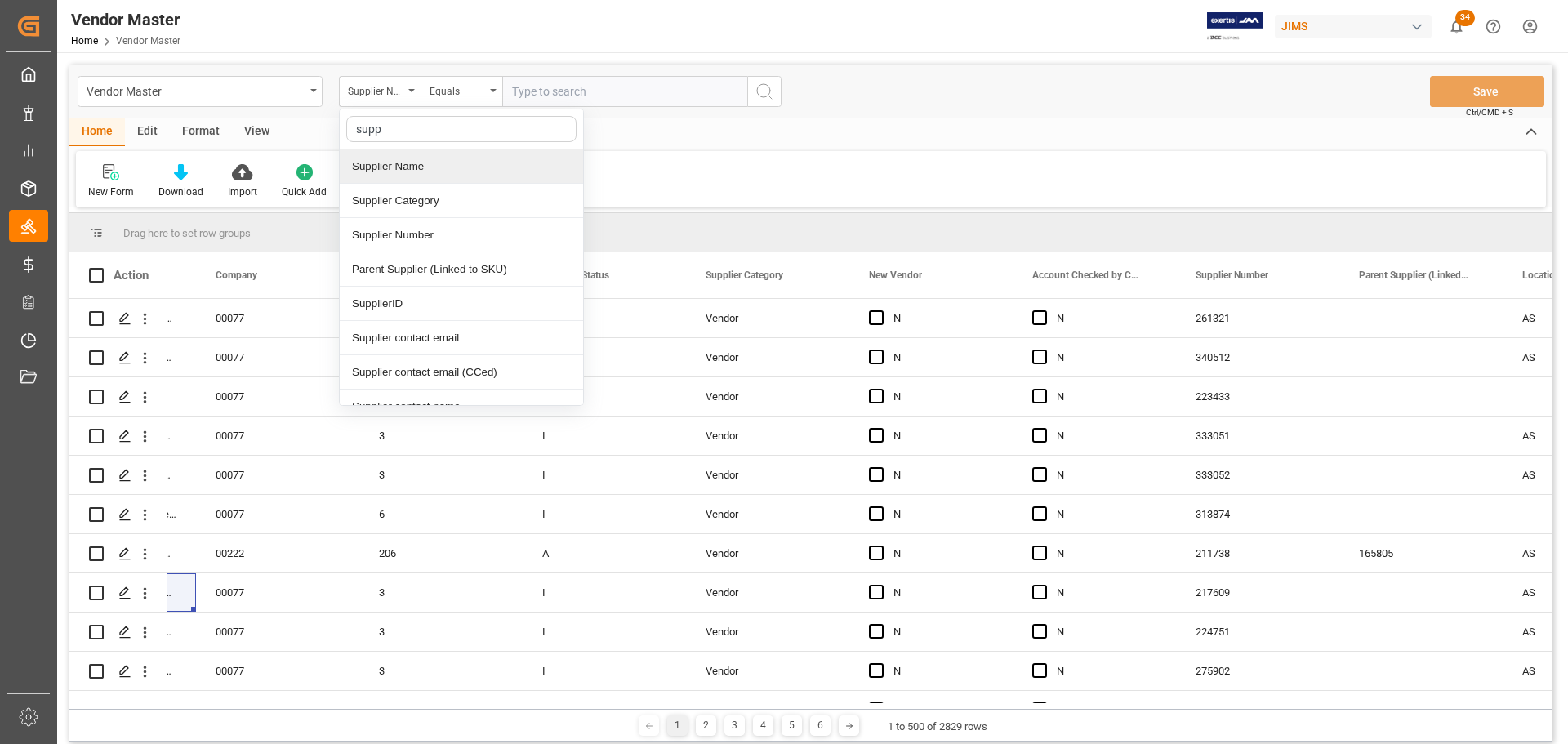
type input "suppl"
click at [427, 237] on div "Supplier Number" at bounding box center [462, 234] width 243 height 34
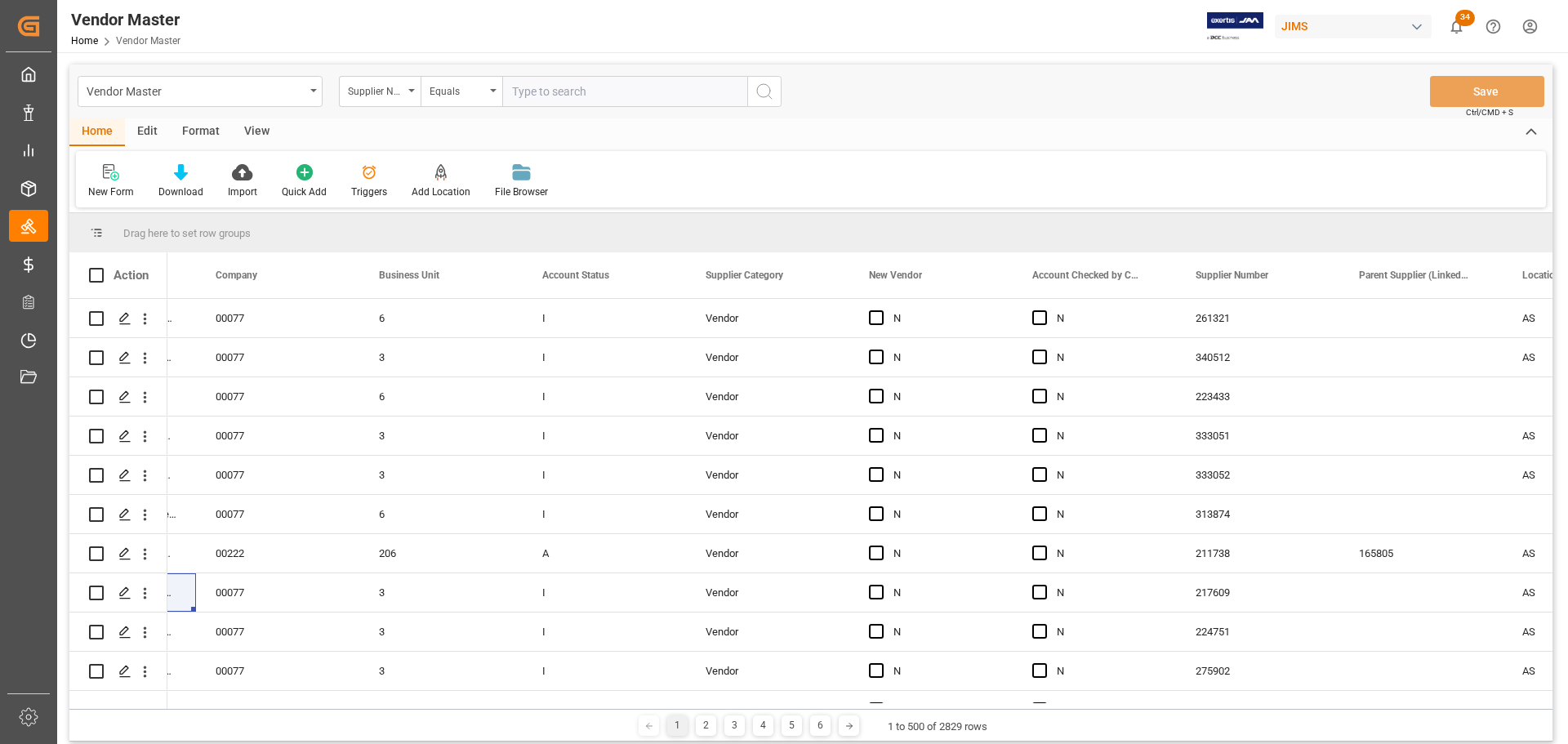
click at [562, 87] on input "text" at bounding box center [624, 91] width 245 height 31
paste input "570522"
type input "570522"
click at [755, 90] on icon "search button" at bounding box center [764, 91] width 20 height 20
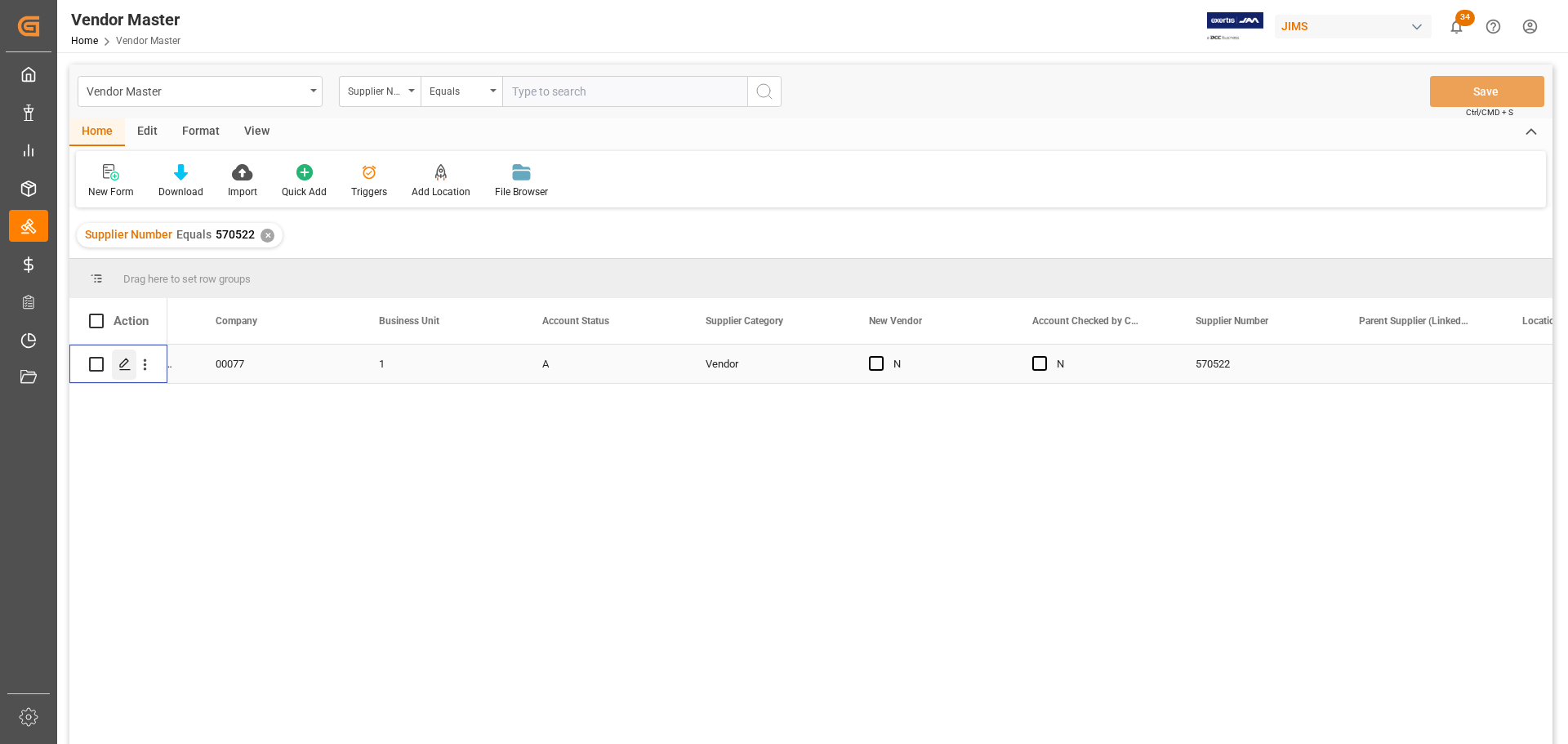
click at [123, 373] on div "Press SPACE to select this row." at bounding box center [123, 365] width 24 height 30
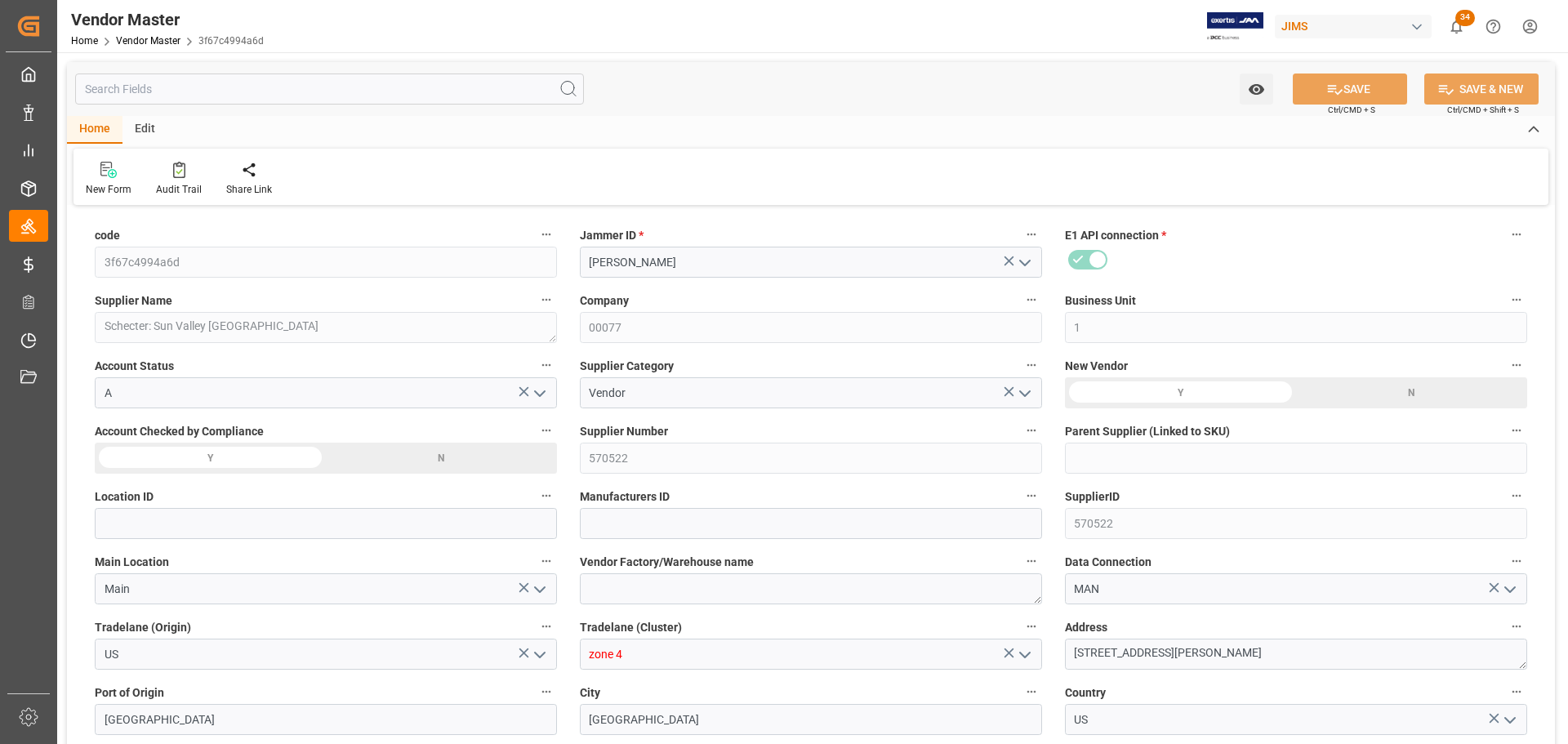
type input "12-08-2023 01:34"
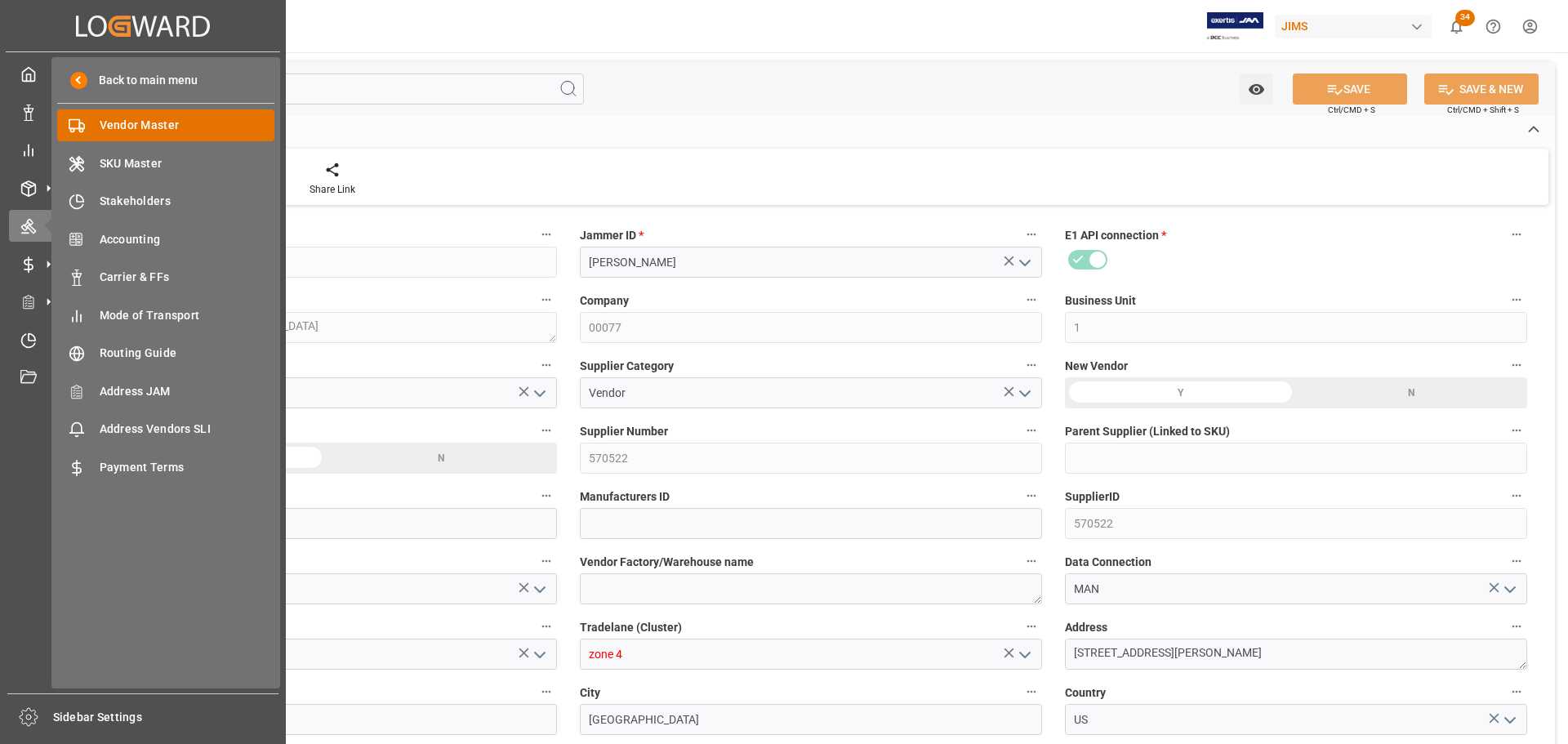
click at [164, 124] on span "Vendor Master" at bounding box center [187, 124] width 175 height 17
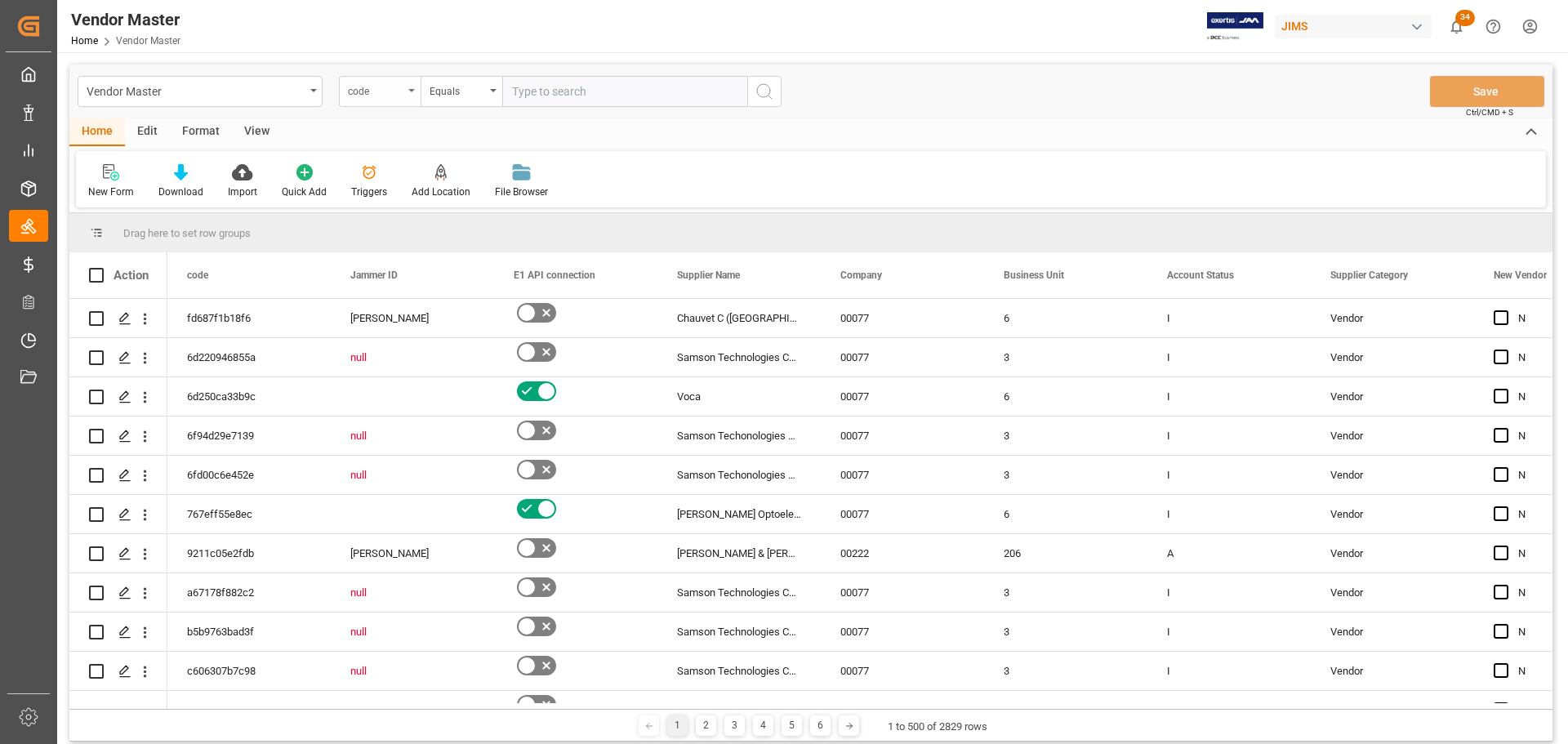
click at [408, 91] on div "code" at bounding box center [379, 91] width 81 height 31
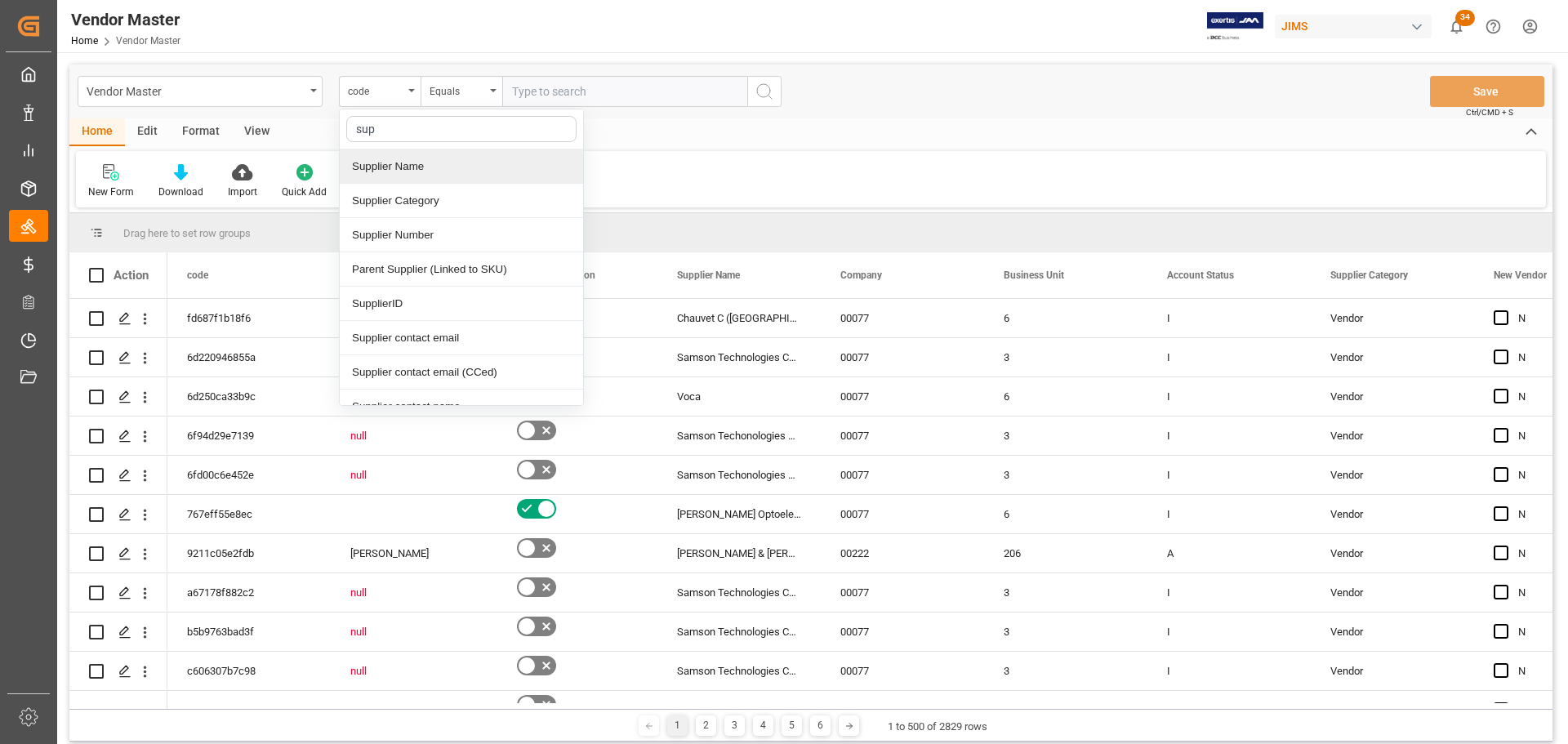
type input "supp"
click at [433, 234] on div "Supplier Number" at bounding box center [462, 234] width 243 height 34
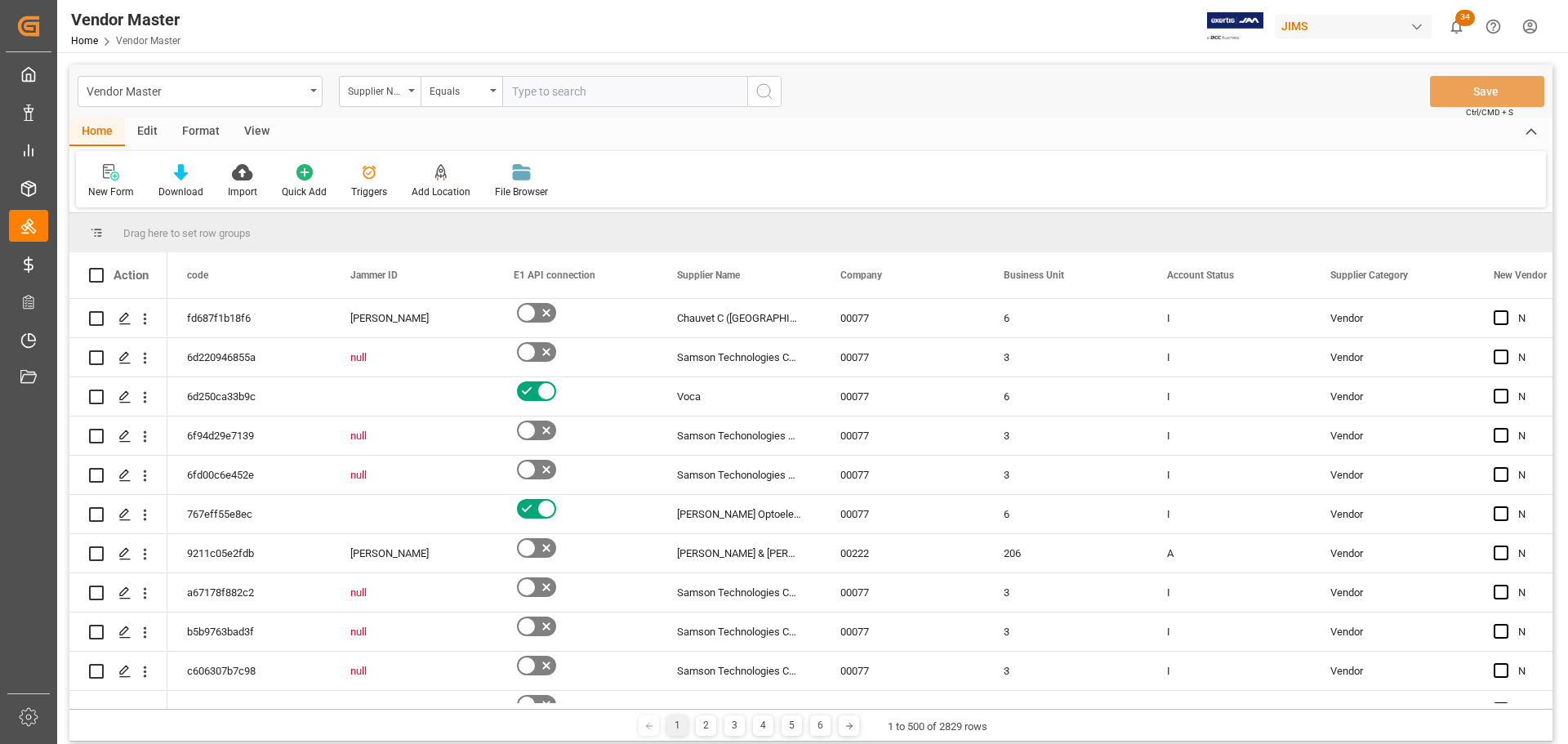
click at [591, 88] on input "text" at bounding box center [624, 91] width 245 height 31
paste input "570522"
type input "570522"
click at [760, 94] on icon "search button" at bounding box center [764, 91] width 20 height 20
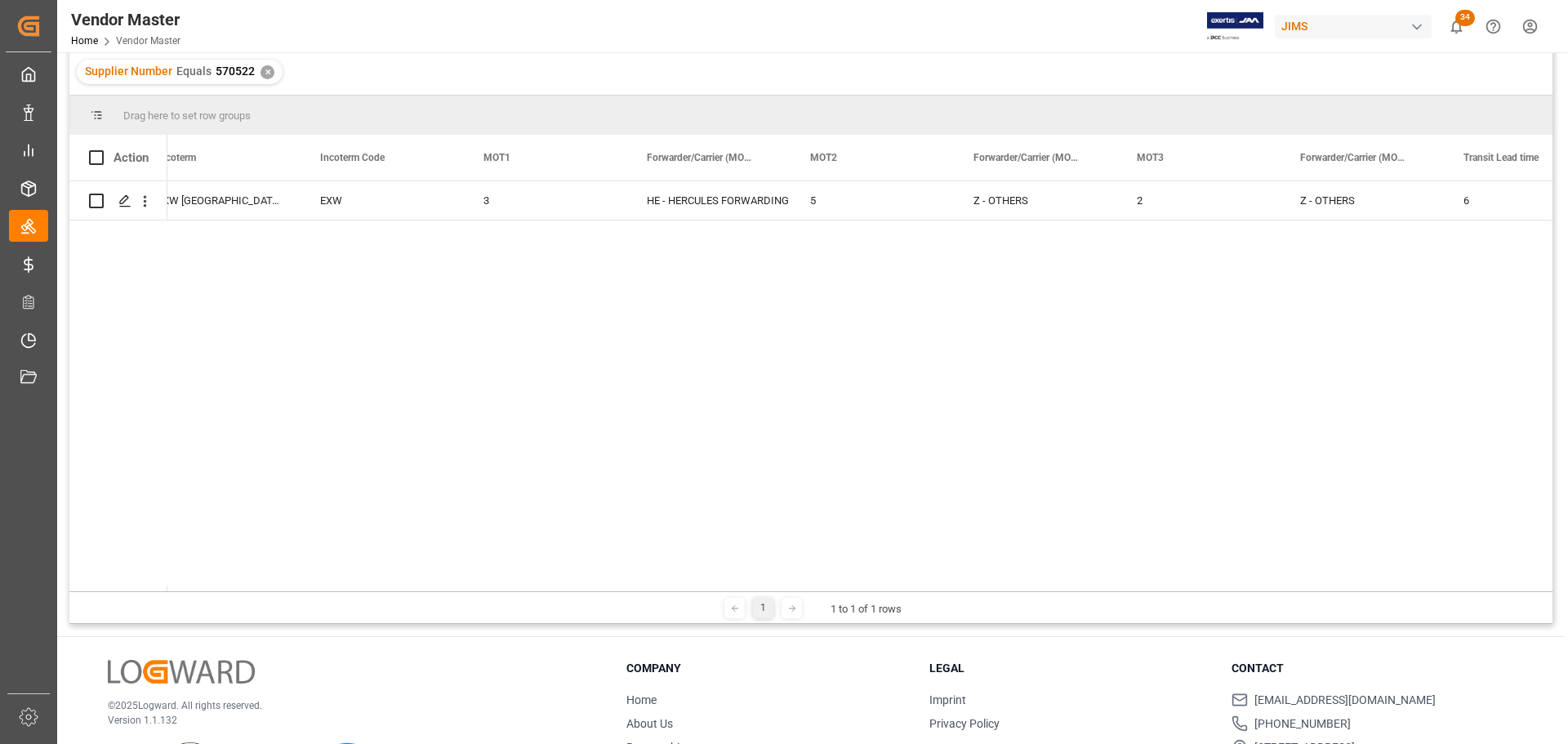
scroll to position [0, 4633]
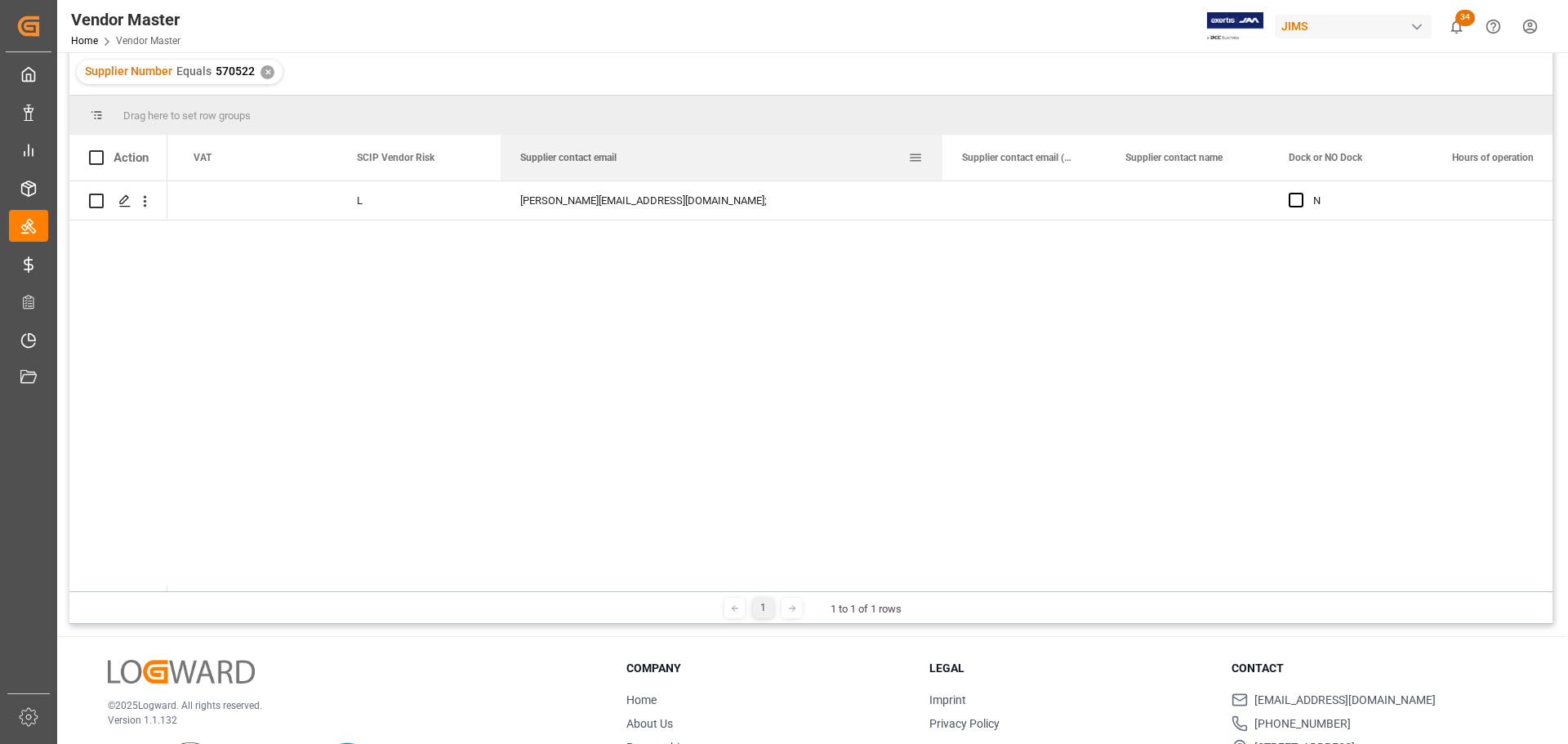
drag, startPoint x: 662, startPoint y: 155, endPoint x: 942, endPoint y: 155, distance: 280.0
click at [942, 155] on div at bounding box center [942, 157] width 7 height 46
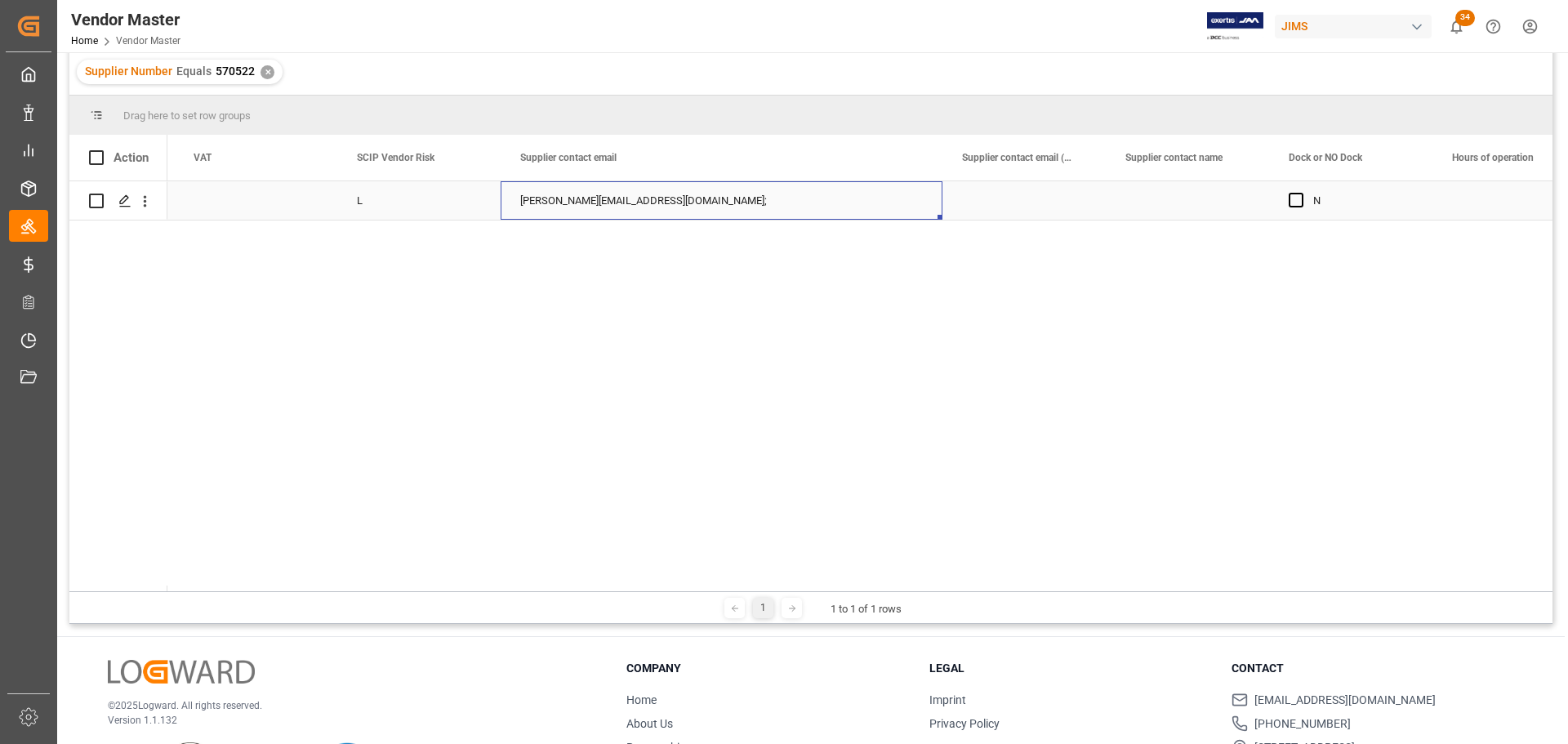
click at [687, 197] on div "ryan@schecterguitars.com;" at bounding box center [721, 200] width 442 height 38
click at [669, 201] on div "ryan@schecterguitars.com;" at bounding box center [721, 200] width 442 height 38
click at [663, 201] on div "ryan@schecterguitars.com;" at bounding box center [721, 200] width 442 height 38
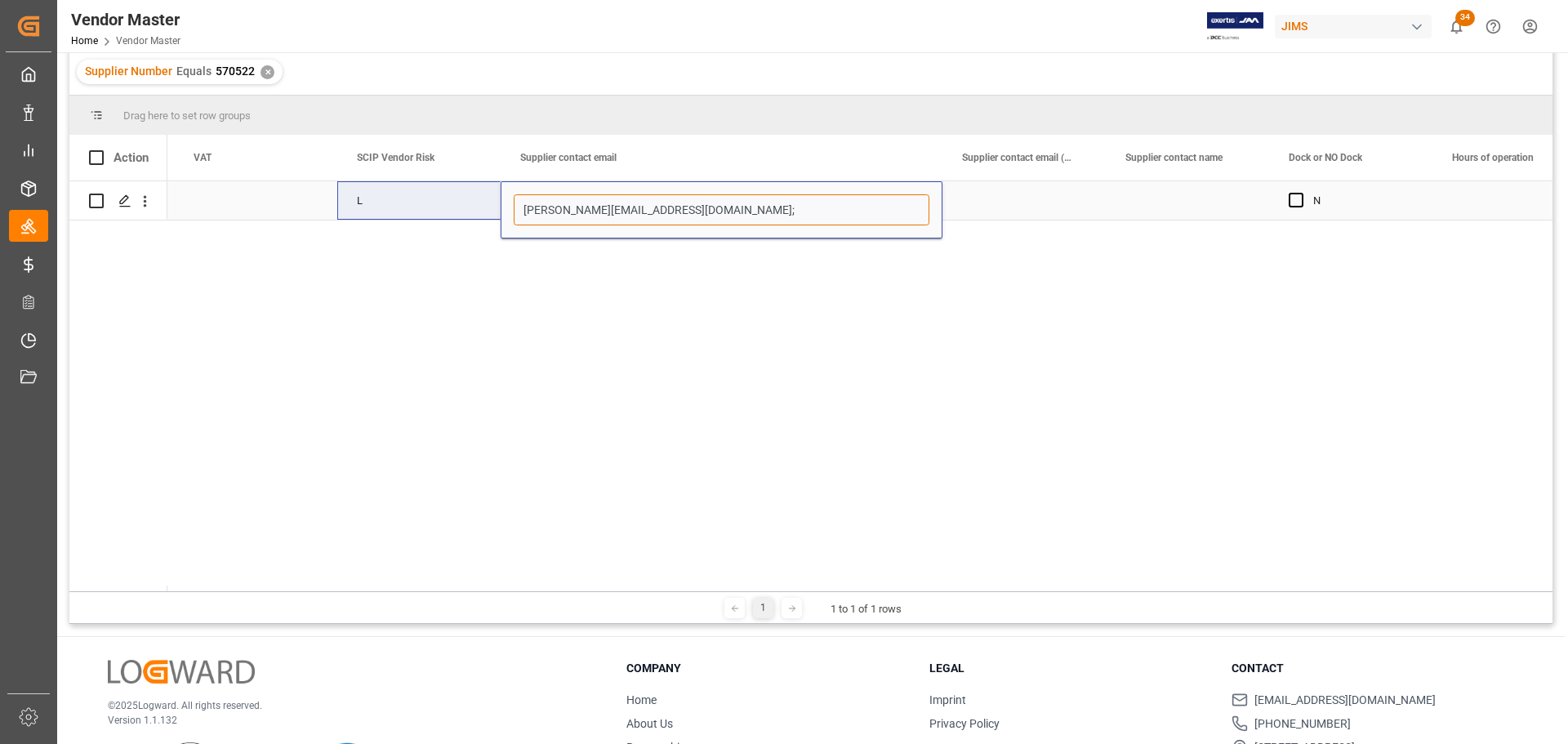
drag, startPoint x: 703, startPoint y: 212, endPoint x: 423, endPoint y: 218, distance: 280.1
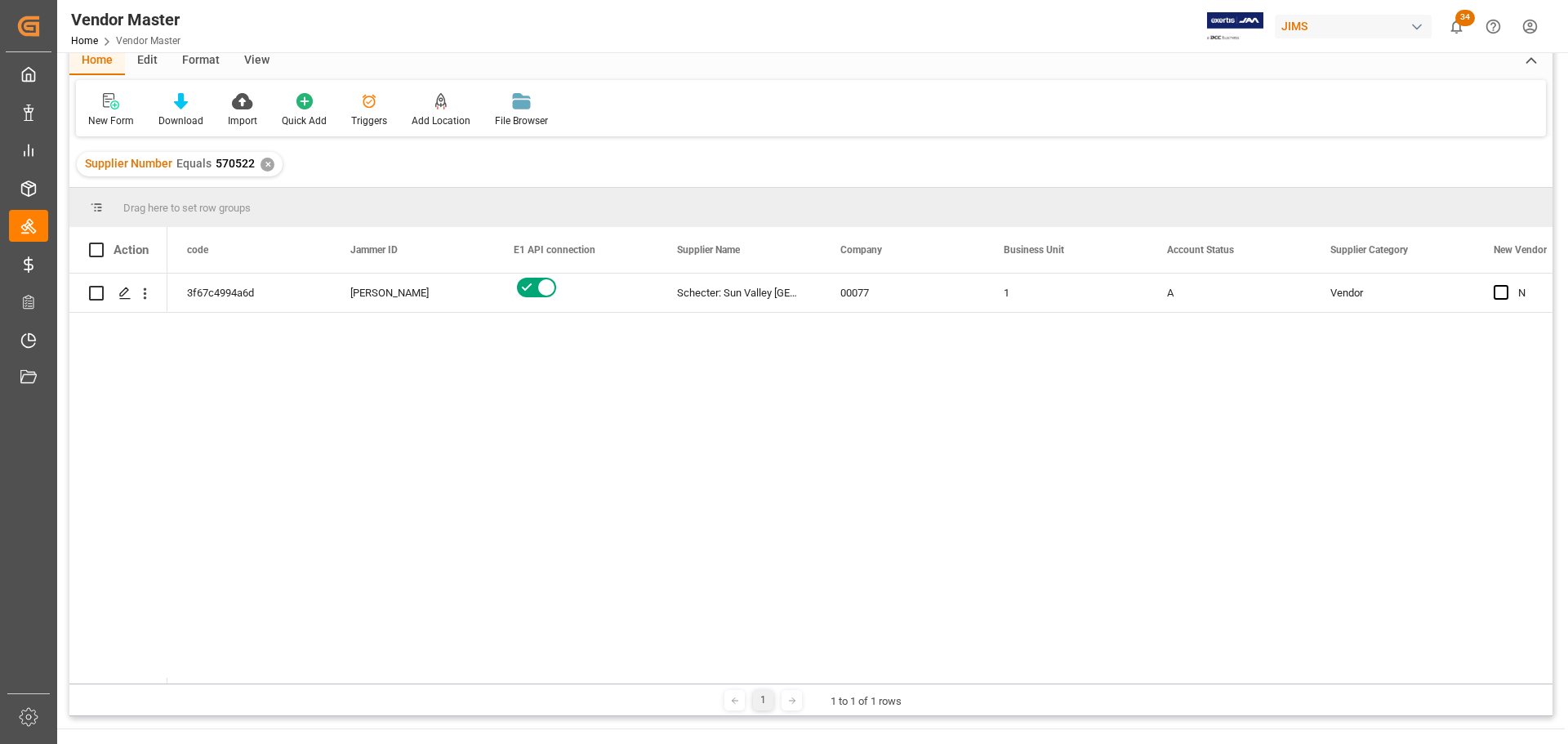
scroll to position [0, 0]
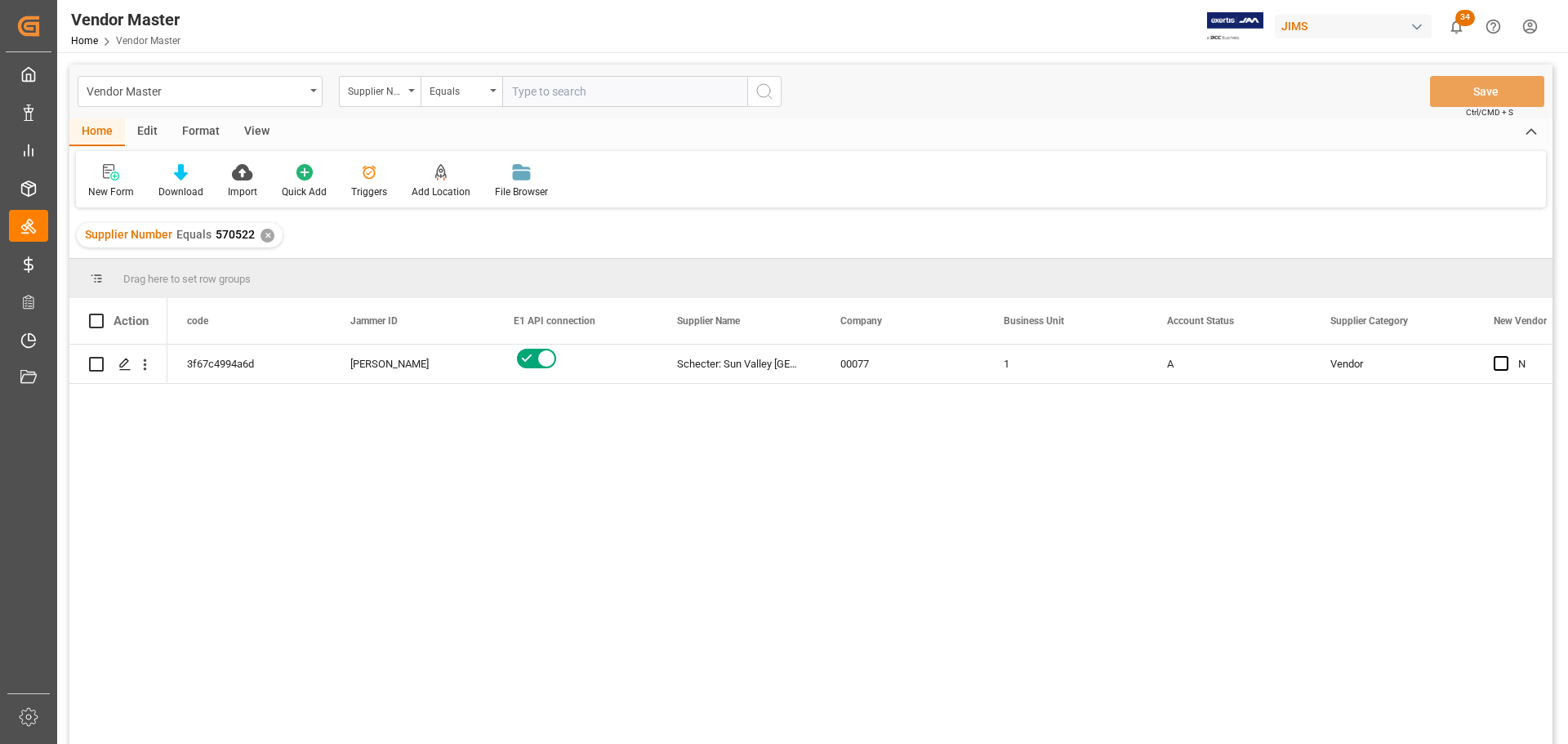
click at [582, 95] on input "text" at bounding box center [624, 91] width 245 height 31
paste input "404227"
type input "404227"
click at [263, 237] on div "✕" at bounding box center [268, 235] width 14 height 14
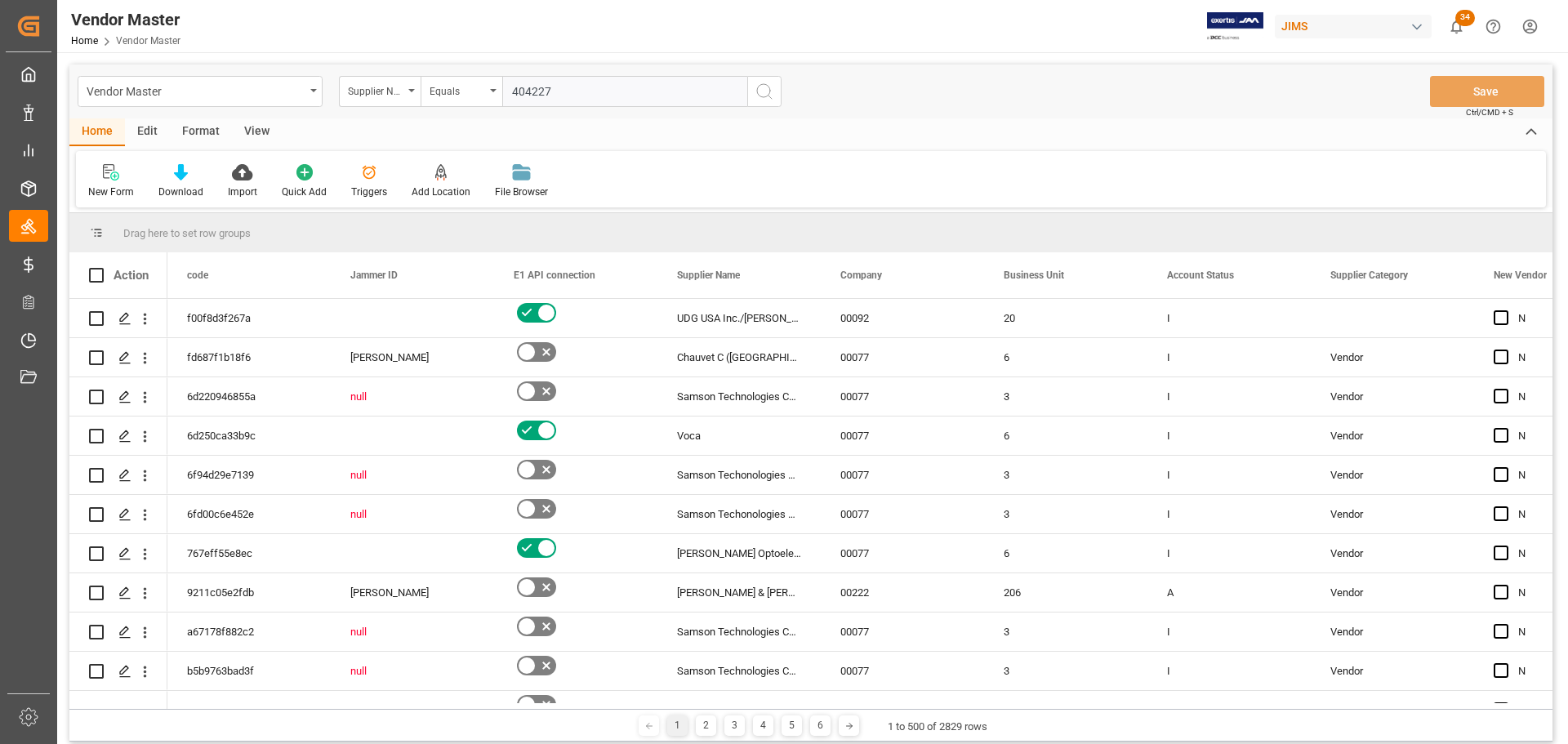
click at [756, 90] on icon "search button" at bounding box center [764, 91] width 20 height 20
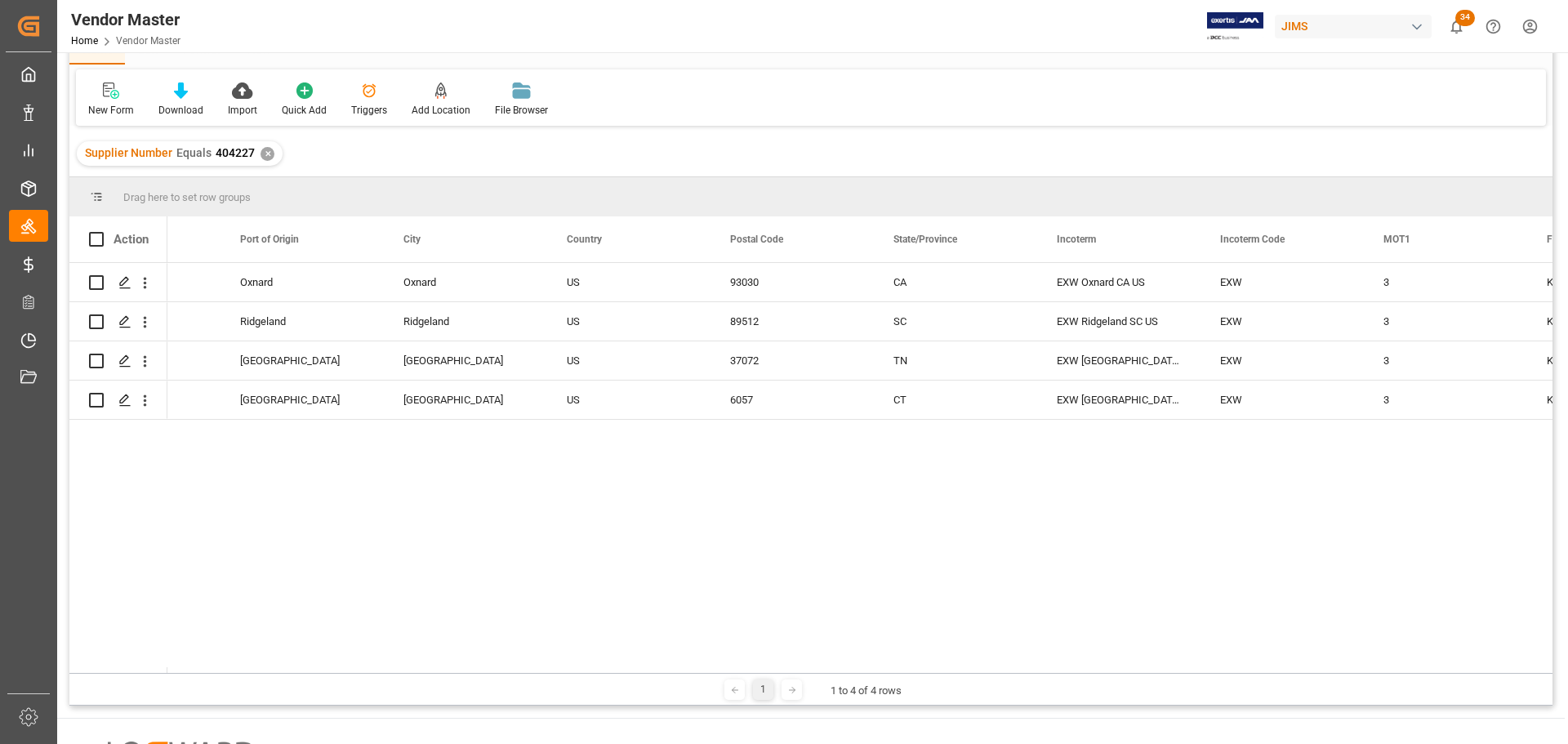
scroll to position [0, 3618]
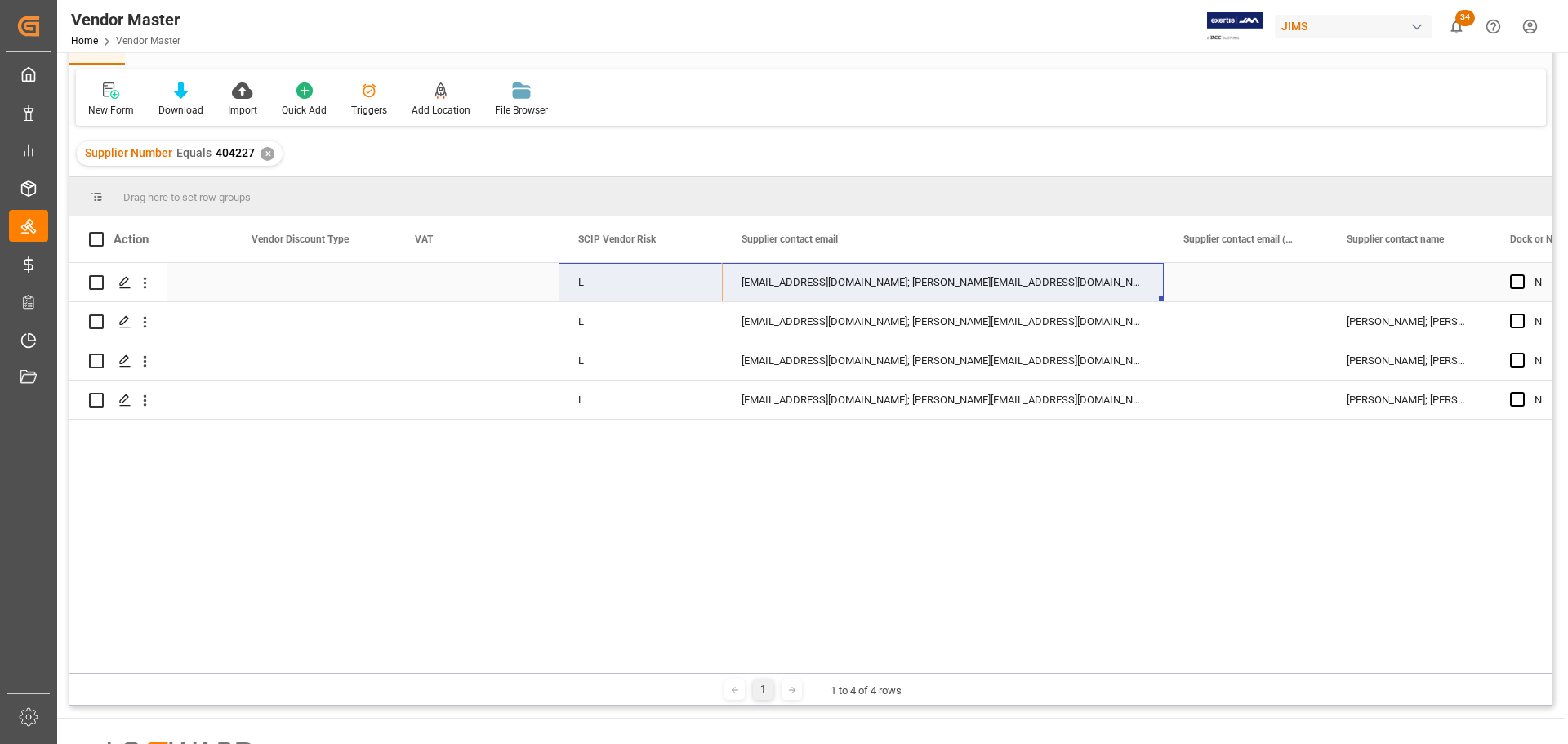
click at [952, 267] on div "nelsr@dwdrums.com; ChrisC@dwdrums.com" at bounding box center [942, 281] width 442 height 38
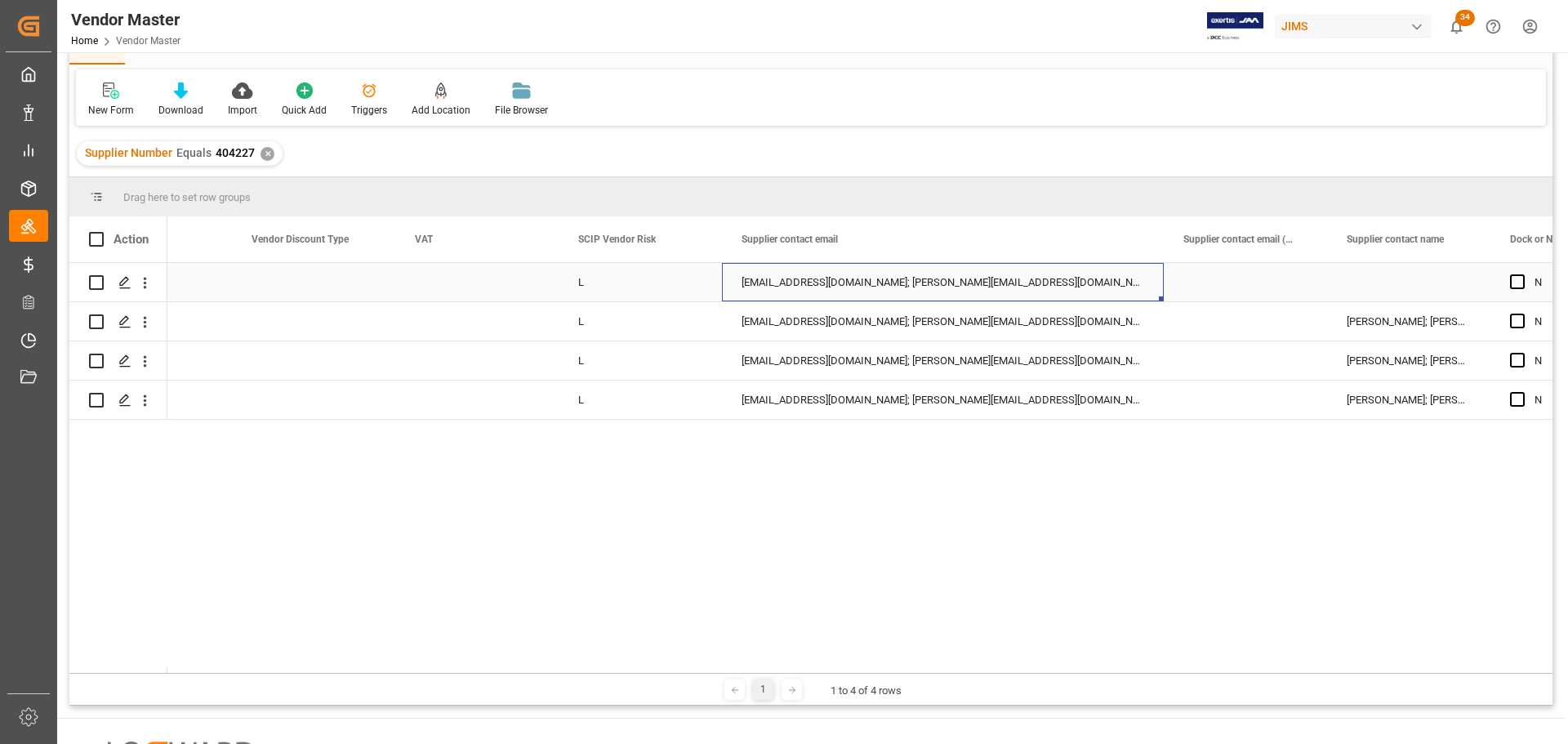
click at [950, 276] on div "nelsr@dwdrums.com; ChrisC@dwdrums.com" at bounding box center [942, 281] width 442 height 38
click at [1045, 289] on div "nelsr@dwdrums.com; ChrisC@dwdrums.com" at bounding box center [942, 281] width 442 height 38
click at [985, 275] on div "nelsr@dwdrums.com; ChrisC@dwdrums.com" at bounding box center [942, 281] width 442 height 38
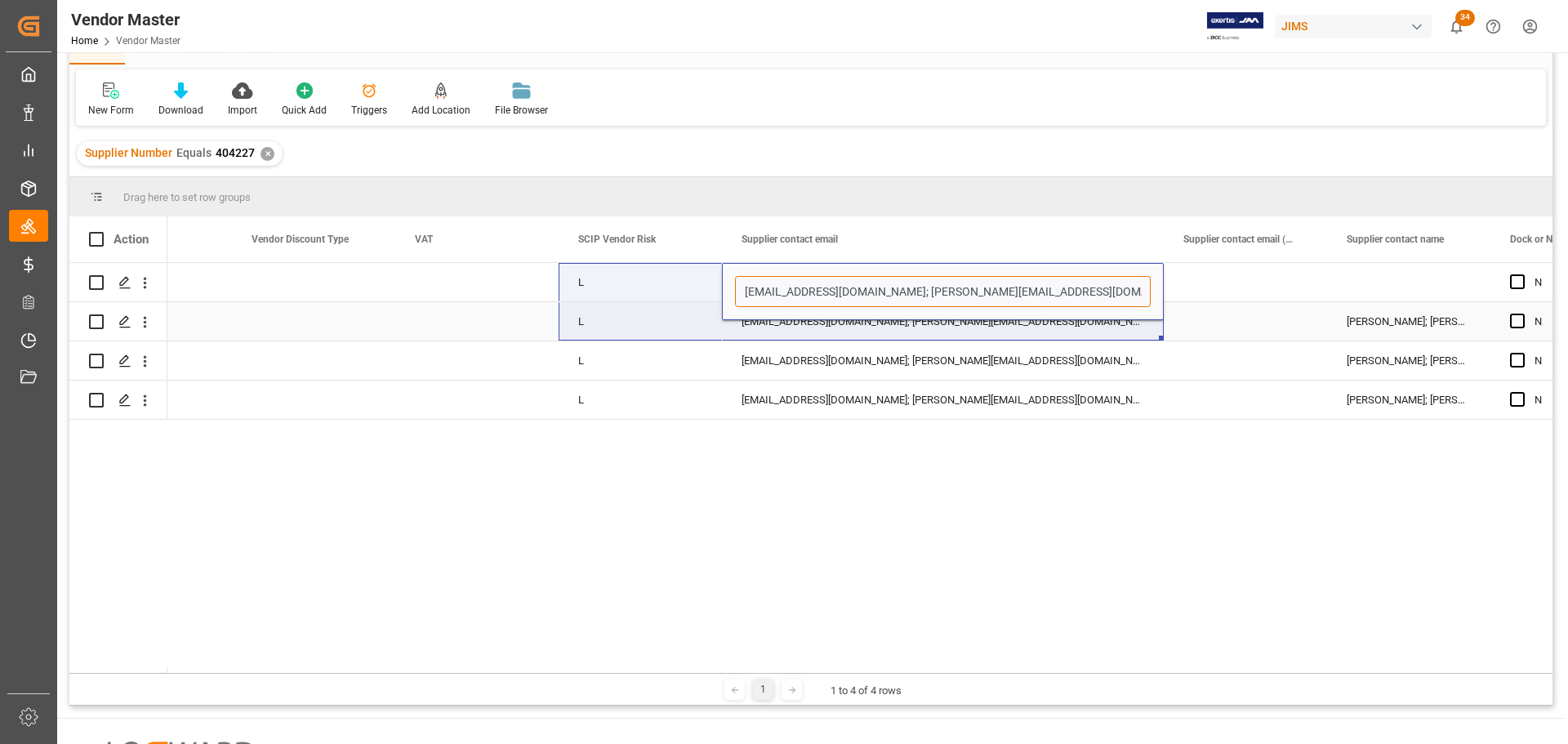
drag, startPoint x: 999, startPoint y: 296, endPoint x: 617, endPoint y: 311, distance: 382.3
